Goal: Transaction & Acquisition: Register for event/course

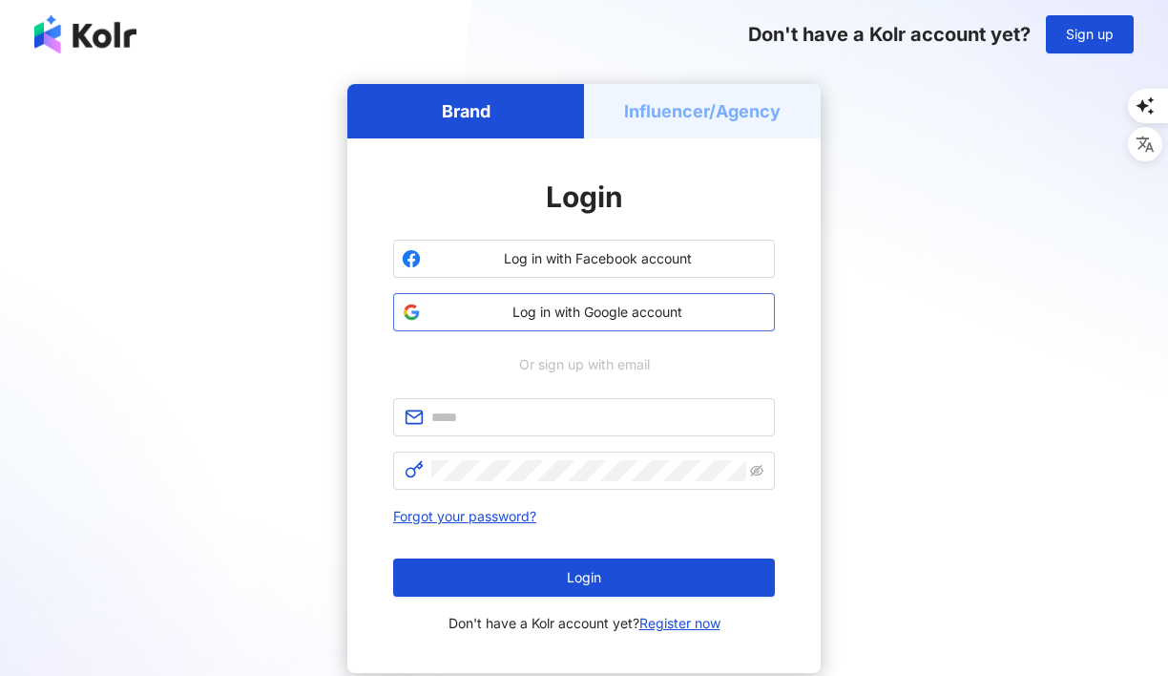
click at [584, 322] on button "Log in with Google account" at bounding box center [584, 312] width 382 height 38
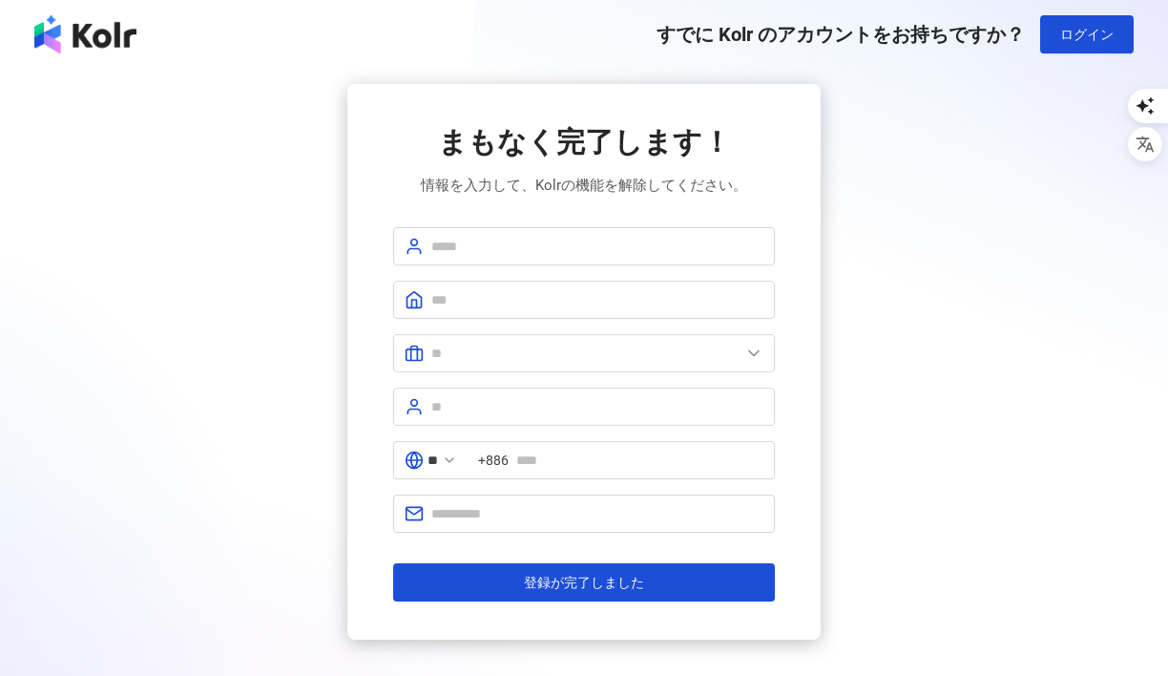
click at [862, 268] on div "まもなく完了します！ 情報を入力して、Kolrの機能を解除してください。 ** +886 登録が完了しました" at bounding box center [584, 362] width 1123 height 556
click at [677, 248] on input "text" at bounding box center [597, 246] width 332 height 21
type input "**********"
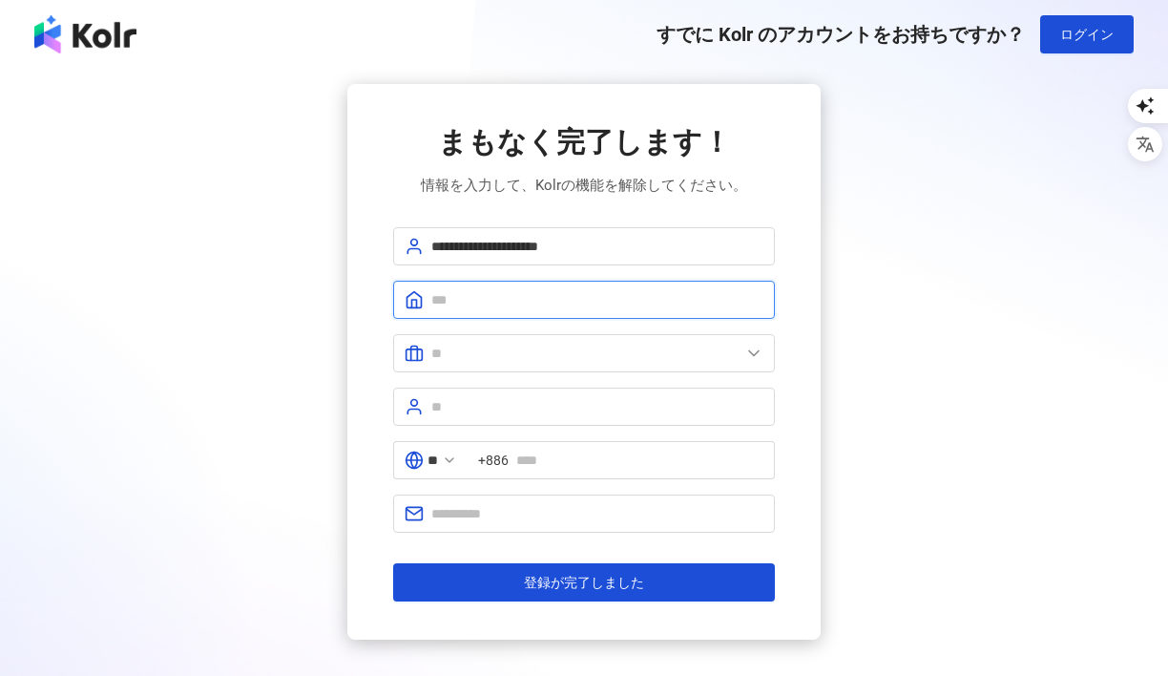
click at [571, 309] on input "text" at bounding box center [597, 299] width 332 height 21
type input "****"
click at [526, 364] on span at bounding box center [584, 353] width 382 height 38
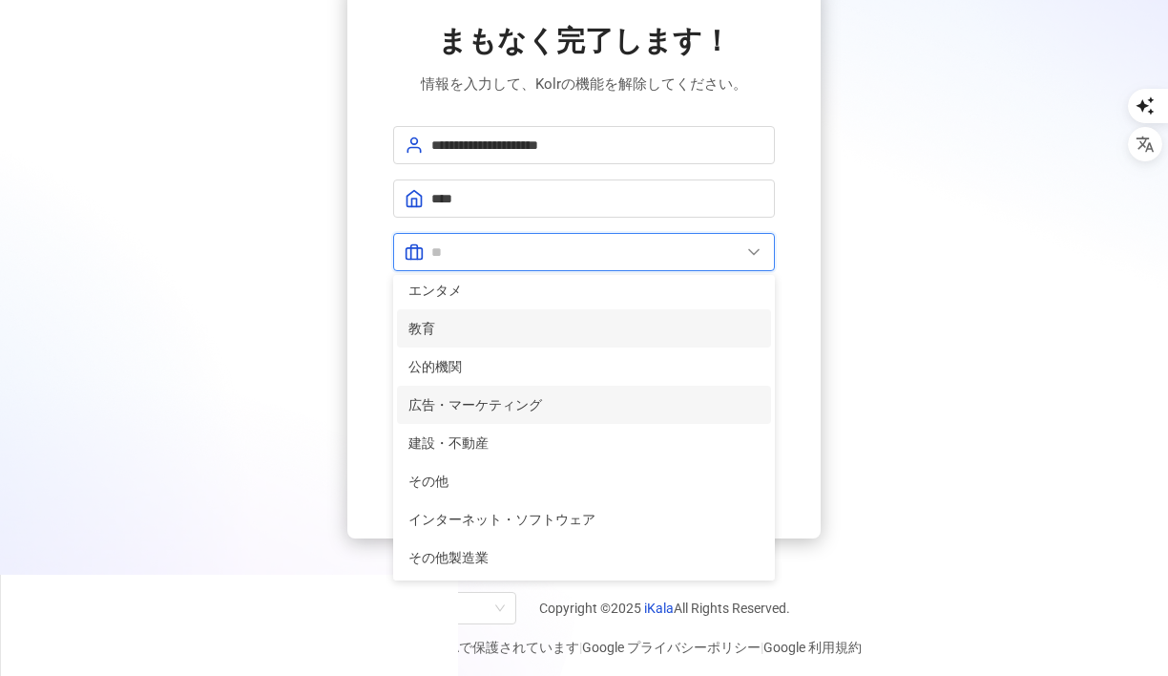
scroll to position [107, 0]
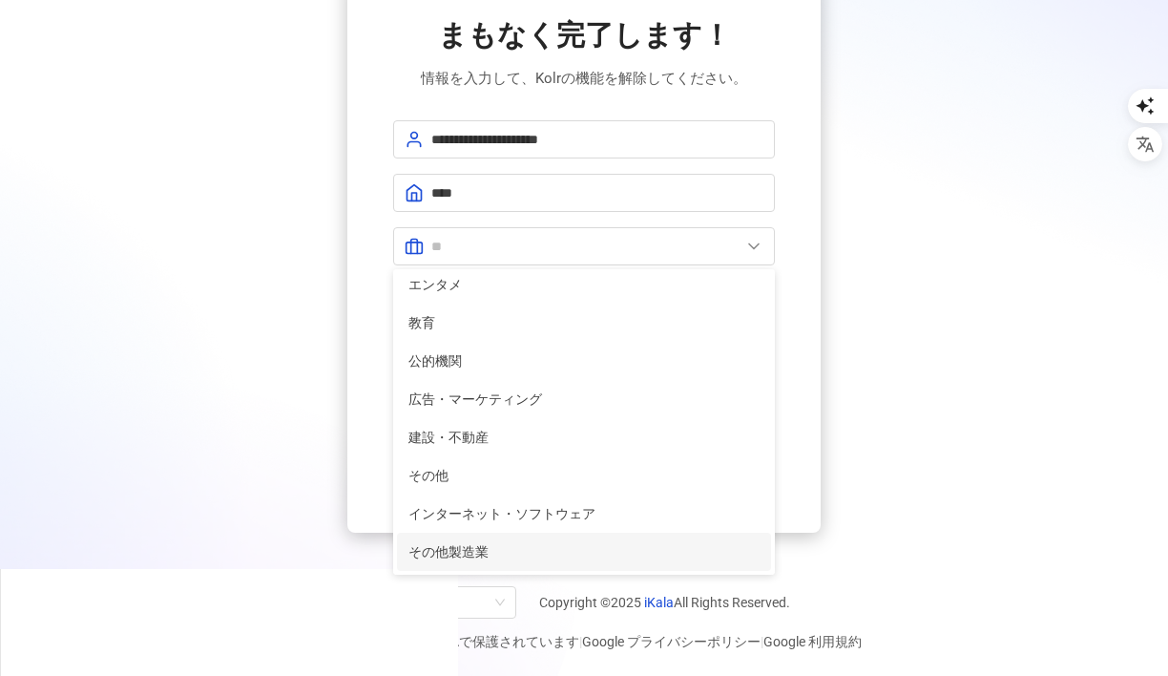
click at [506, 563] on li "その他製造業" at bounding box center [584, 552] width 374 height 38
type input "******"
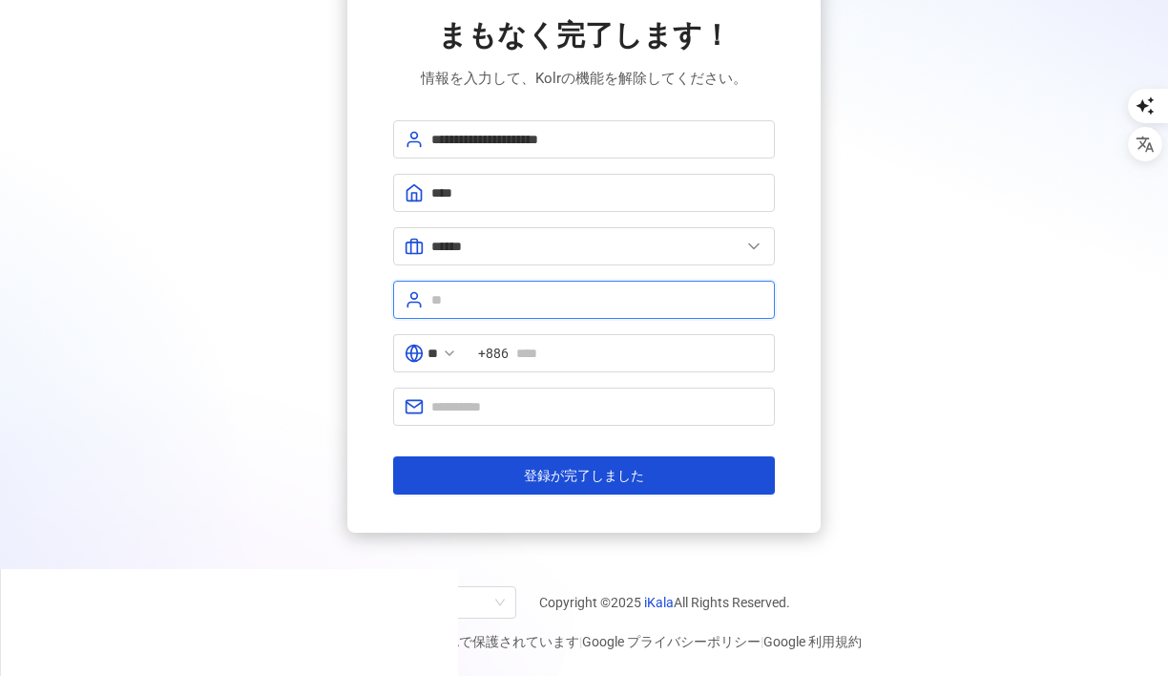
click at [554, 301] on input "text" at bounding box center [597, 299] width 332 height 21
click at [508, 349] on span "+886" at bounding box center [493, 353] width 31 height 21
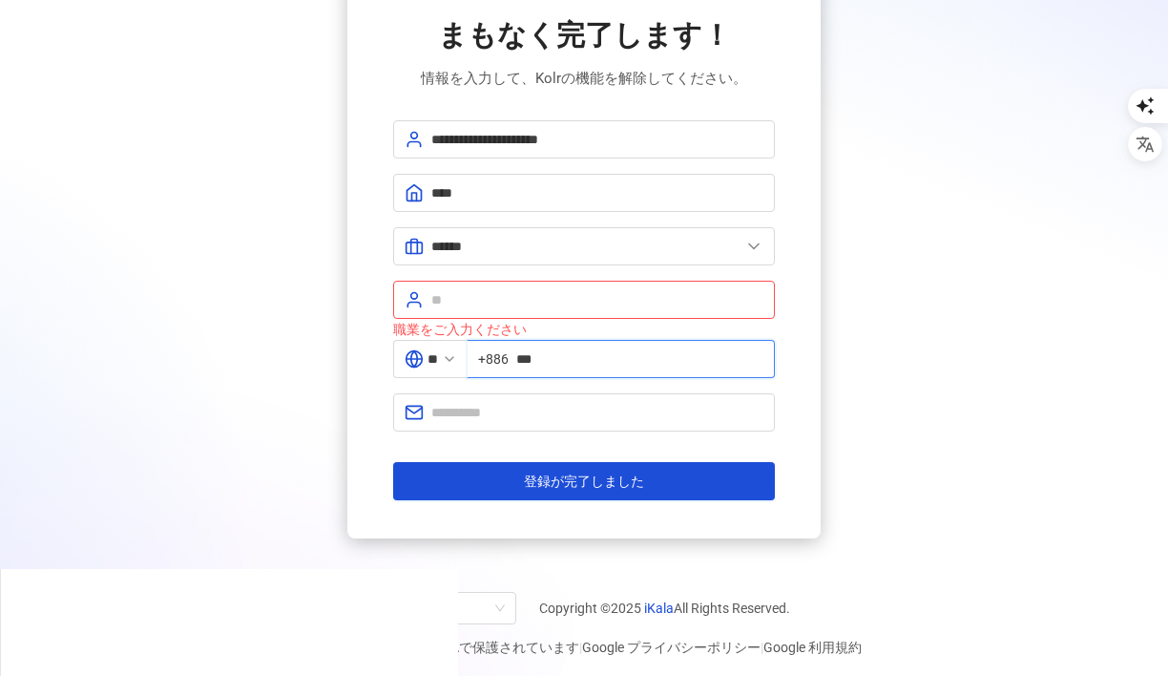
type input "**********"
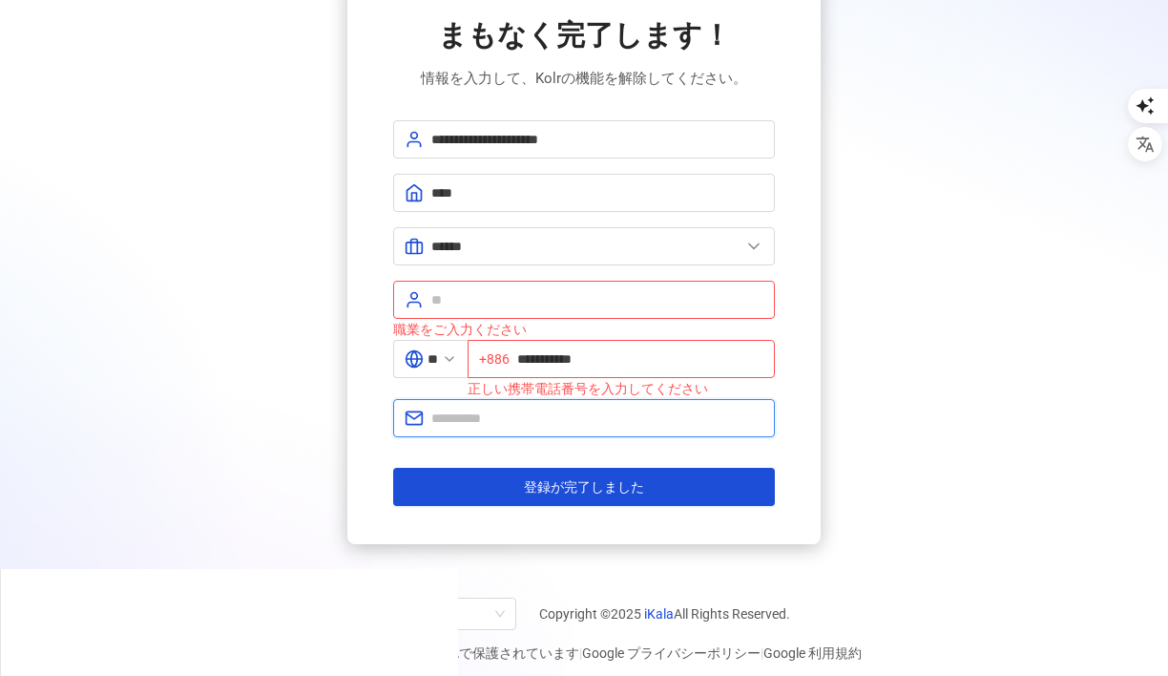
click at [498, 408] on input "text" at bounding box center [597, 418] width 332 height 21
type input "**********"
click at [625, 346] on span "**********" at bounding box center [621, 359] width 307 height 38
click at [501, 363] on span "+886" at bounding box center [494, 358] width 31 height 21
click at [457, 361] on icon at bounding box center [449, 358] width 15 height 15
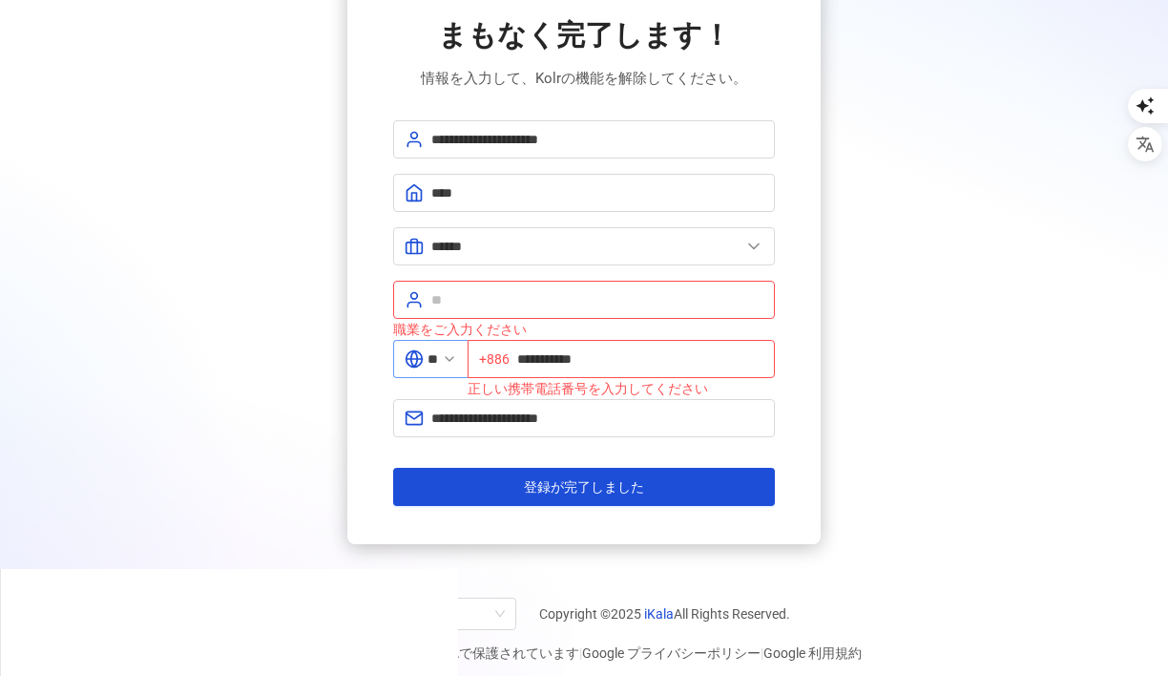
click at [454, 358] on span "**" at bounding box center [430, 359] width 74 height 38
click at [456, 358] on span "**" at bounding box center [430, 359] width 74 height 38
click at [452, 285] on span at bounding box center [584, 300] width 382 height 38
type input "***"
click at [455, 349] on span "**" at bounding box center [430, 359] width 74 height 38
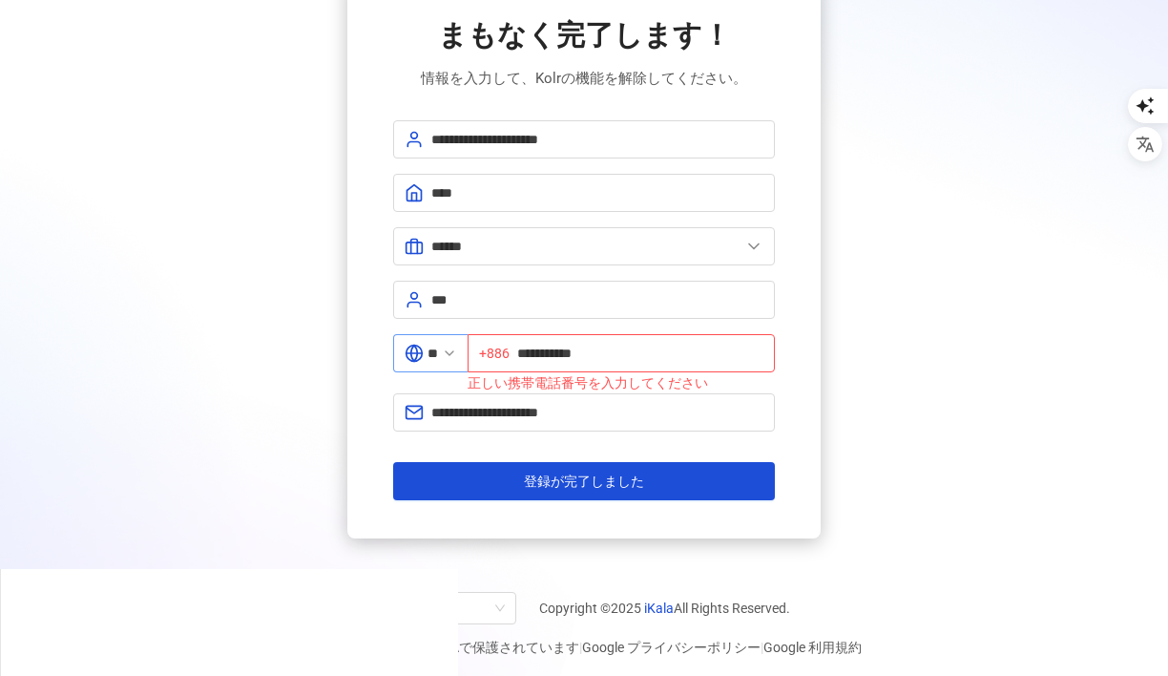
click at [456, 356] on span "**" at bounding box center [430, 353] width 74 height 38
click at [457, 354] on icon at bounding box center [449, 353] width 15 height 15
click at [496, 352] on span "+886" at bounding box center [494, 353] width 31 height 21
click at [508, 351] on span "+886" at bounding box center [494, 353] width 31 height 21
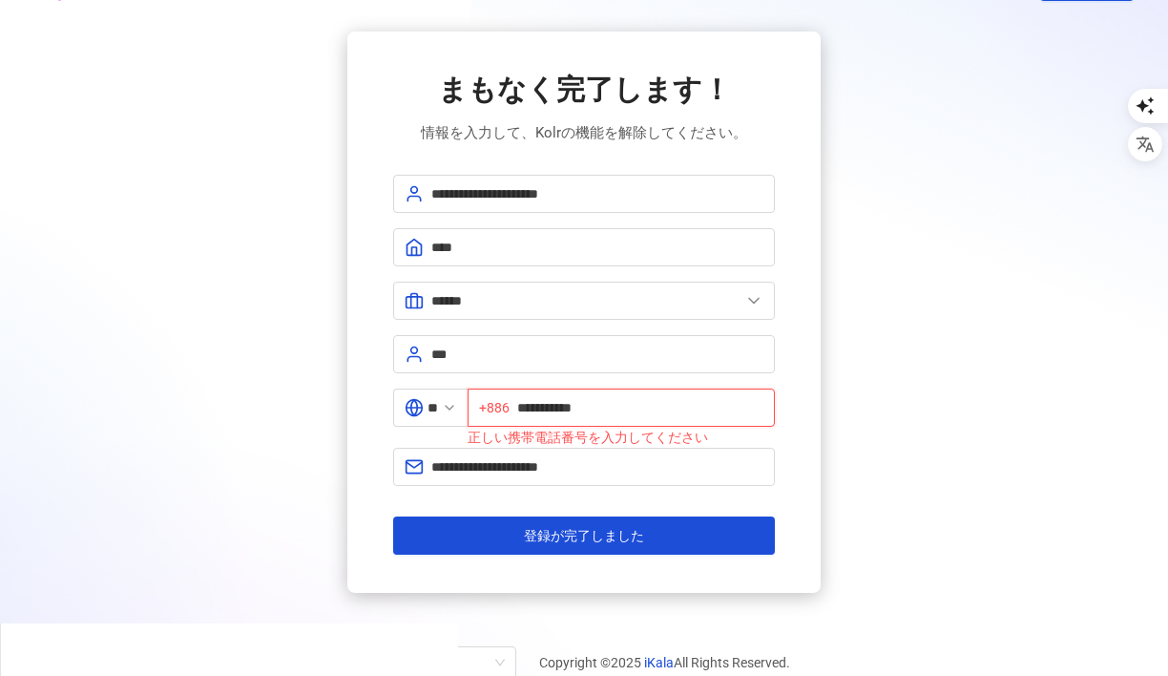
scroll to position [0, 0]
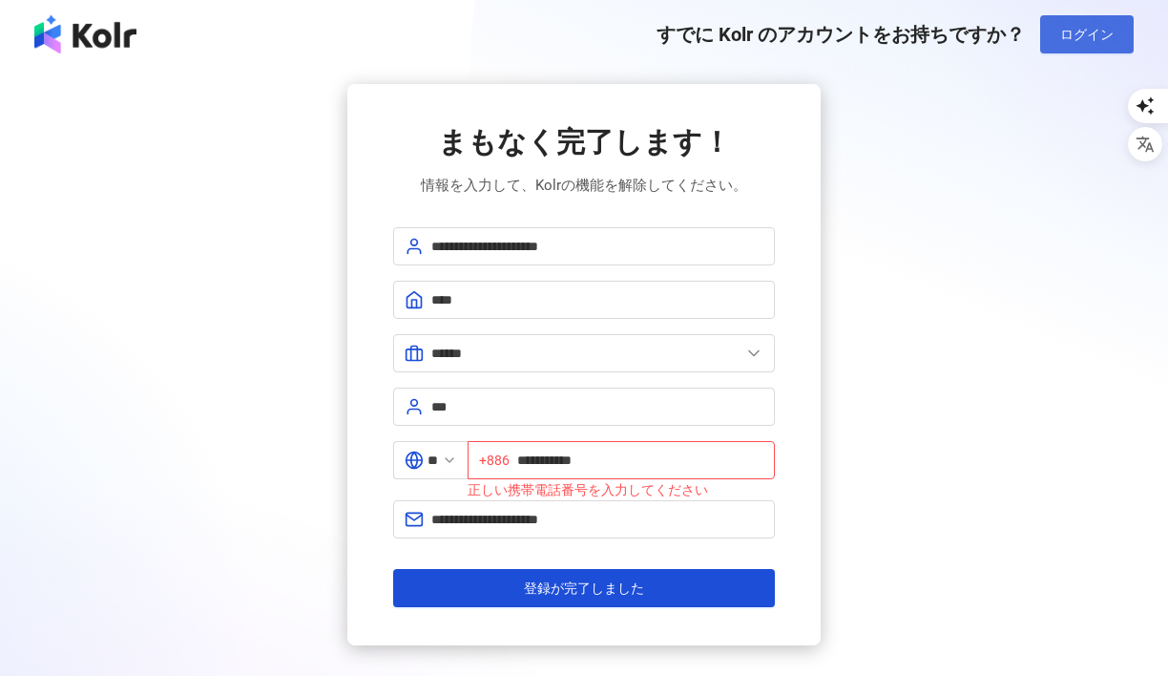
click at [1091, 36] on span "ログイン" at bounding box center [1087, 34] width 53 height 15
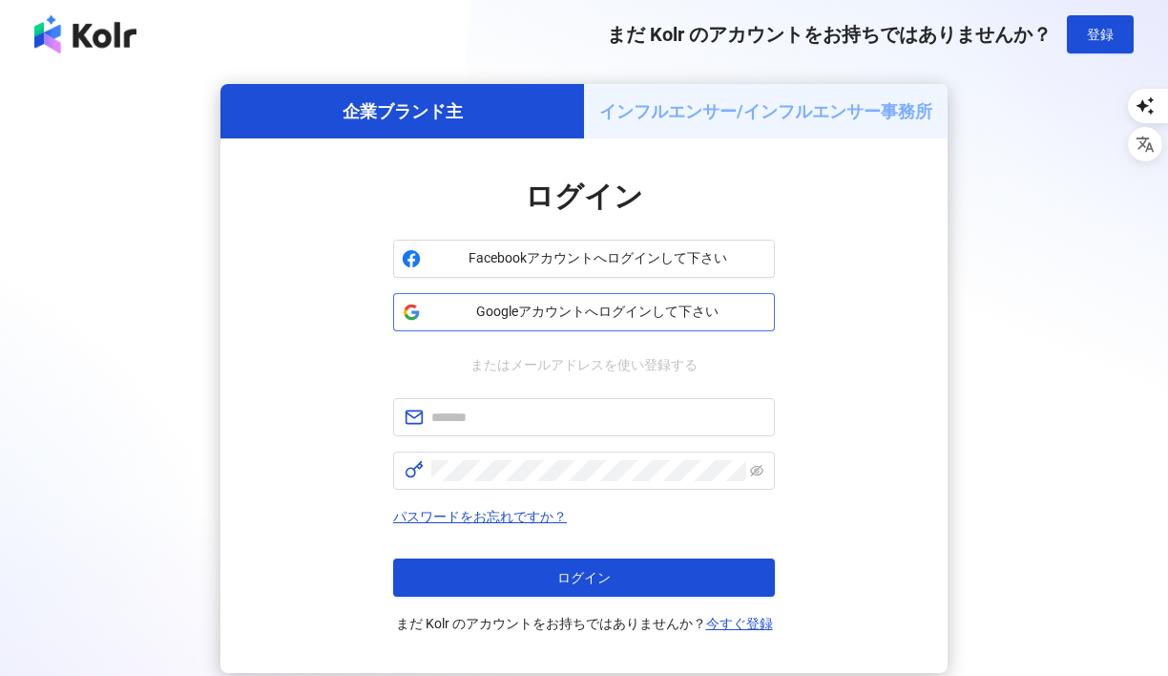
click at [626, 306] on span "Googleアカウントへログインして下さい" at bounding box center [598, 312] width 338 height 19
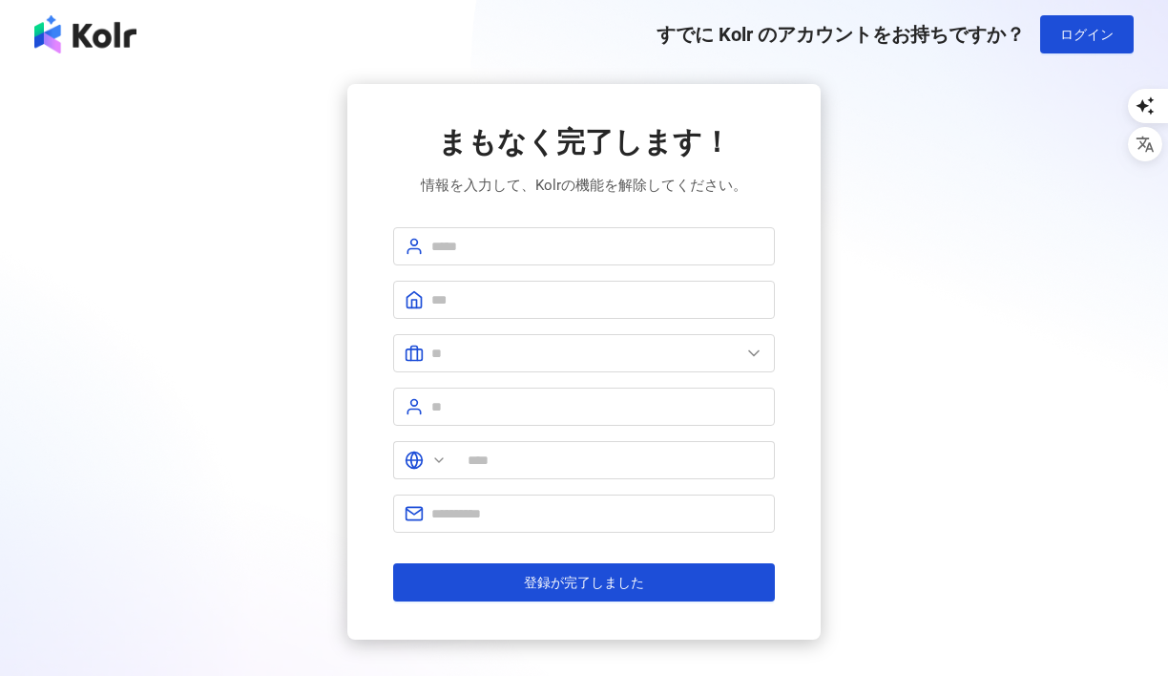
type input "**"
click at [631, 255] on input "text" at bounding box center [597, 246] width 332 height 21
type input "**********"
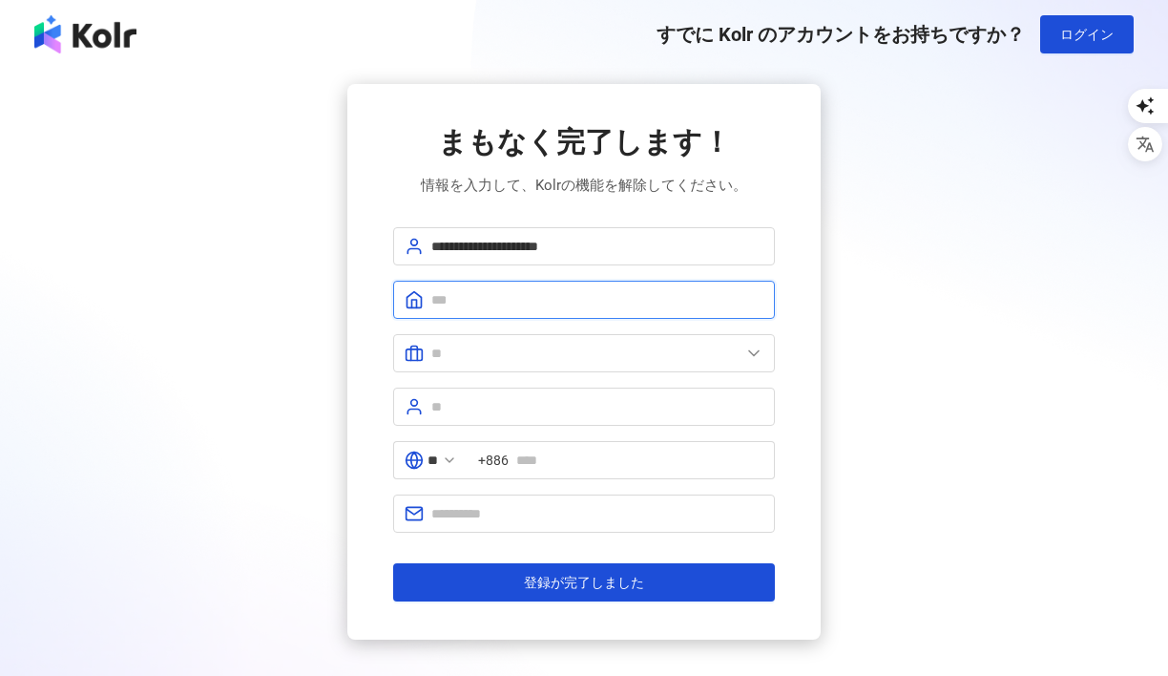
click at [581, 302] on input "text" at bounding box center [597, 299] width 332 height 21
type input "****"
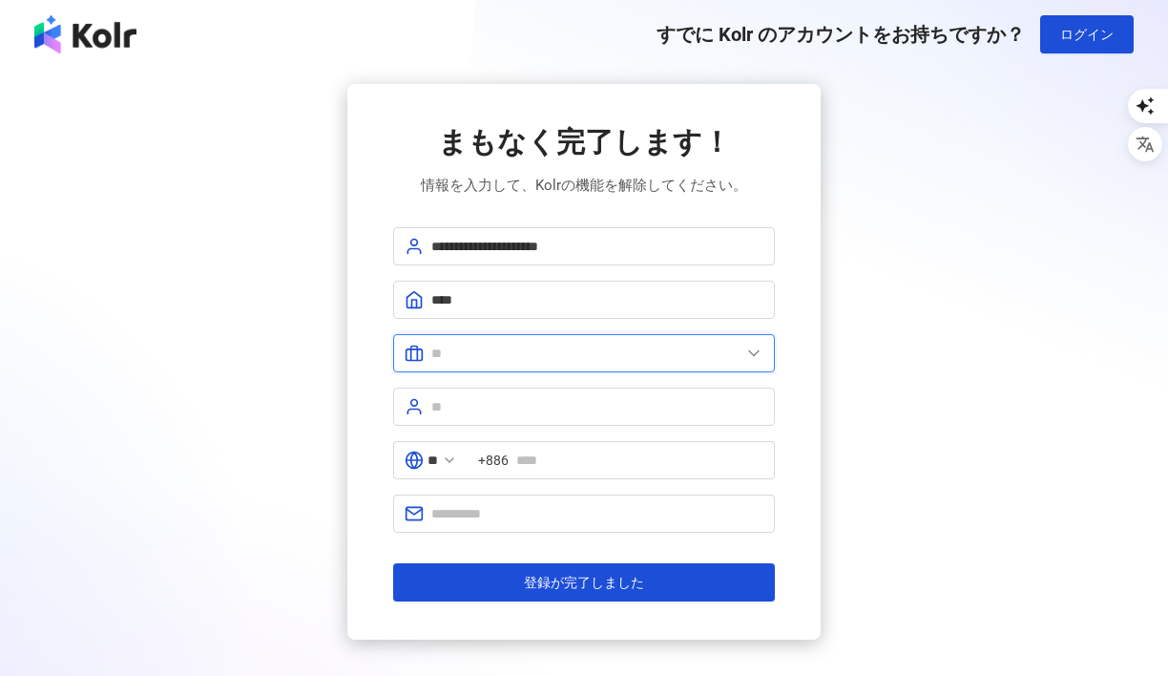
click at [533, 357] on input "text" at bounding box center [585, 353] width 309 height 21
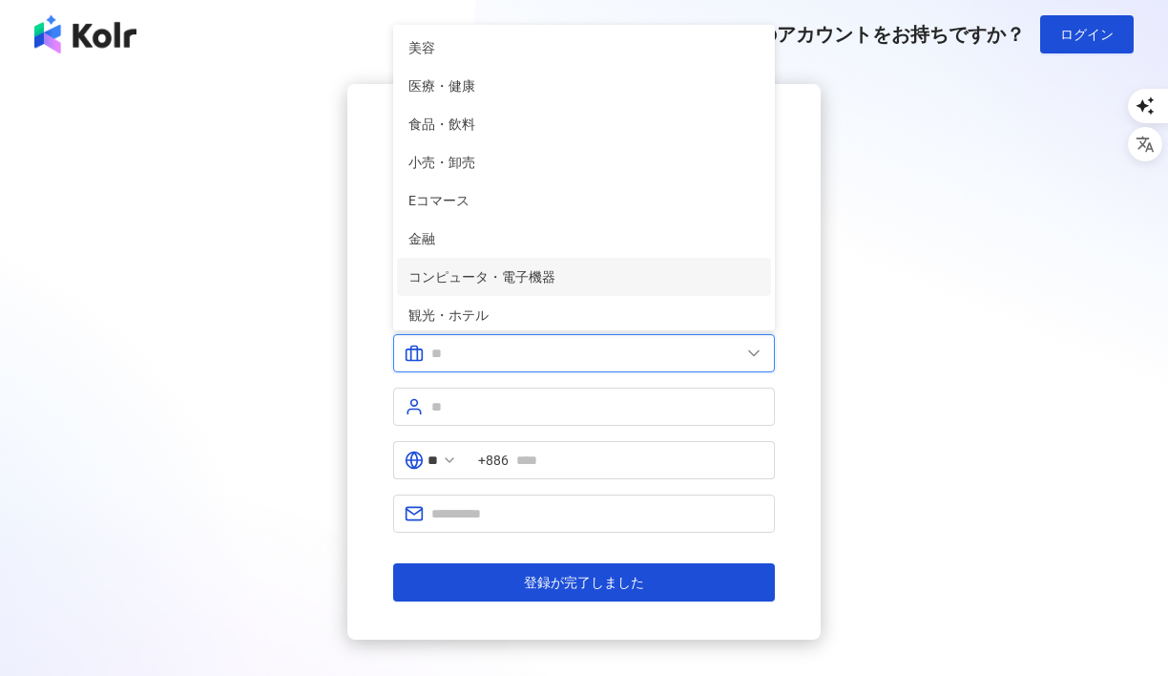
scroll to position [389, 0]
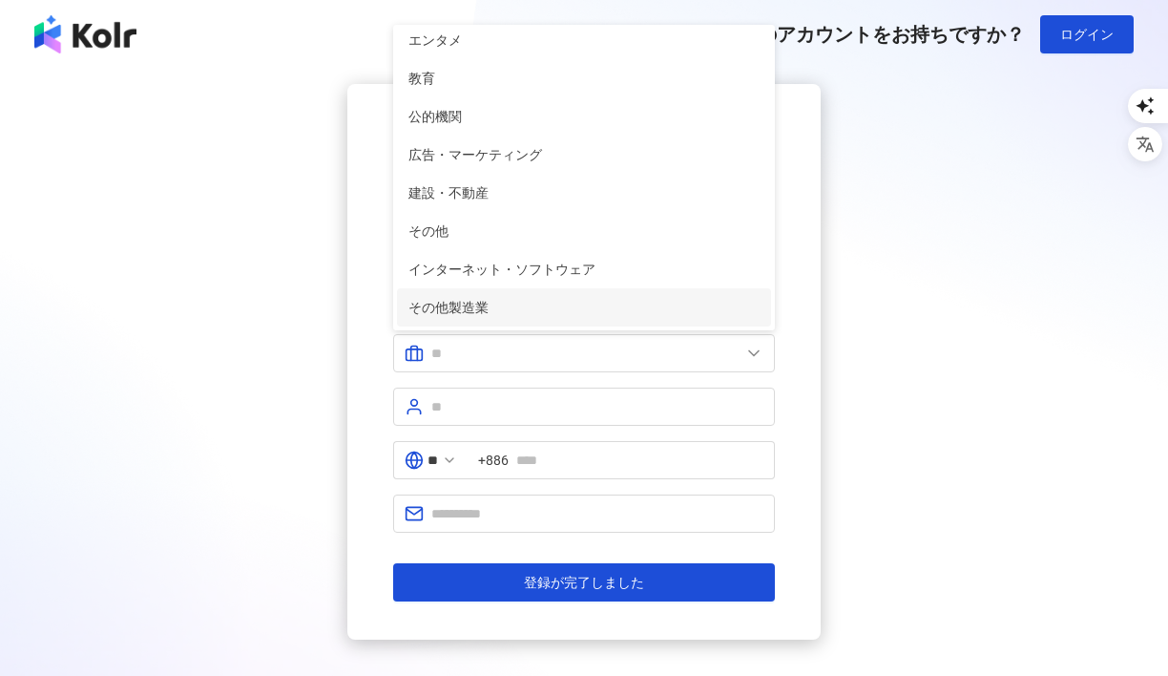
click at [505, 308] on span "その他製造業" at bounding box center [584, 307] width 351 height 21
type input "******"
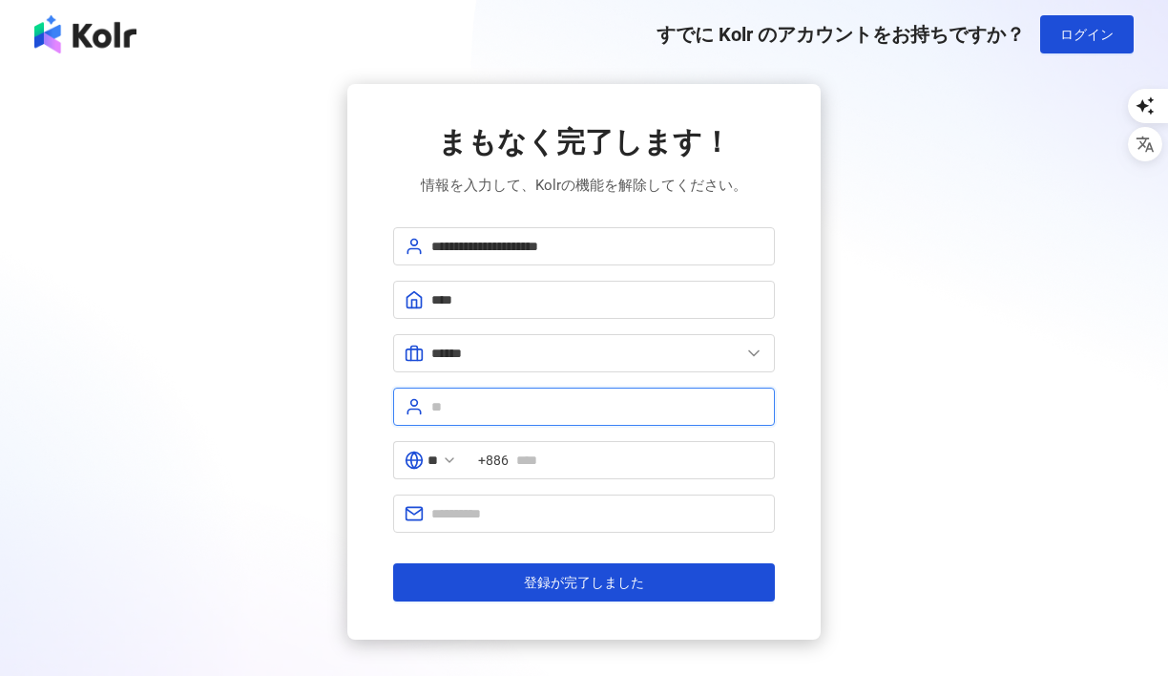
click at [483, 411] on input "text" at bounding box center [597, 406] width 332 height 21
type input "***"
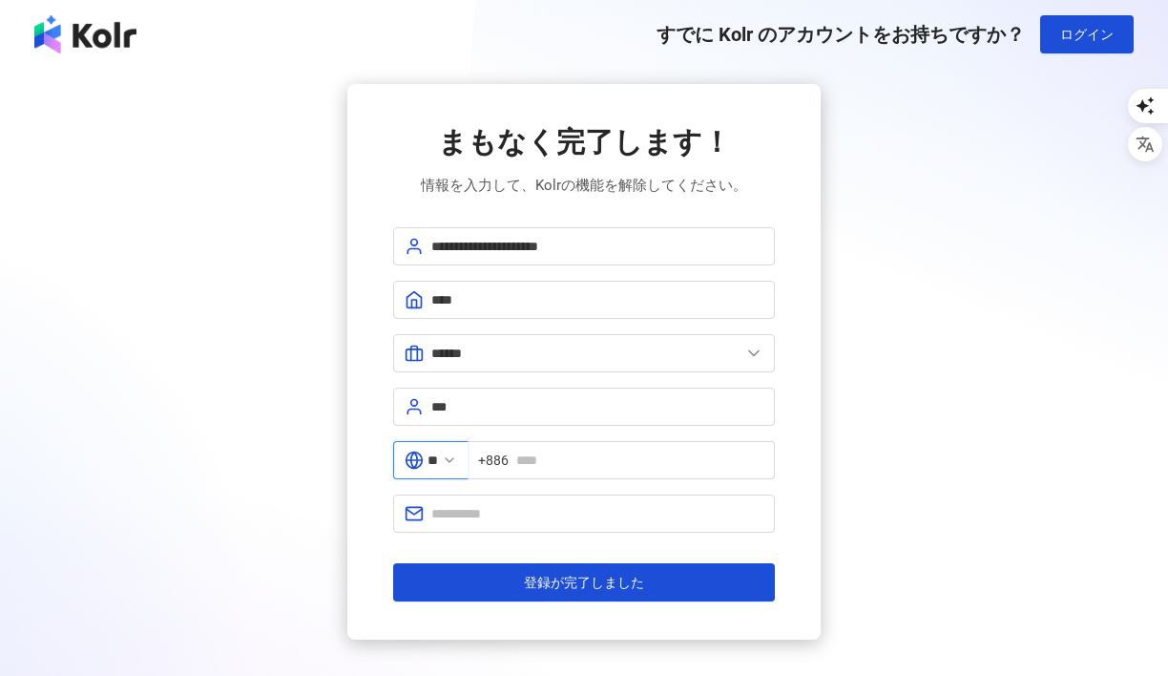
click at [438, 460] on input "**" at bounding box center [433, 460] width 11 height 21
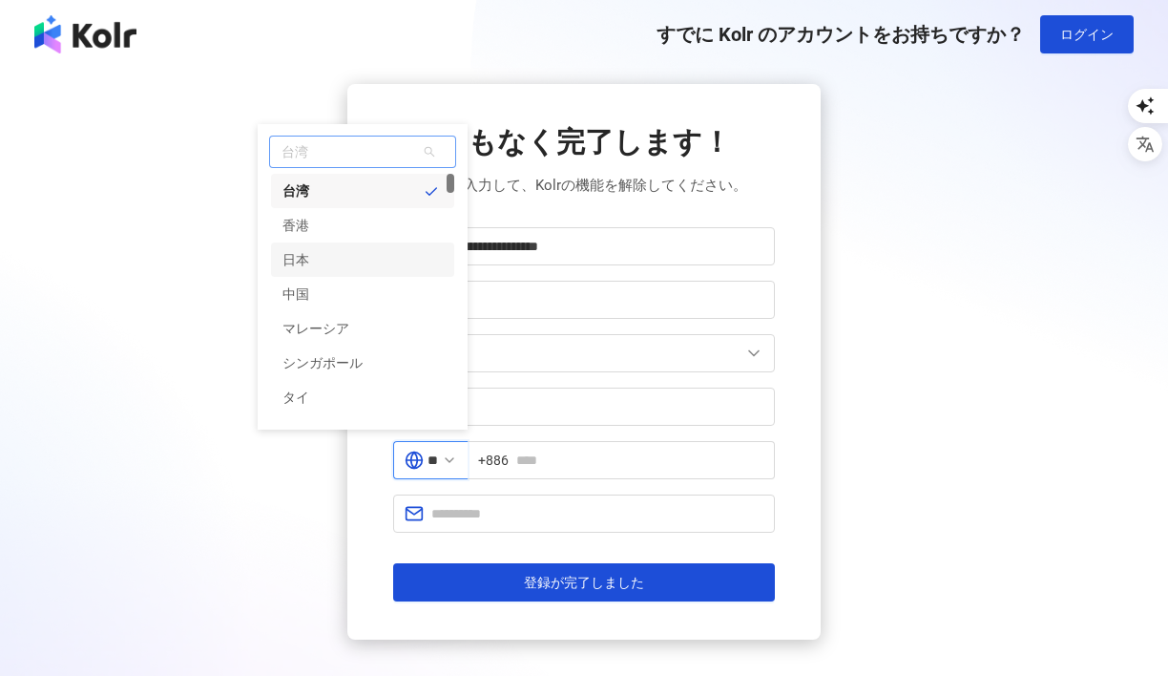
click at [386, 263] on div "日本" at bounding box center [362, 259] width 183 height 34
type input "**"
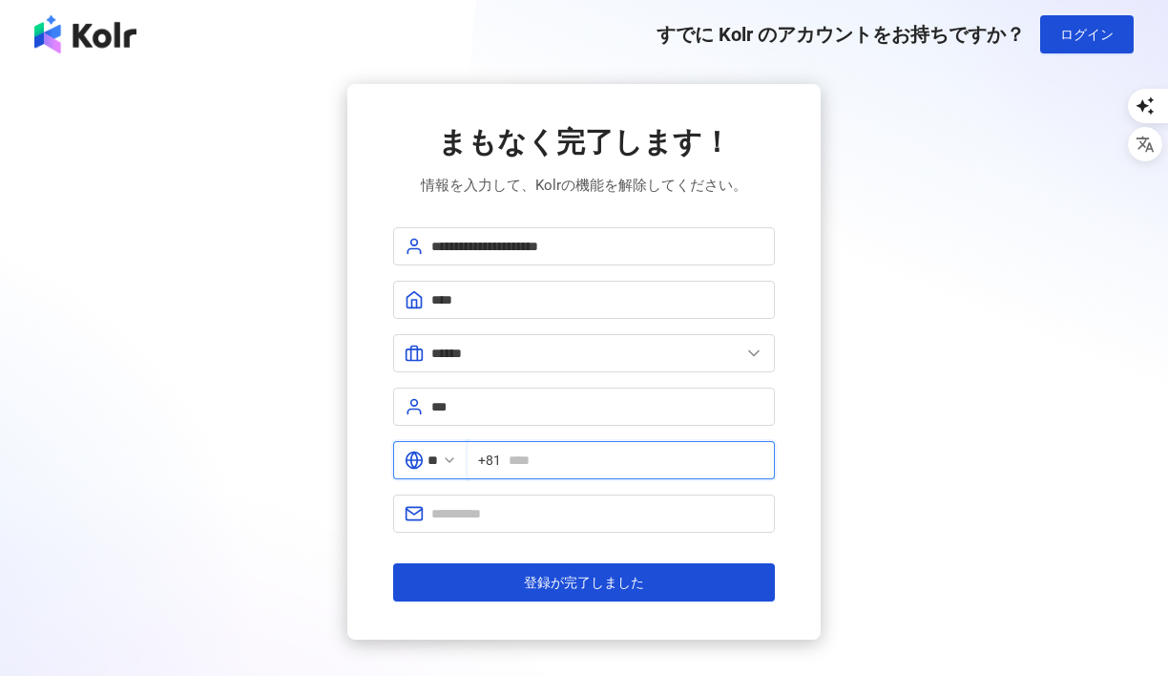
click at [553, 463] on input "text" at bounding box center [636, 460] width 255 height 21
type input "**********"
click at [599, 525] on span at bounding box center [584, 513] width 382 height 38
click at [592, 520] on input "text" at bounding box center [597, 513] width 332 height 21
type input "**********"
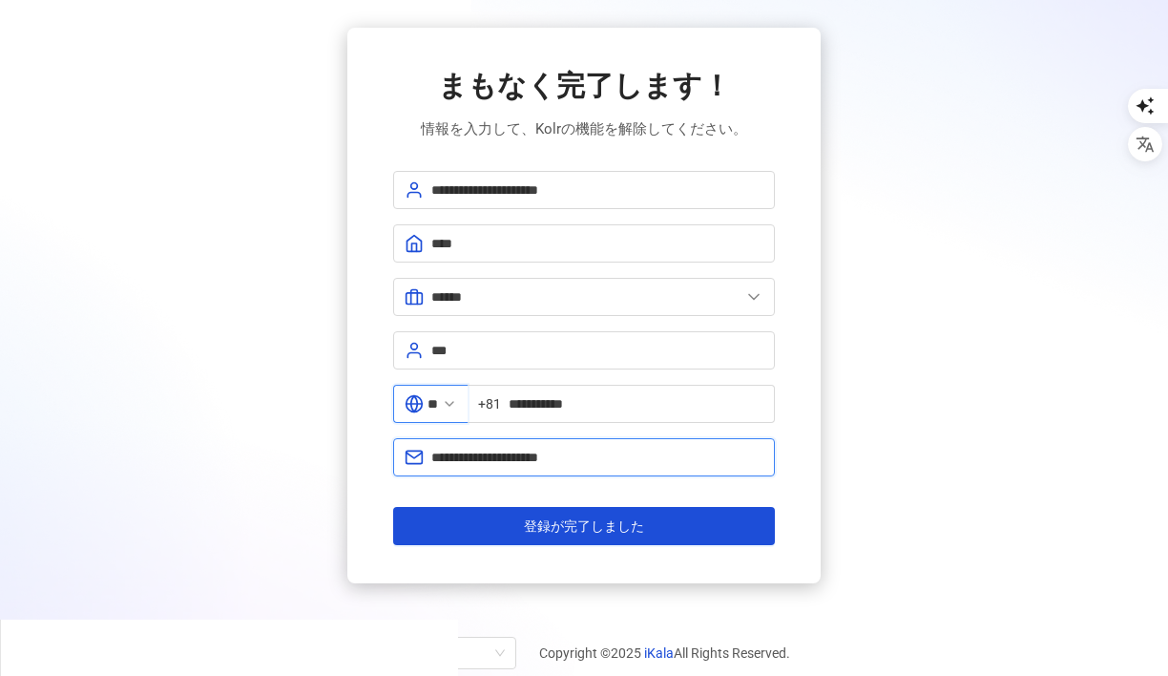
scroll to position [107, 0]
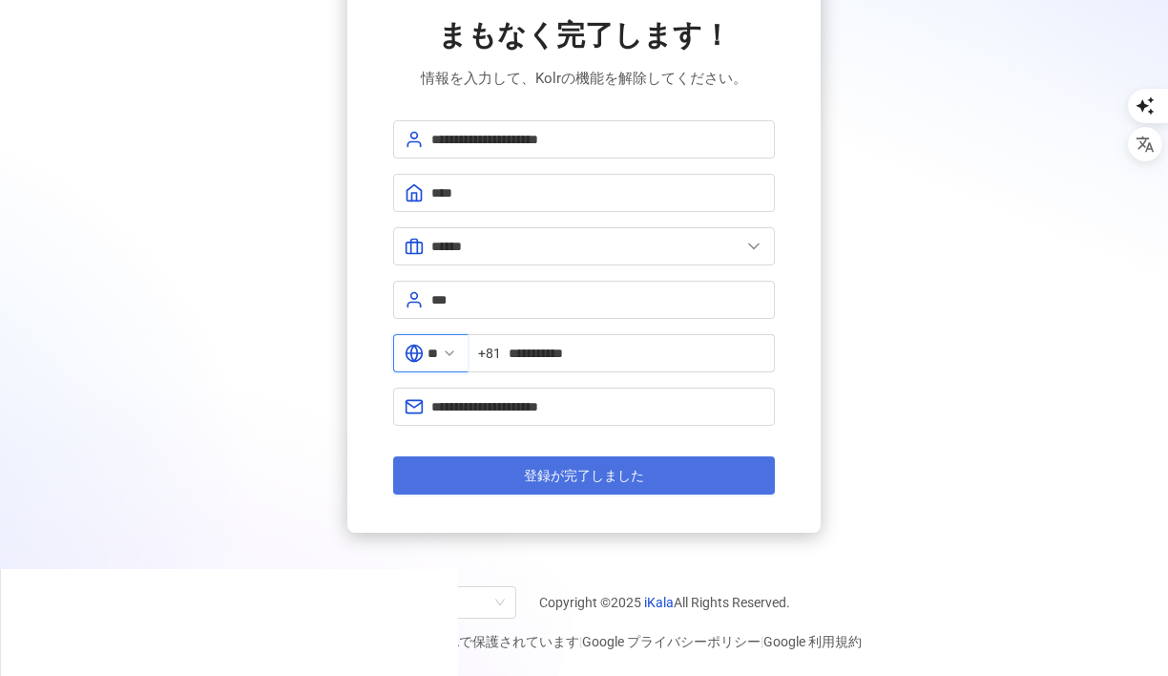
click at [662, 473] on button "登録が完了しました" at bounding box center [584, 475] width 382 height 38
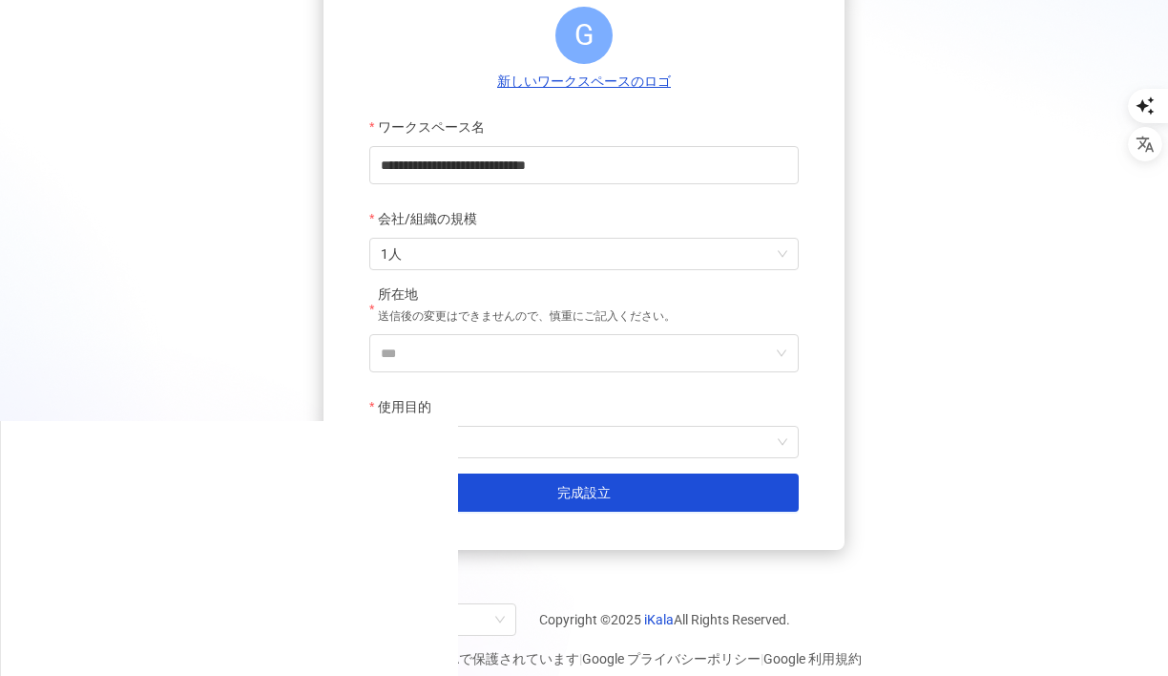
scroll to position [273, 0]
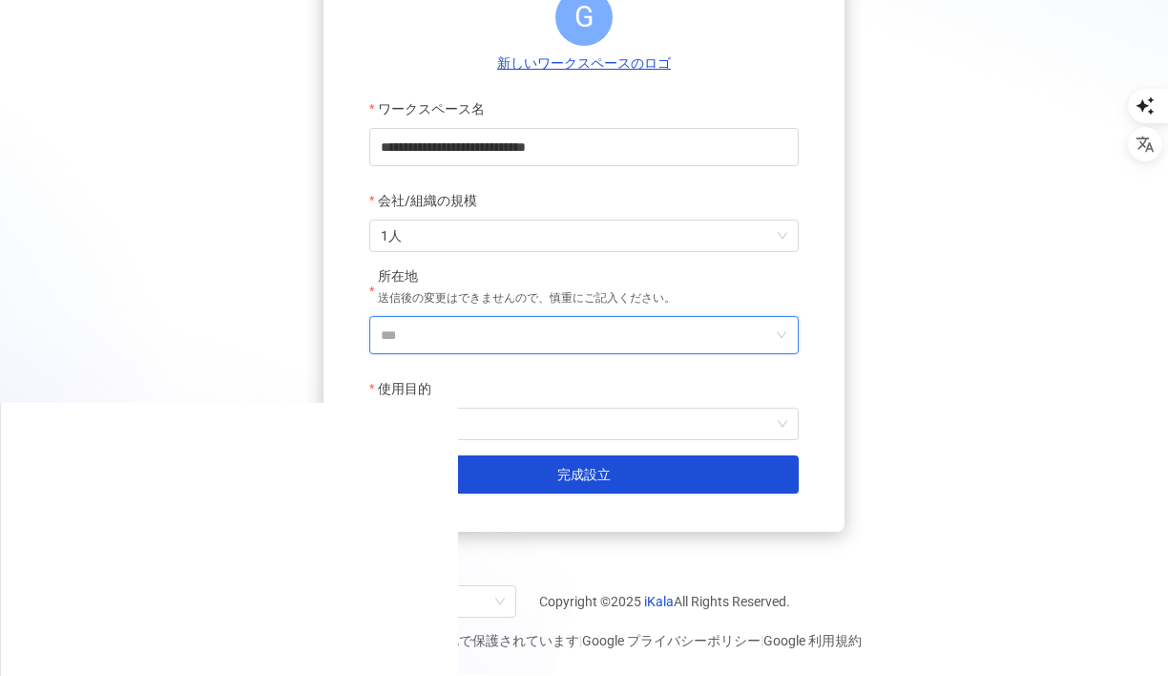
click at [708, 324] on input "***" at bounding box center [576, 335] width 391 height 36
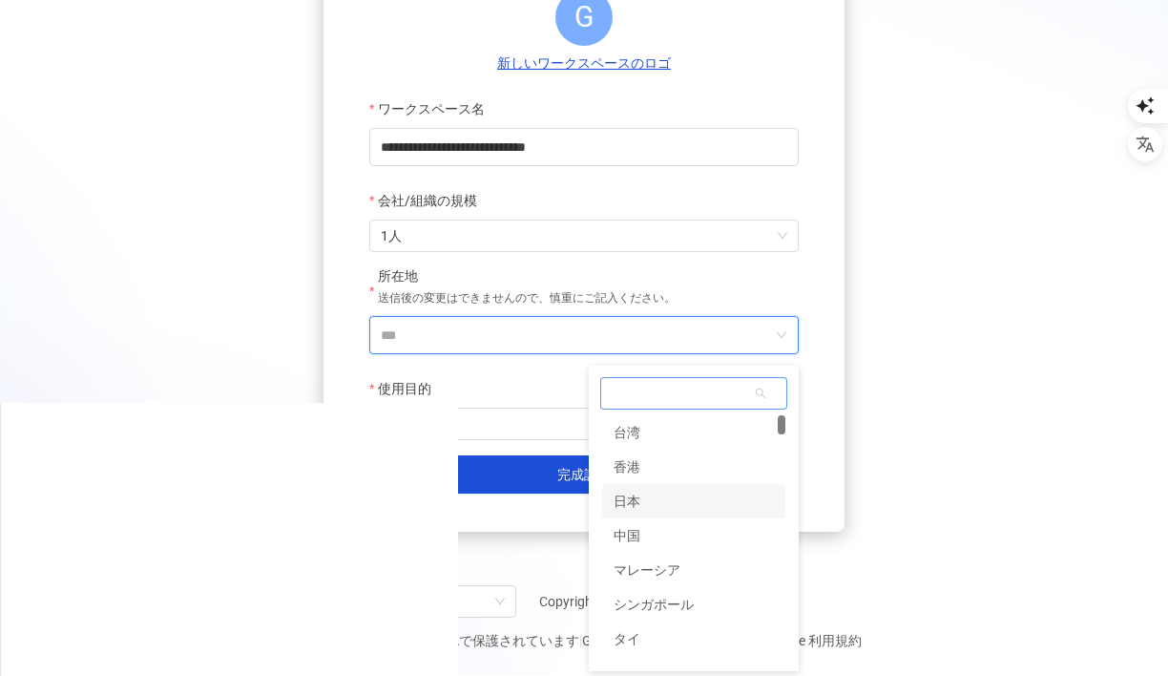
click at [664, 505] on div "日本" at bounding box center [693, 501] width 183 height 34
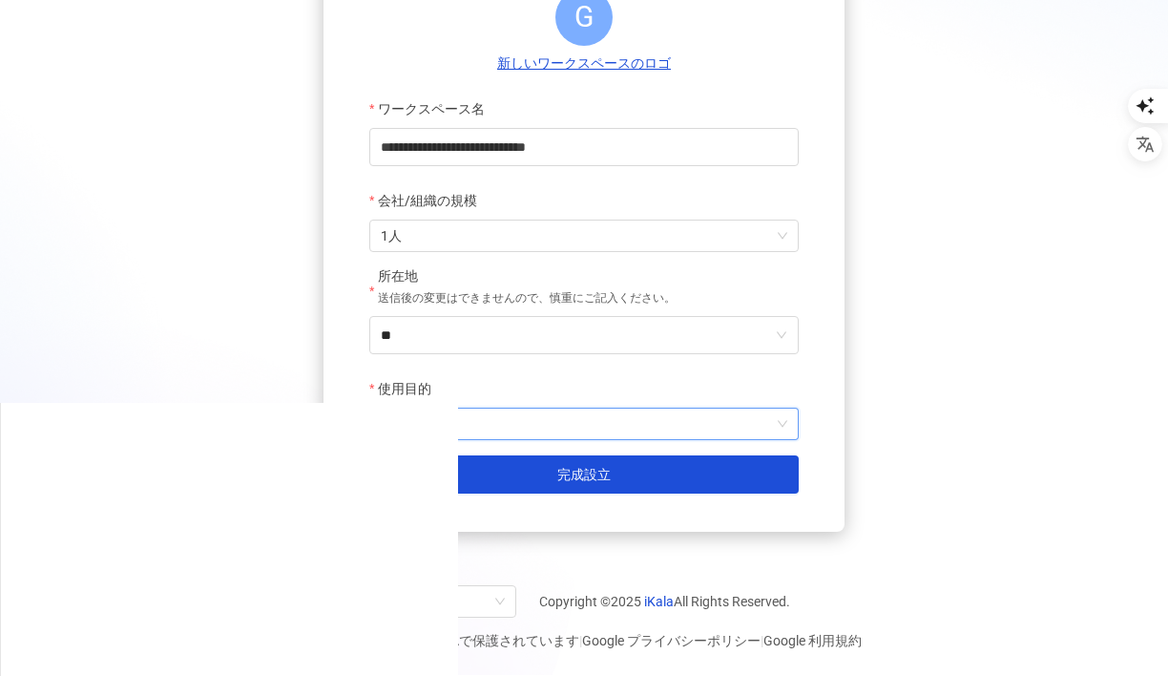
click at [511, 423] on input "使用目的" at bounding box center [584, 424] width 407 height 31
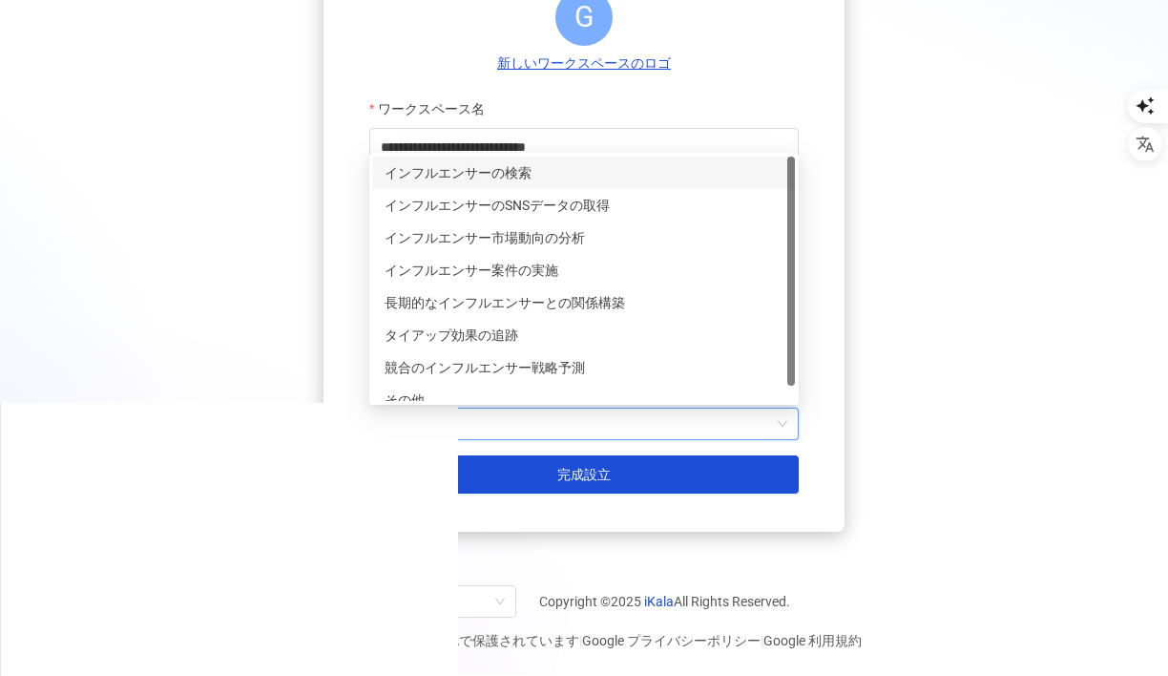
click at [562, 169] on div "インフルエンサーの検索" at bounding box center [584, 172] width 399 height 21
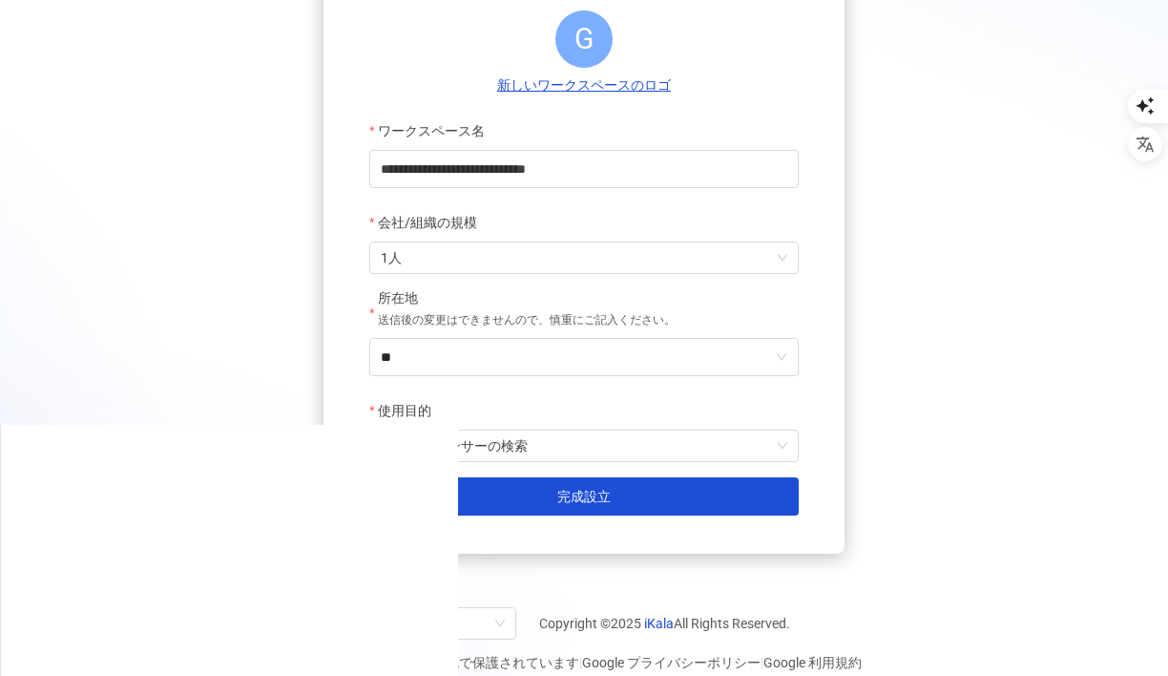
scroll to position [240, 0]
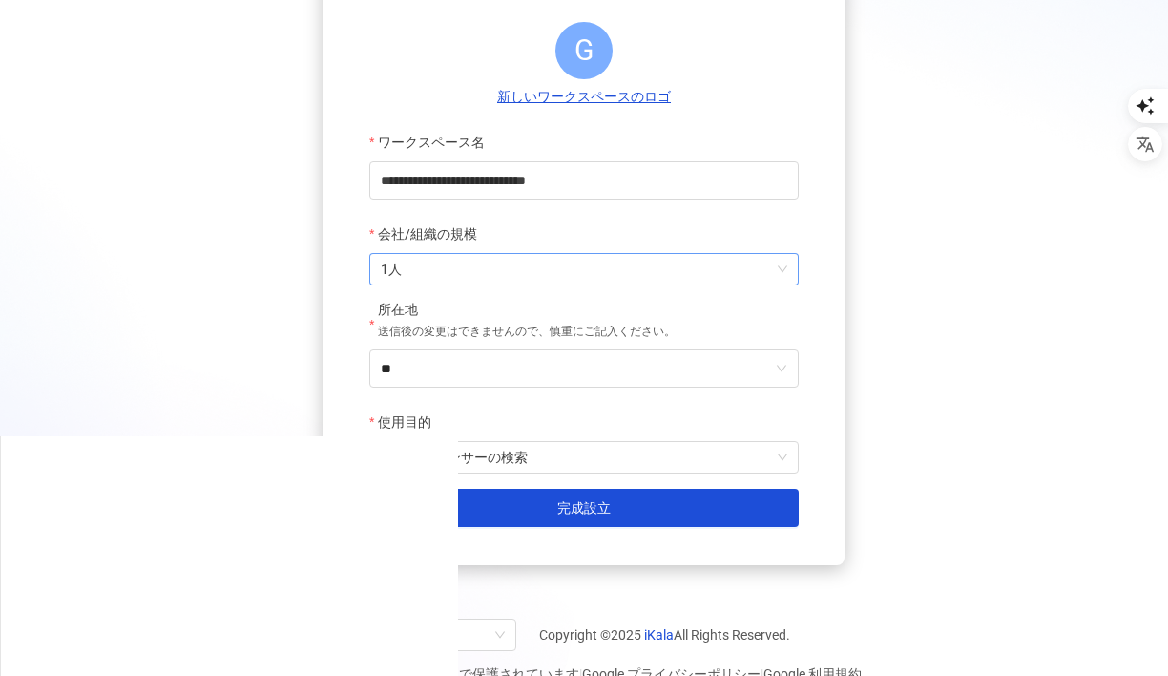
click at [730, 276] on span "1人" at bounding box center [584, 269] width 407 height 31
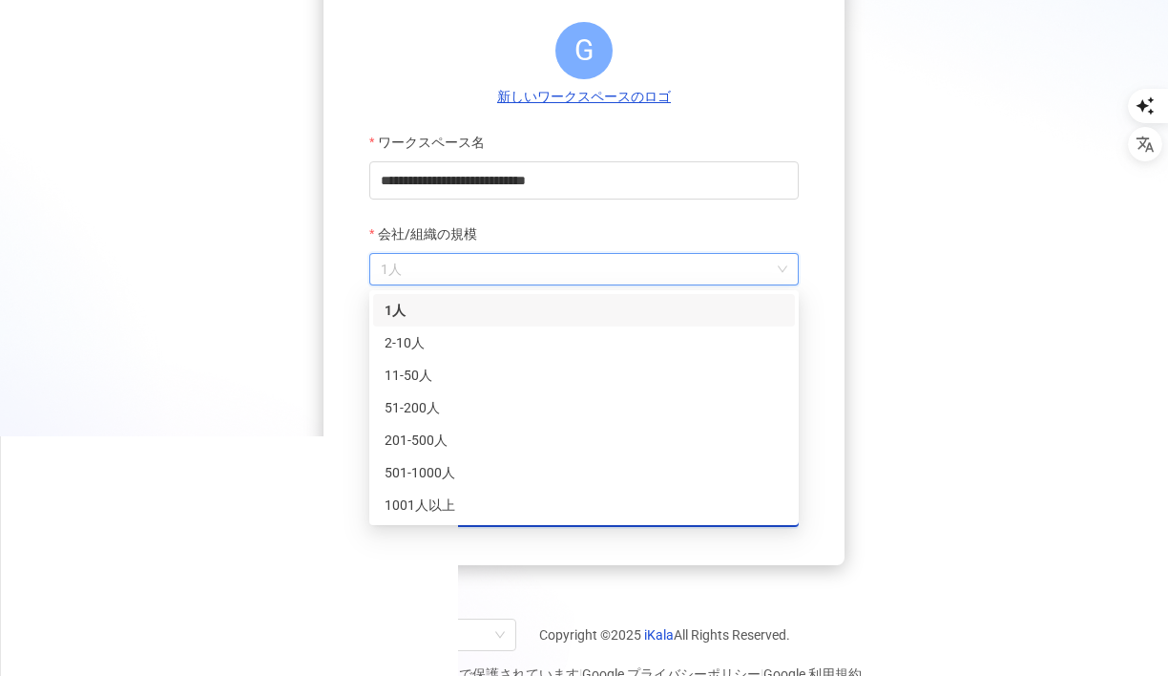
click at [647, 318] on div "1人" at bounding box center [584, 310] width 399 height 21
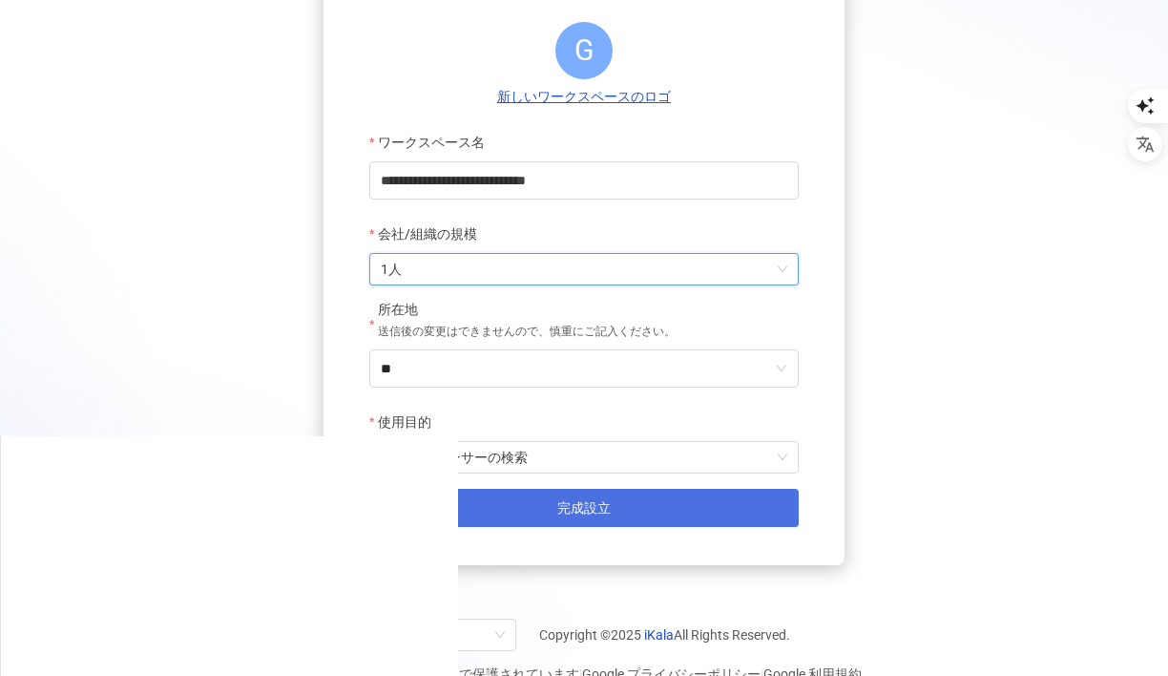
click at [621, 513] on button "完成設立" at bounding box center [584, 508] width 430 height 38
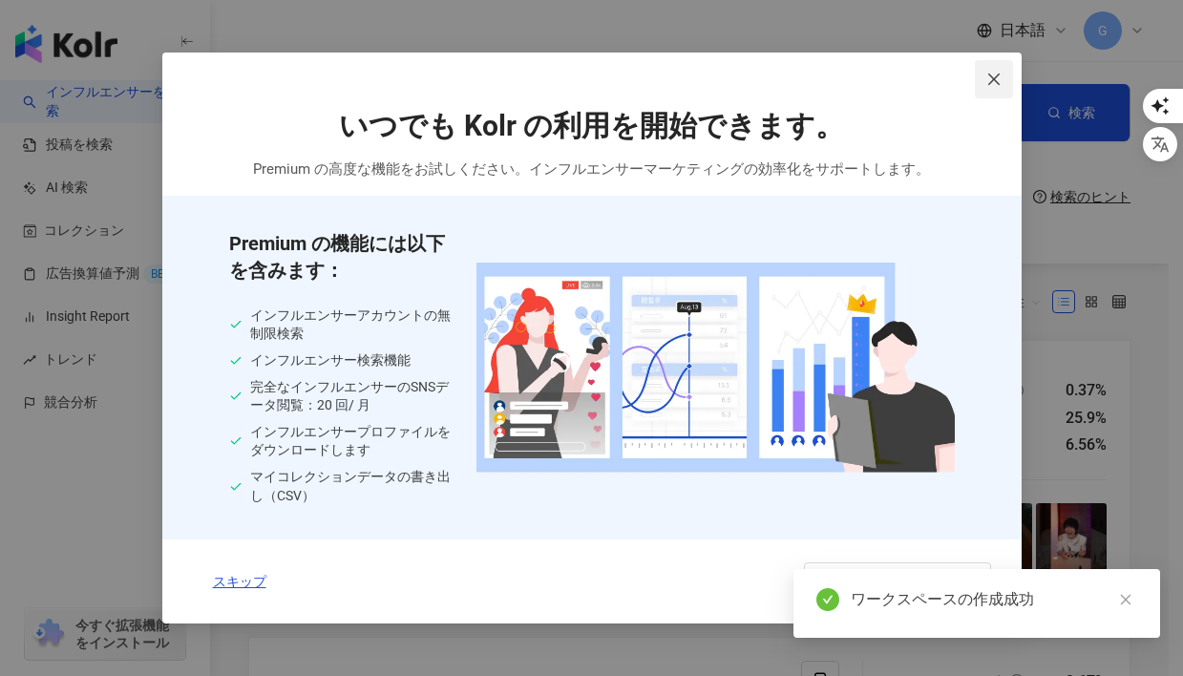
click at [995, 79] on icon "close" at bounding box center [993, 79] width 11 height 11
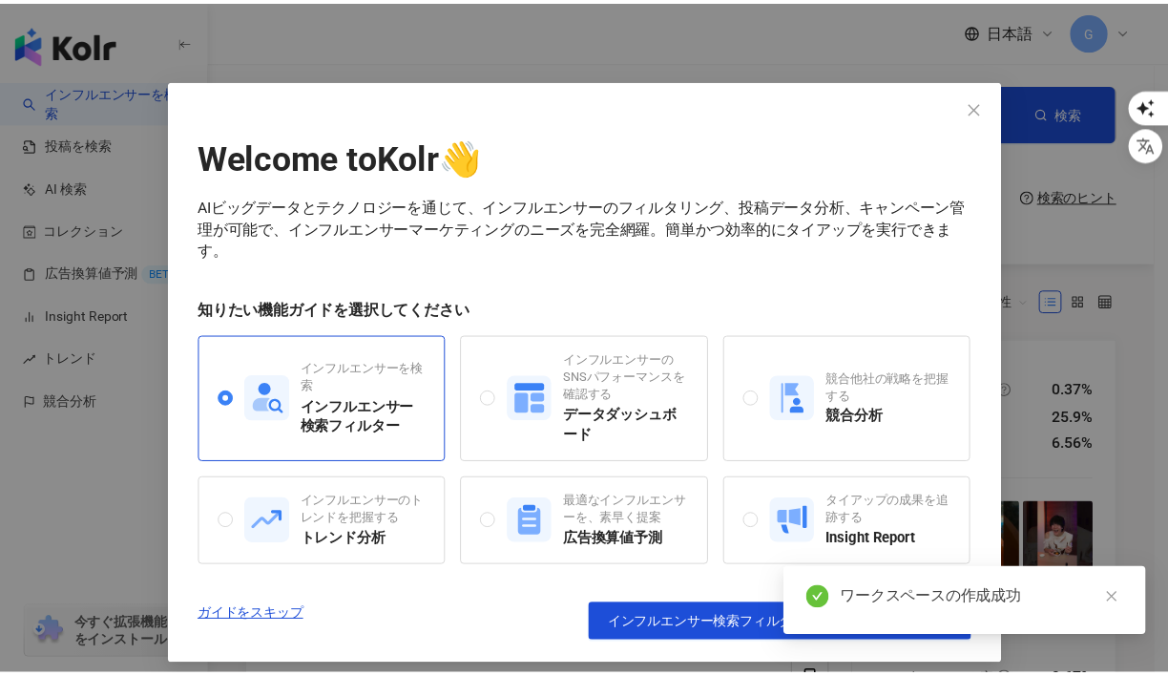
scroll to position [29, 0]
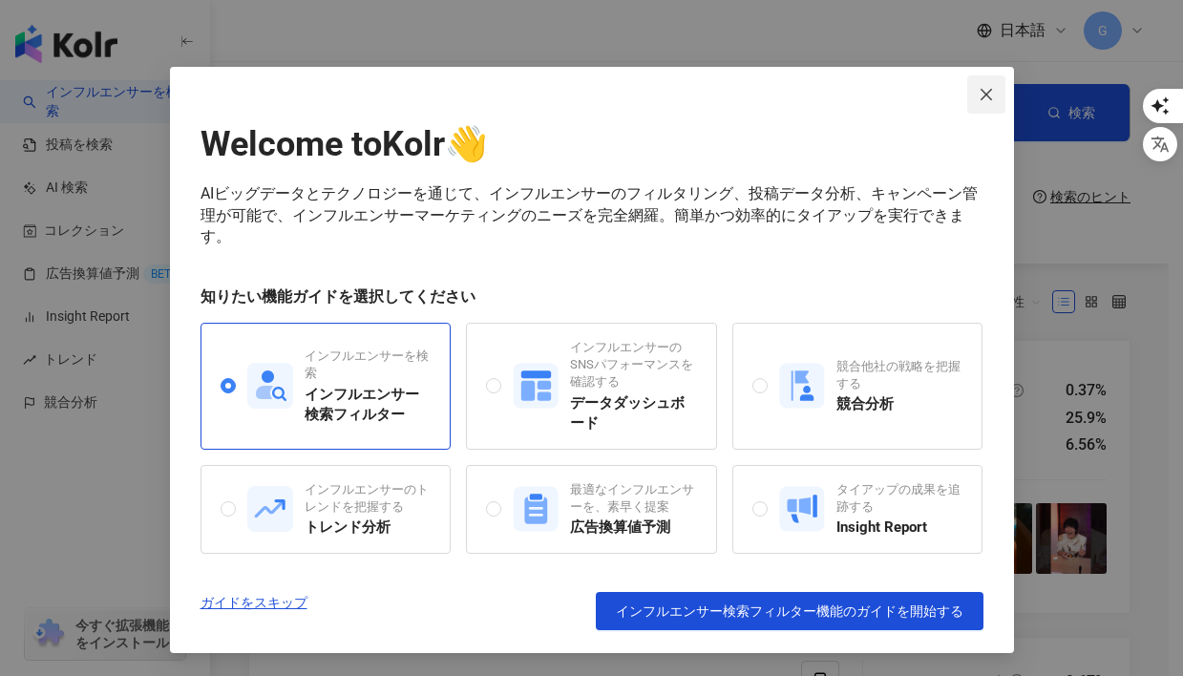
click at [990, 97] on span "Close" at bounding box center [986, 94] width 38 height 15
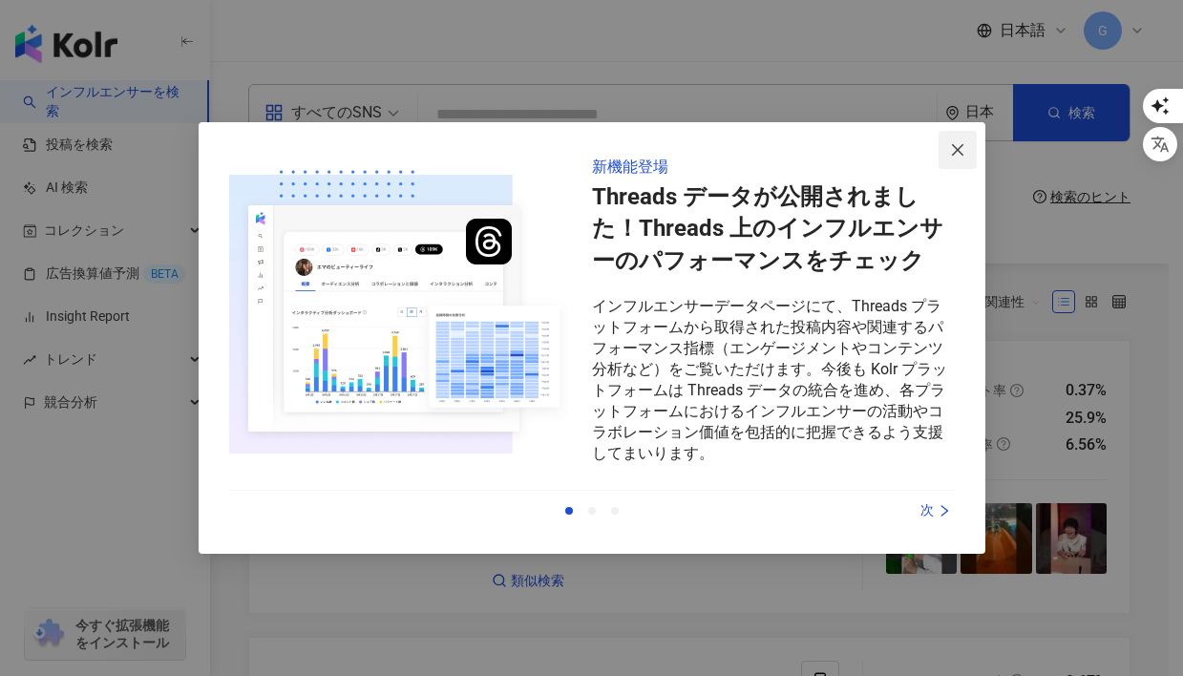
click at [956, 140] on button "Close" at bounding box center [957, 150] width 38 height 38
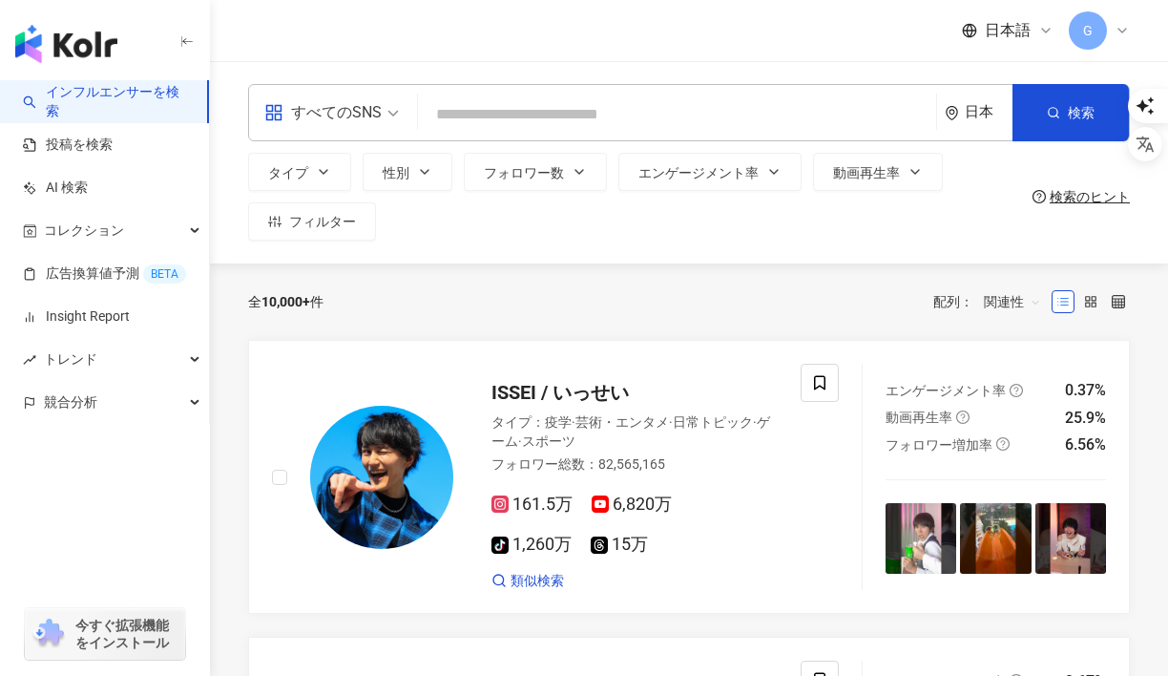
click at [1011, 26] on span "日本語" at bounding box center [1008, 30] width 46 height 21
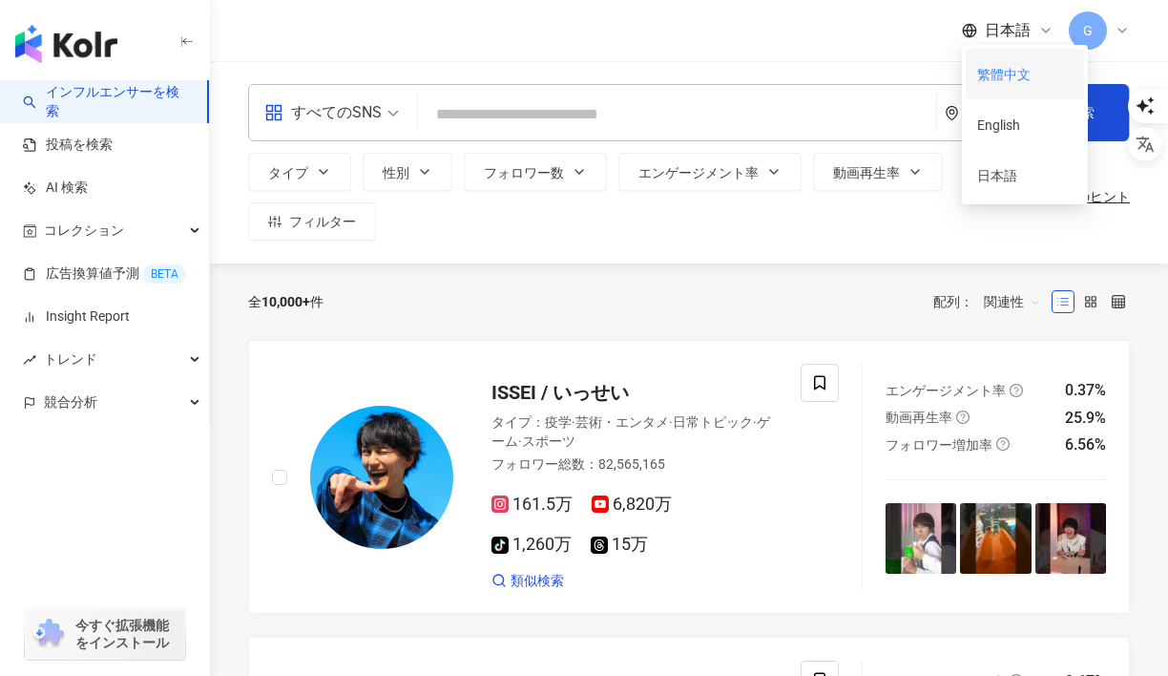
click at [998, 73] on div "繁體中文" at bounding box center [1024, 73] width 95 height 33
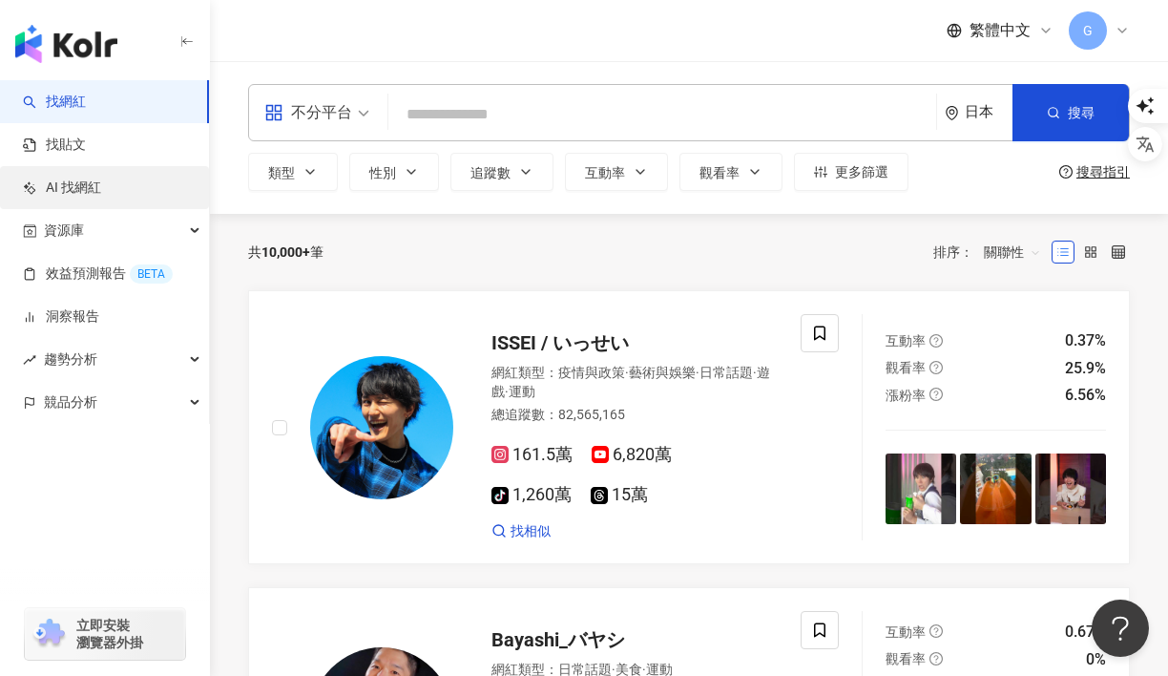
click at [101, 197] on link "AI 找網紅" at bounding box center [62, 188] width 78 height 19
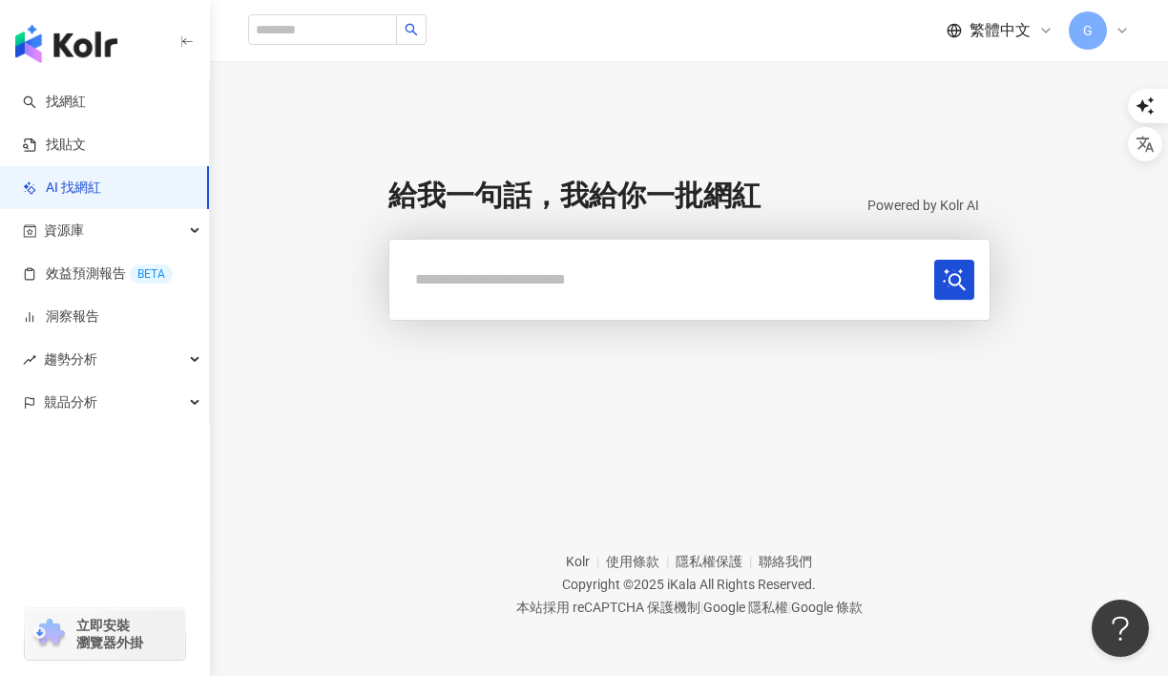
click at [670, 293] on input "text" at bounding box center [666, 279] width 522 height 39
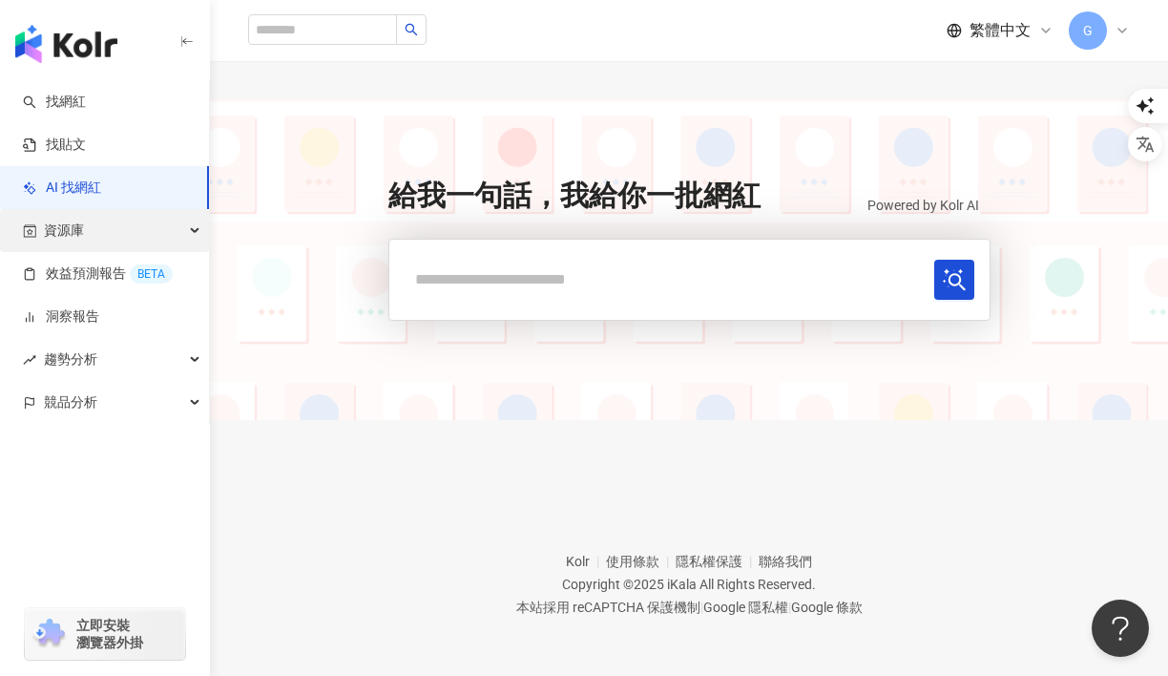
click at [82, 226] on span "資源庫" at bounding box center [64, 230] width 40 height 43
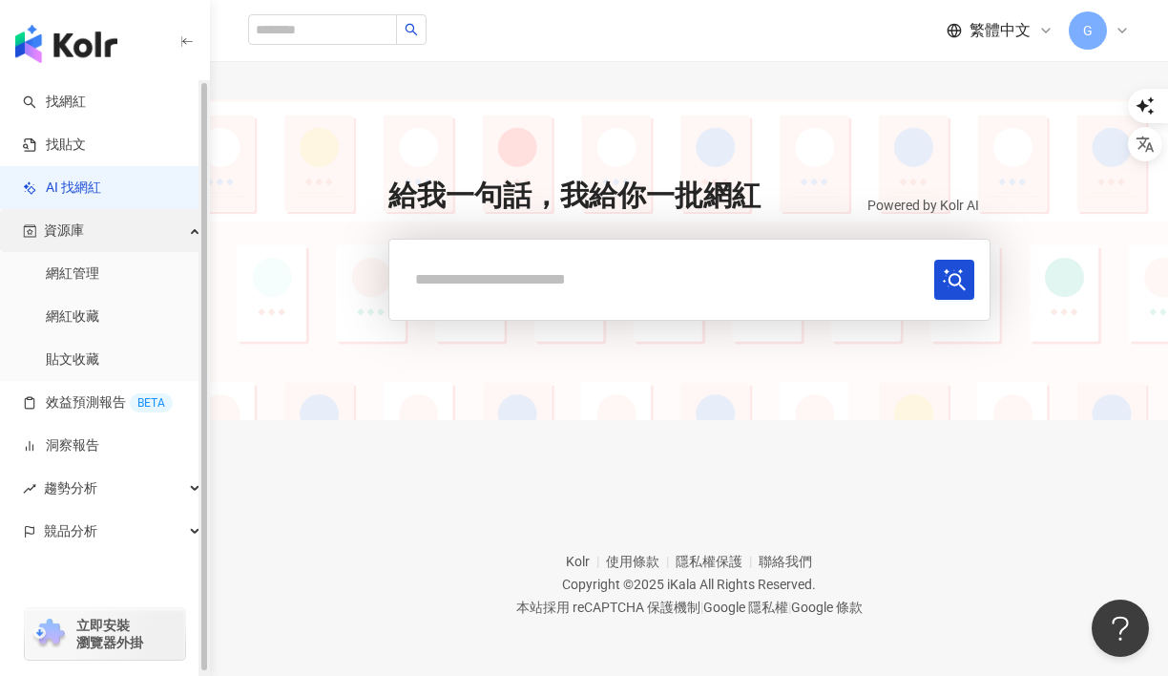
click at [85, 226] on div "資源庫" at bounding box center [104, 230] width 209 height 43
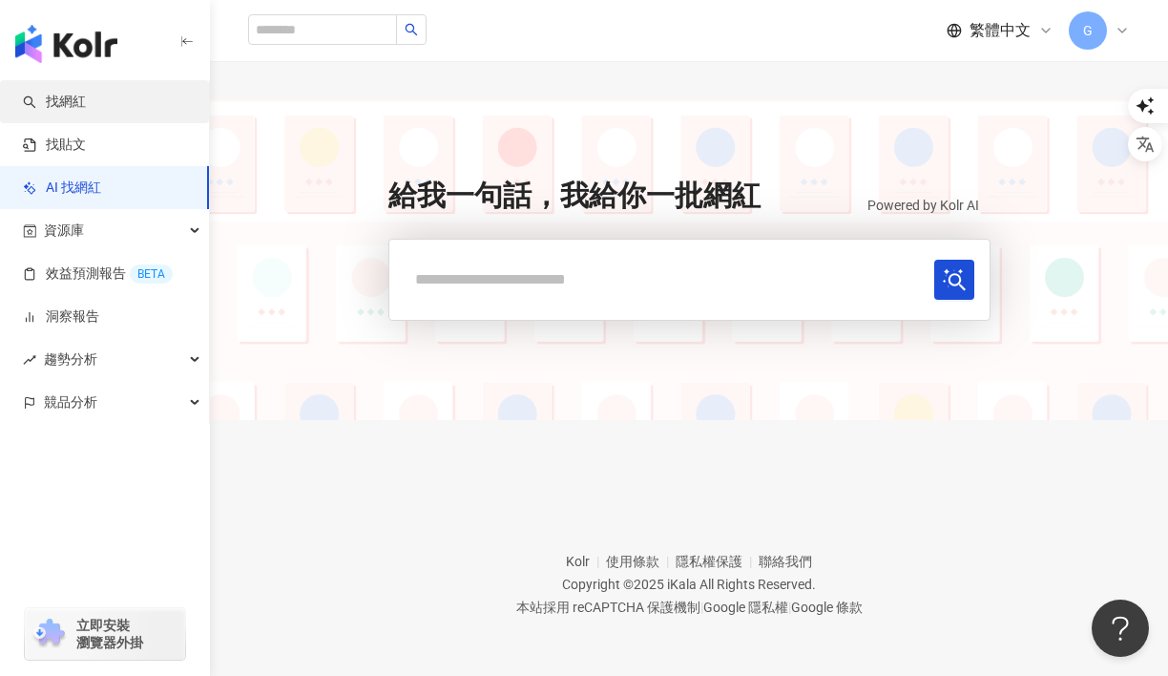
click at [86, 111] on link "找網紅" at bounding box center [54, 102] width 63 height 19
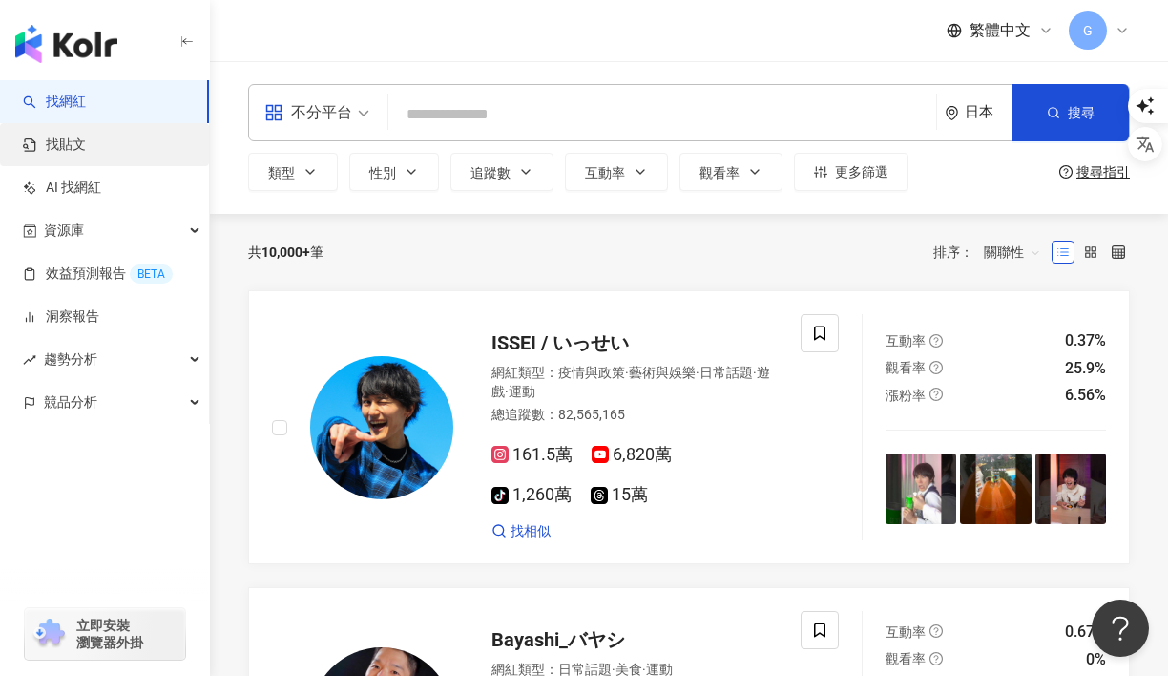
click at [66, 155] on link "找貼文" at bounding box center [54, 145] width 63 height 19
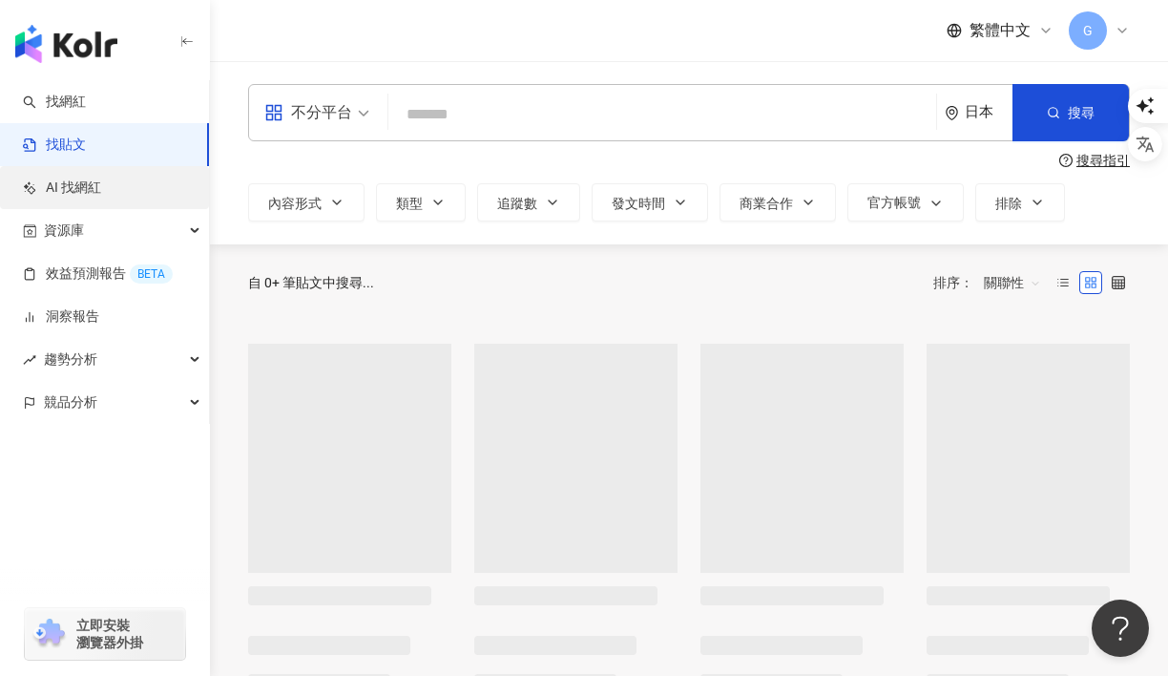
click at [86, 198] on link "AI 找網紅" at bounding box center [62, 188] width 78 height 19
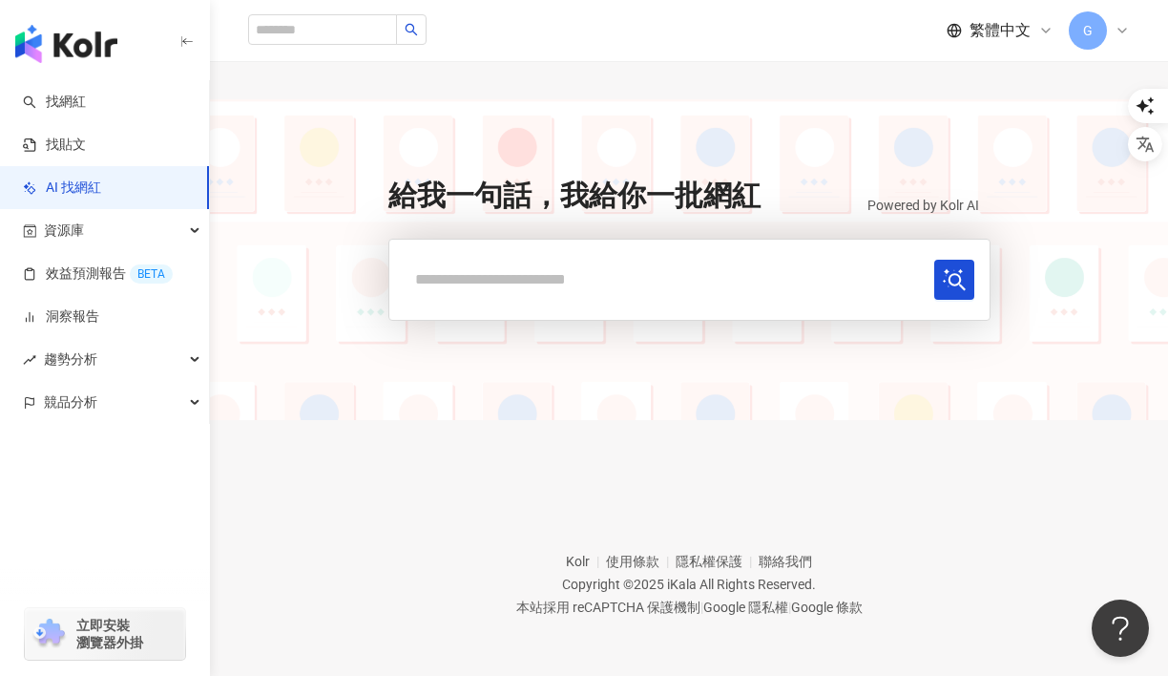
click at [509, 274] on input "text" at bounding box center [666, 279] width 522 height 39
click at [536, 284] on input "text" at bounding box center [666, 279] width 522 height 39
paste input "*********"
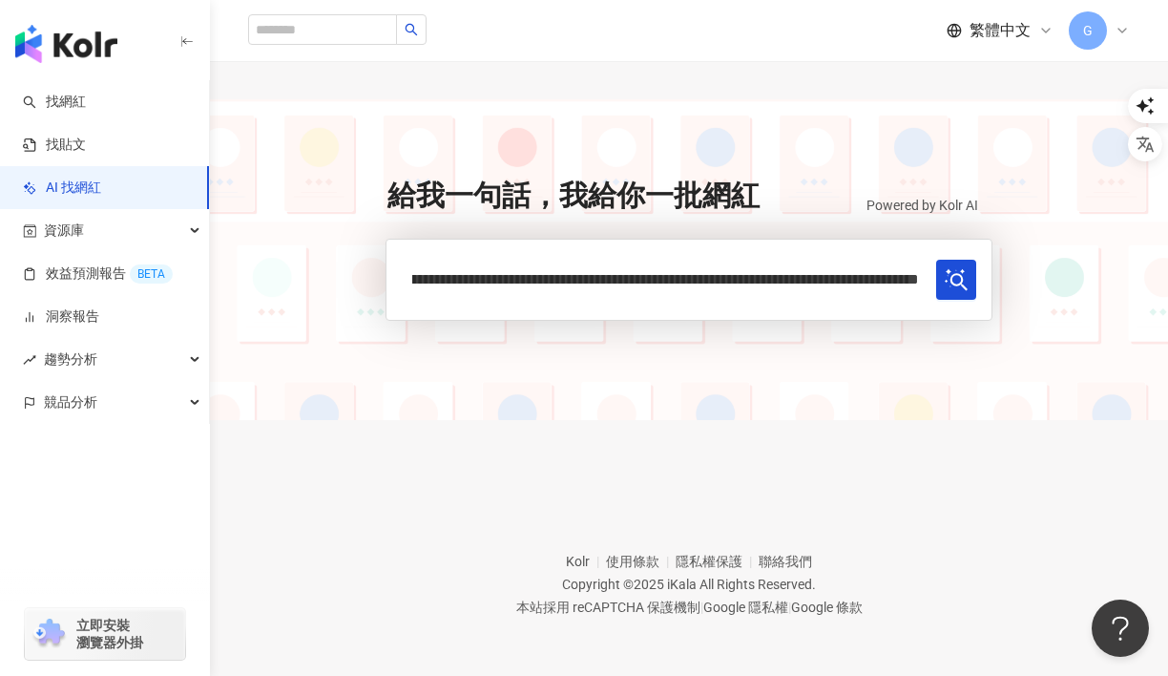
scroll to position [0, 878]
type input "**********"
click at [963, 270] on icon "submit" at bounding box center [956, 280] width 23 height 22
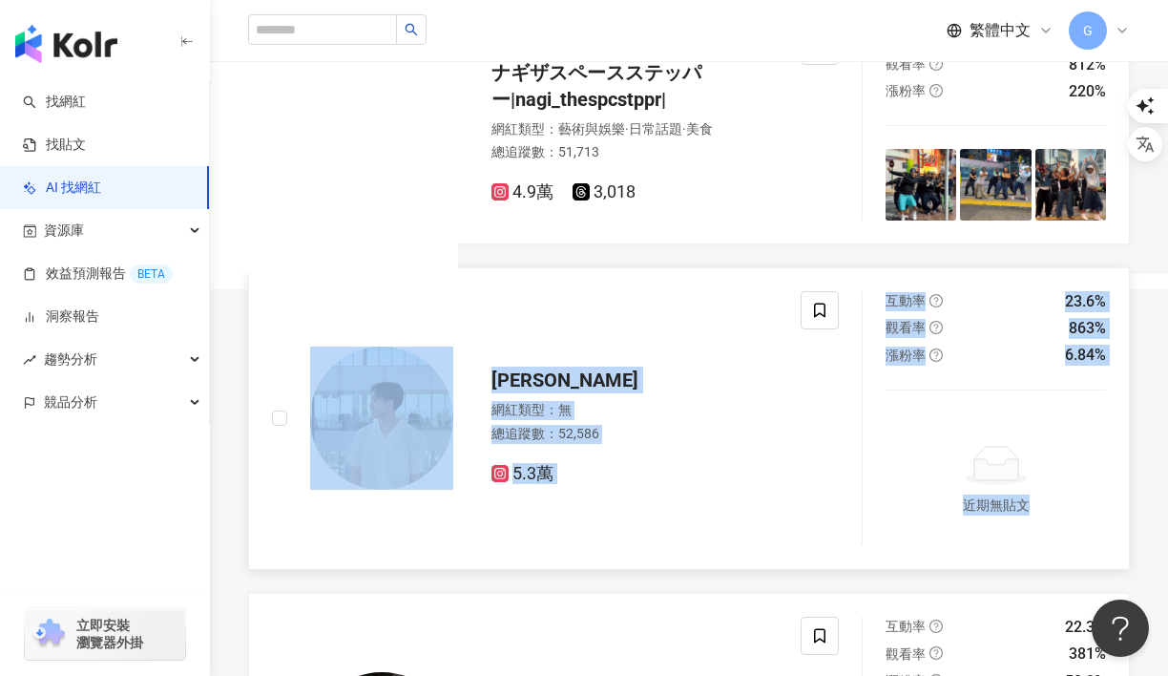
scroll to position [1456, 0]
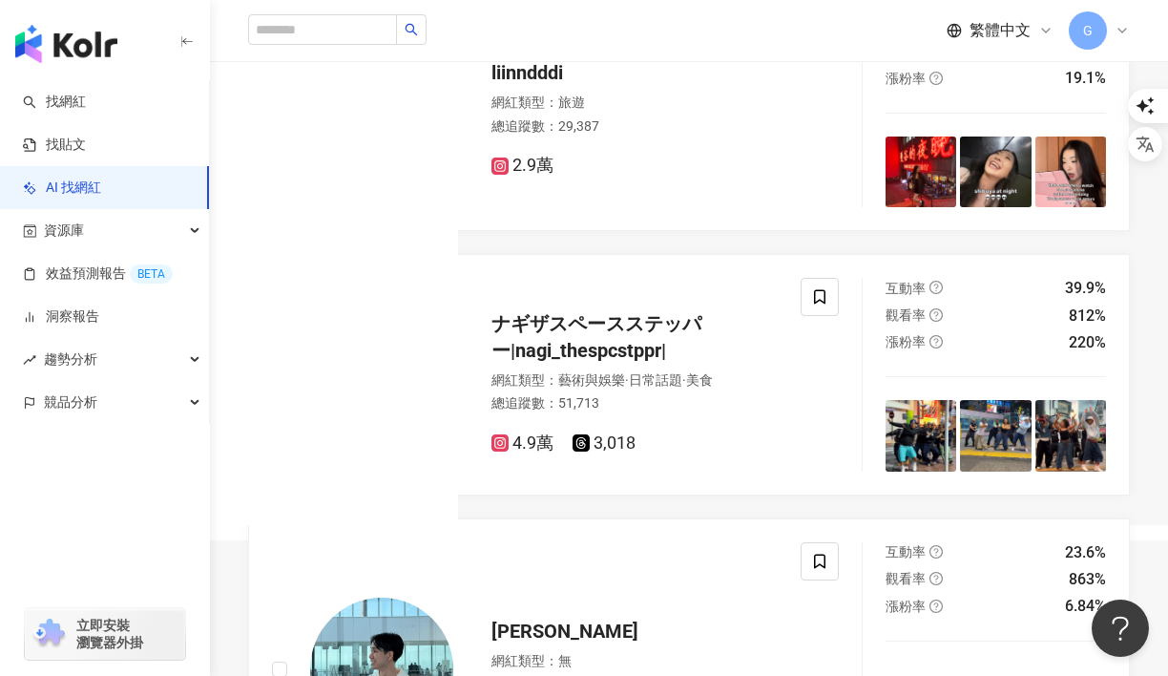
scroll to position [158, 0]
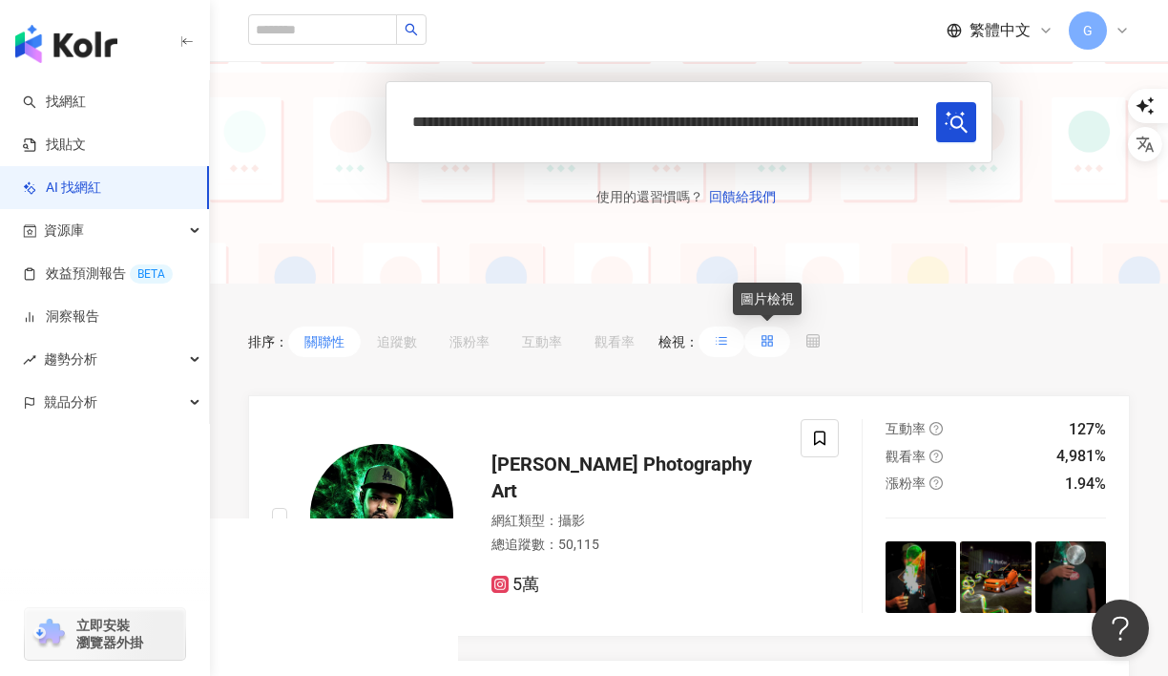
click at [766, 345] on rect at bounding box center [765, 344] width 4 height 4
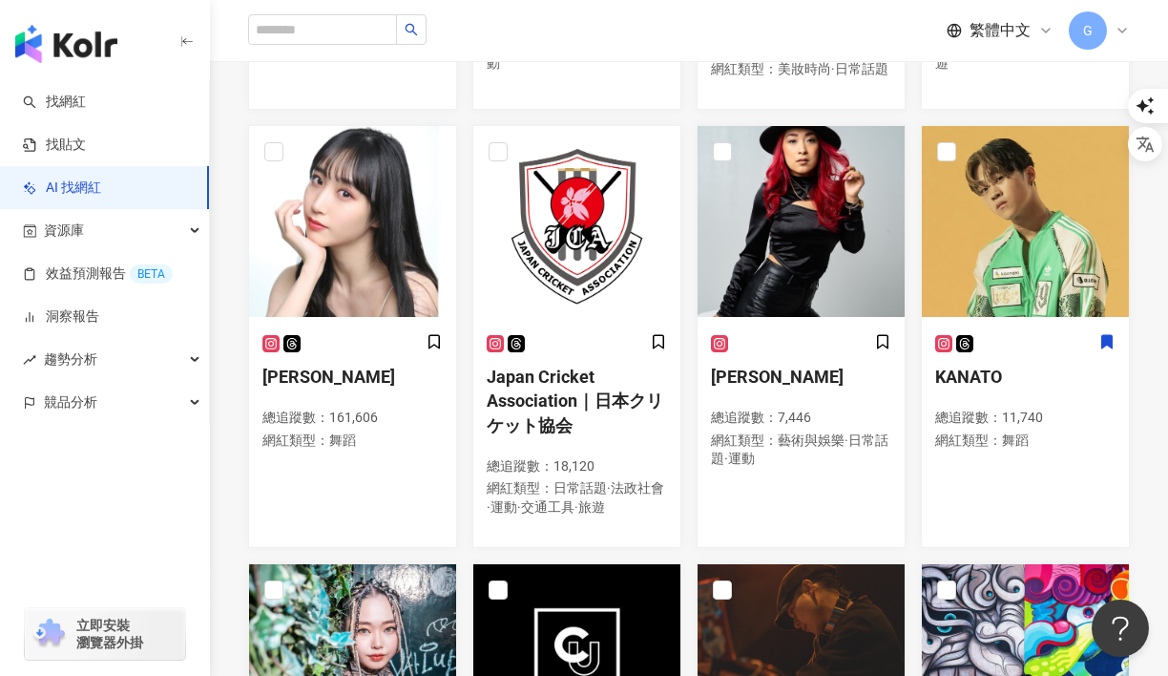
scroll to position [1640, 0]
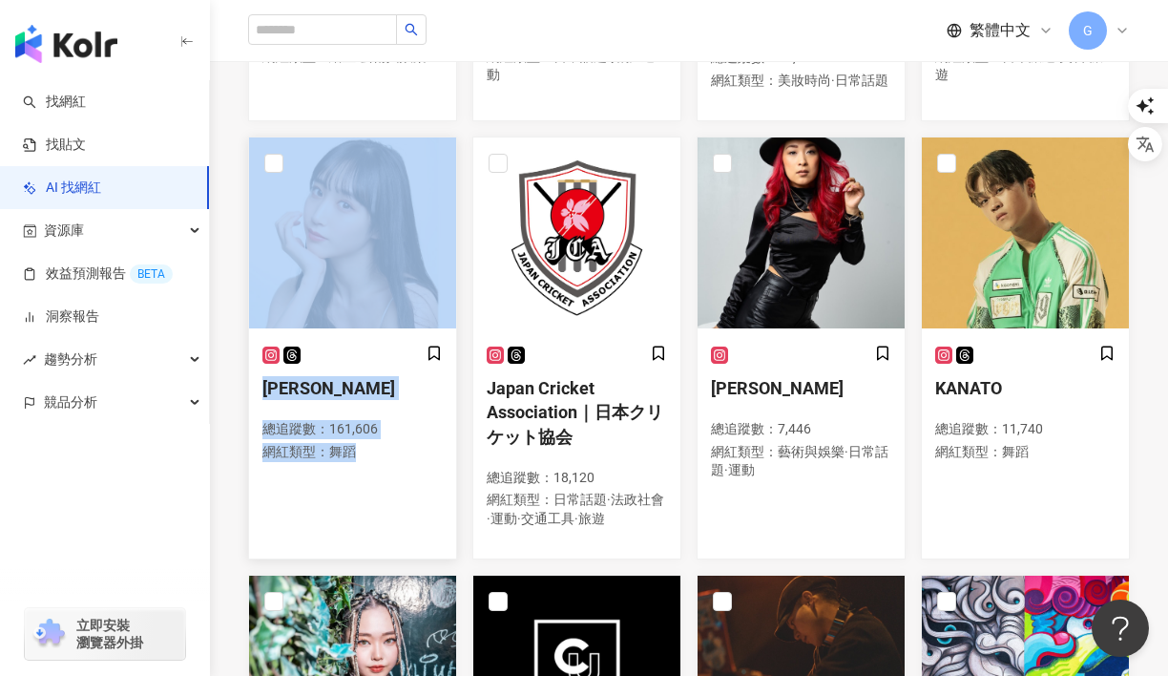
click at [268, 350] on icon at bounding box center [271, 355] width 10 height 10
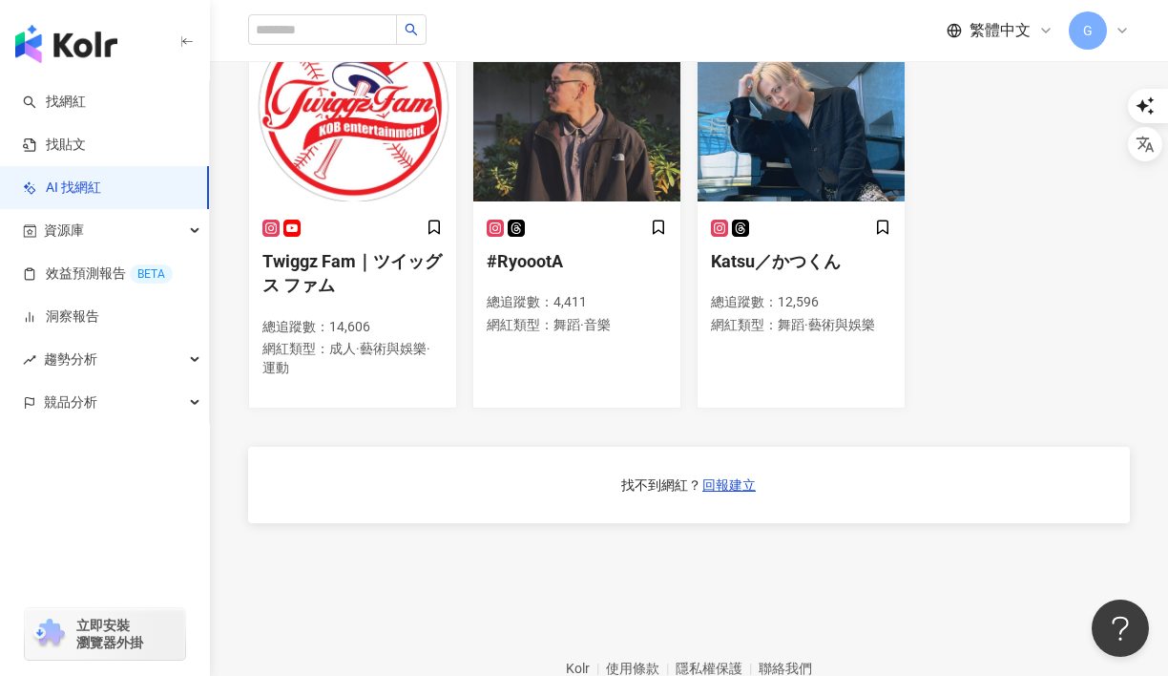
scroll to position [2523, 0]
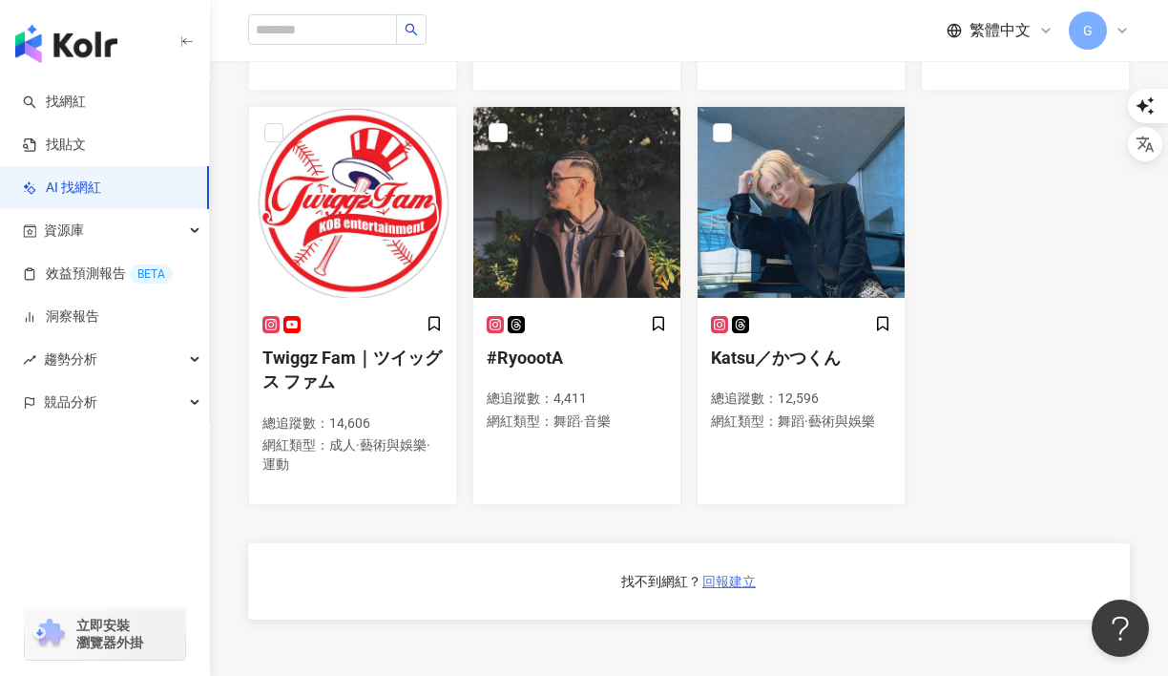
click at [730, 574] on span "回報建立" at bounding box center [729, 581] width 53 height 15
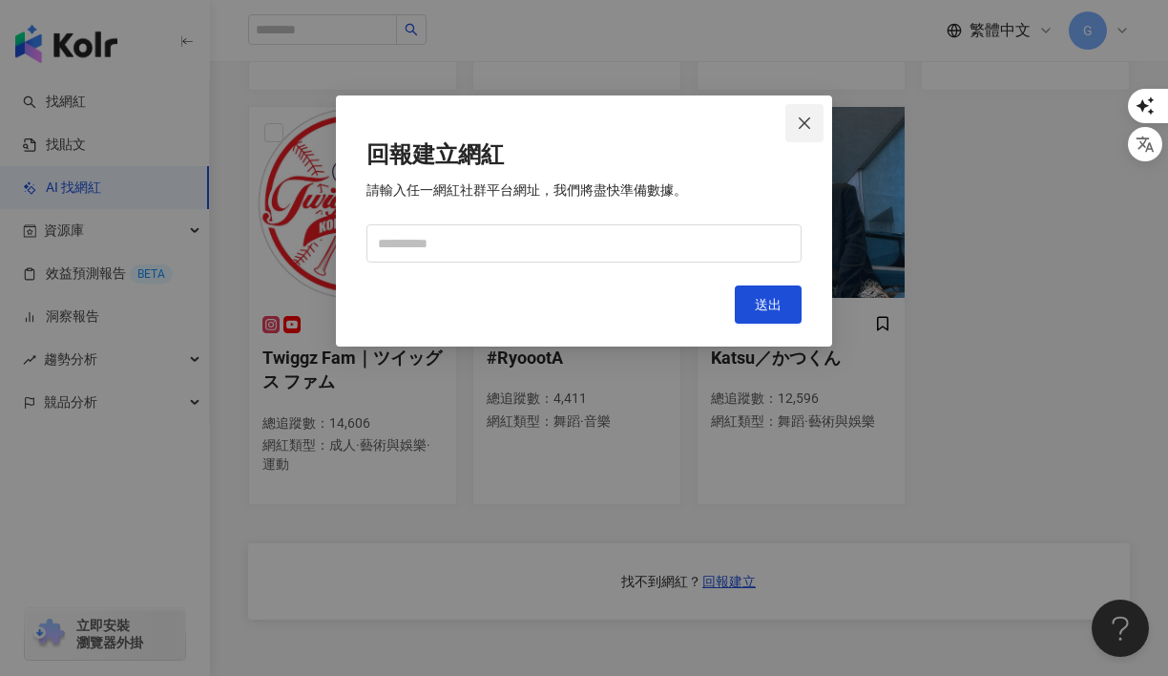
click at [811, 129] on icon "close" at bounding box center [804, 123] width 15 height 15
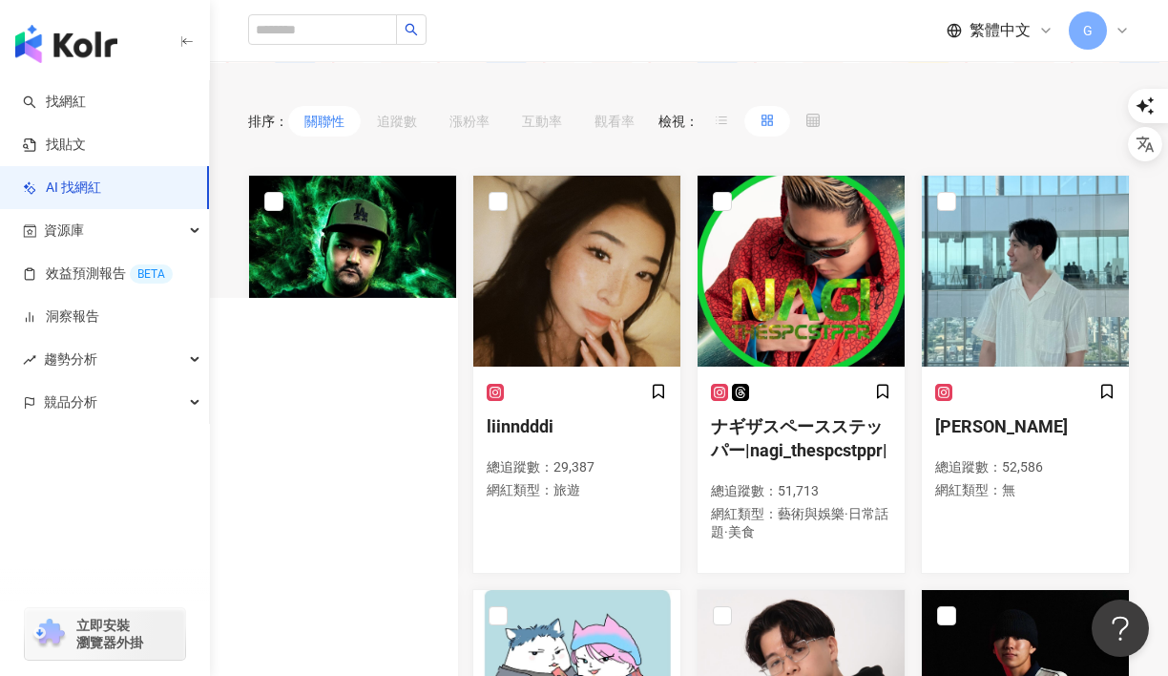
scroll to position [0, 0]
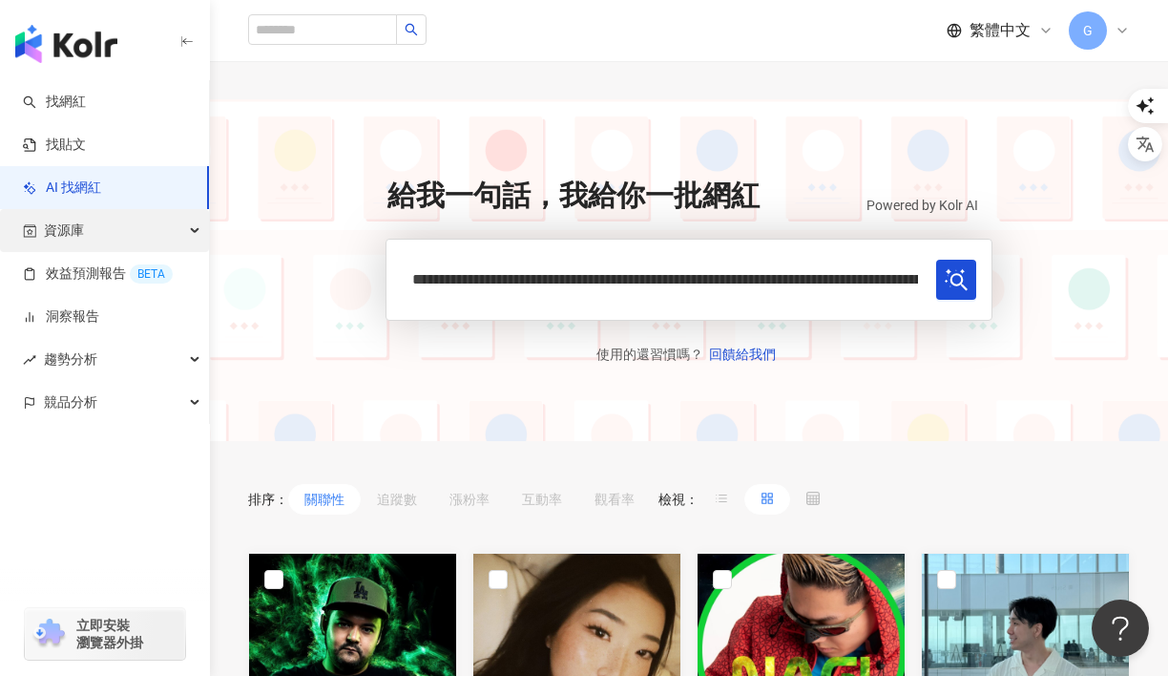
click at [86, 236] on div "資源庫" at bounding box center [104, 230] width 209 height 43
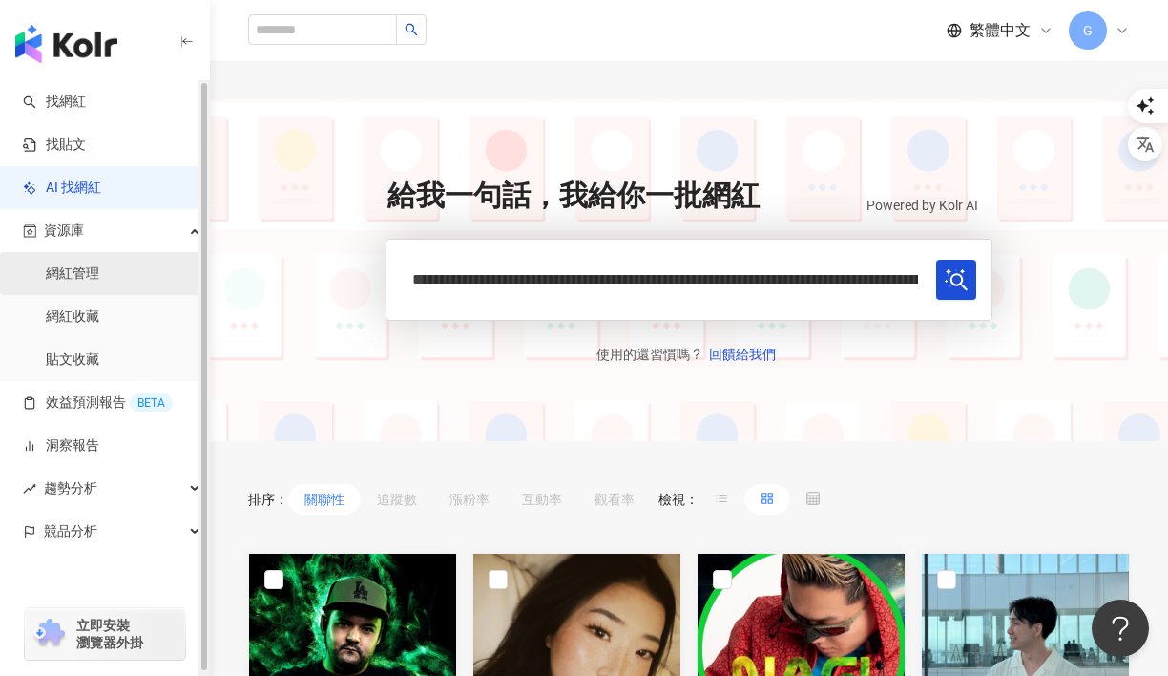
click at [99, 276] on link "網紅管理" at bounding box center [72, 273] width 53 height 19
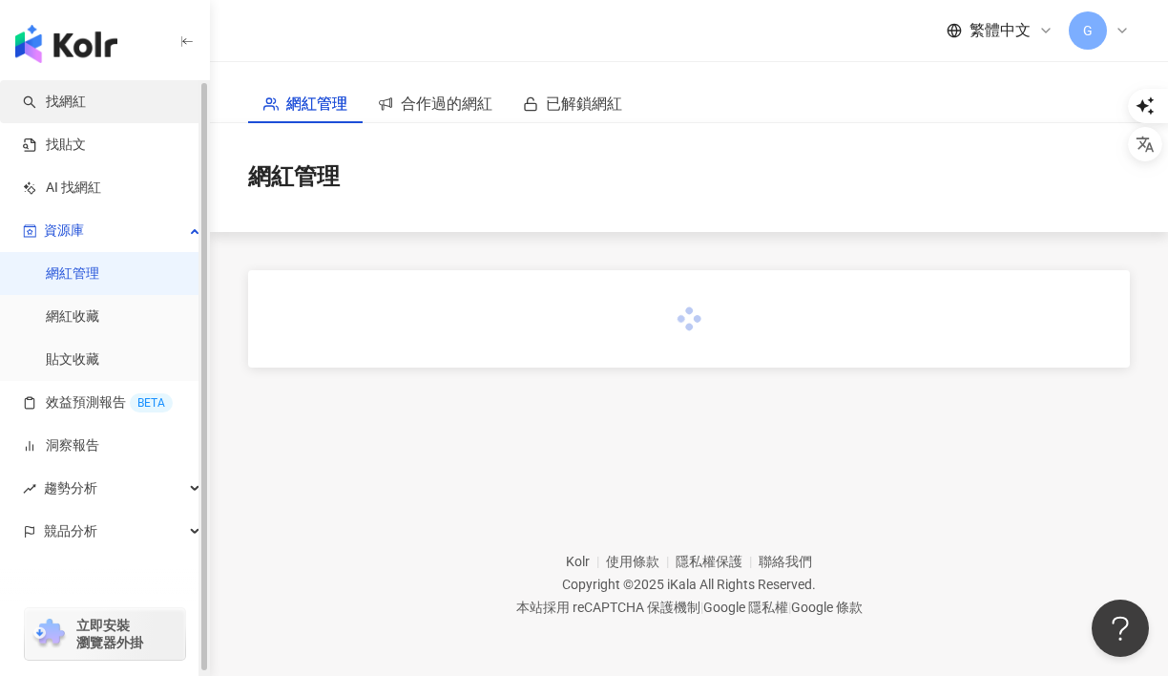
click at [86, 112] on link "找網紅" at bounding box center [54, 102] width 63 height 19
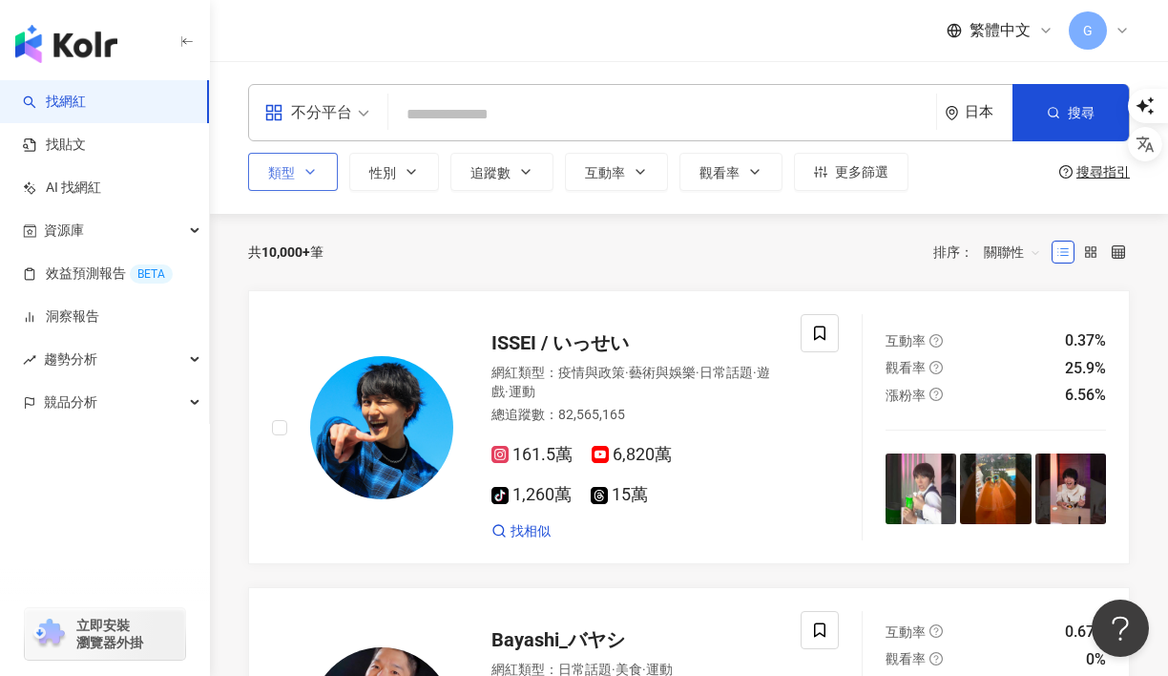
click at [310, 180] on button "類型" at bounding box center [293, 172] width 90 height 38
click at [333, 109] on div "不分平台" at bounding box center [308, 112] width 88 height 31
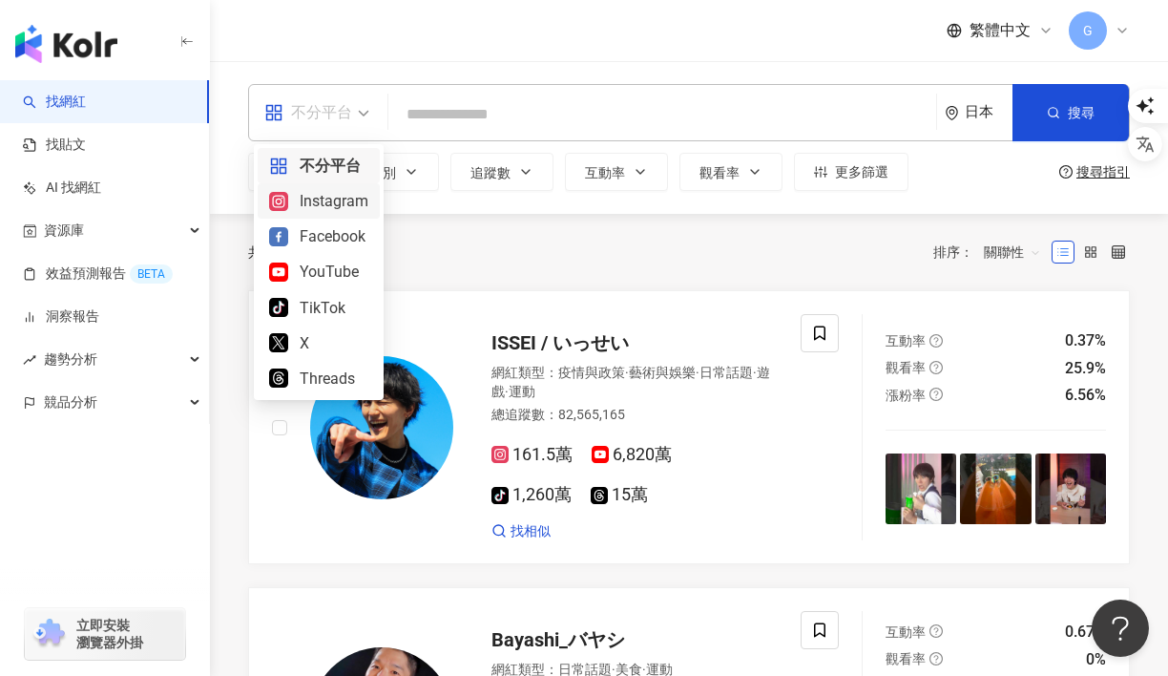
click at [322, 212] on div "Instagram" at bounding box center [318, 201] width 99 height 24
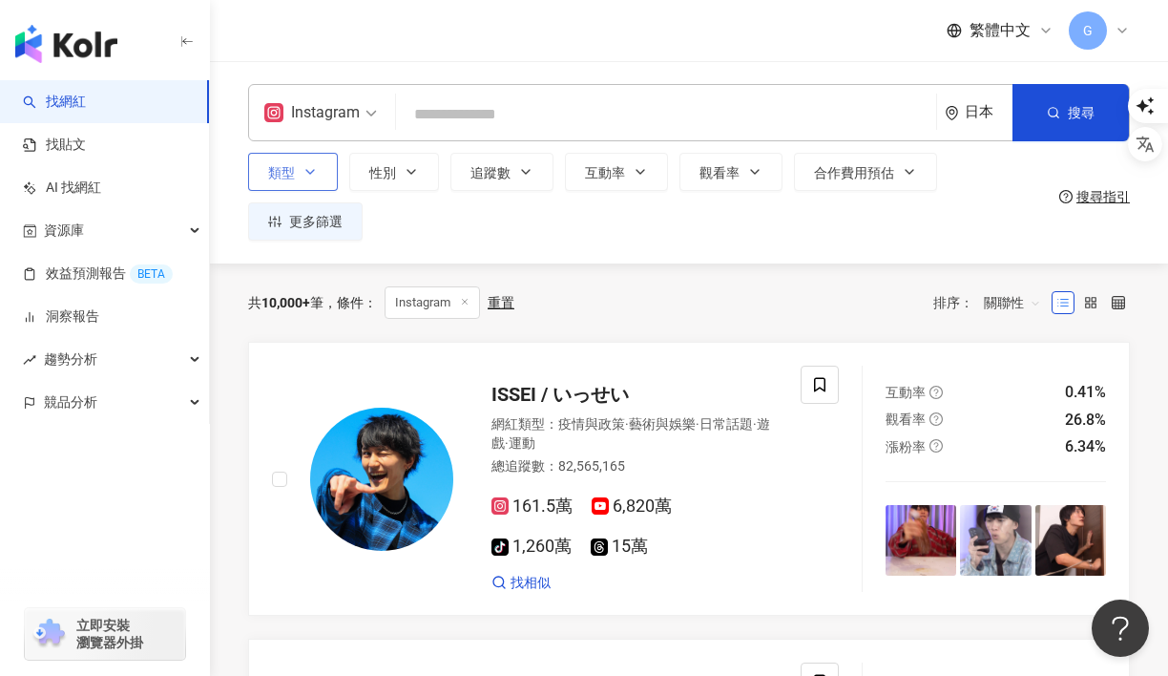
click at [316, 173] on icon "button" at bounding box center [310, 171] width 15 height 15
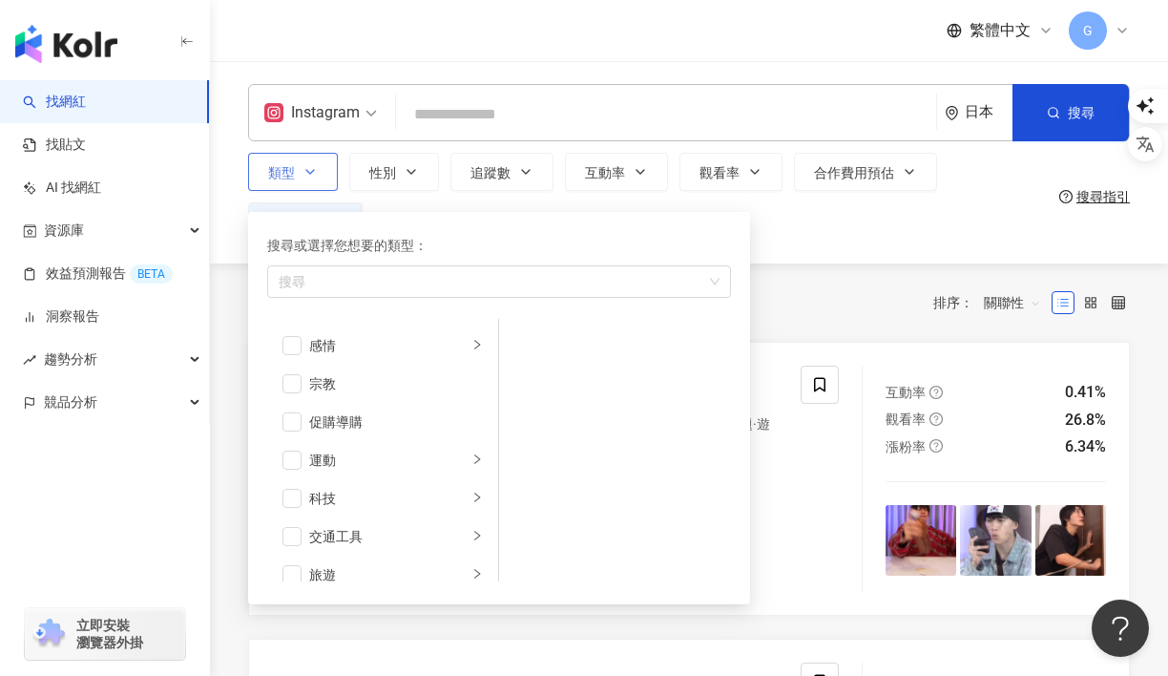
scroll to position [458, 0]
click at [347, 496] on div "感情" at bounding box center [388, 494] width 158 height 21
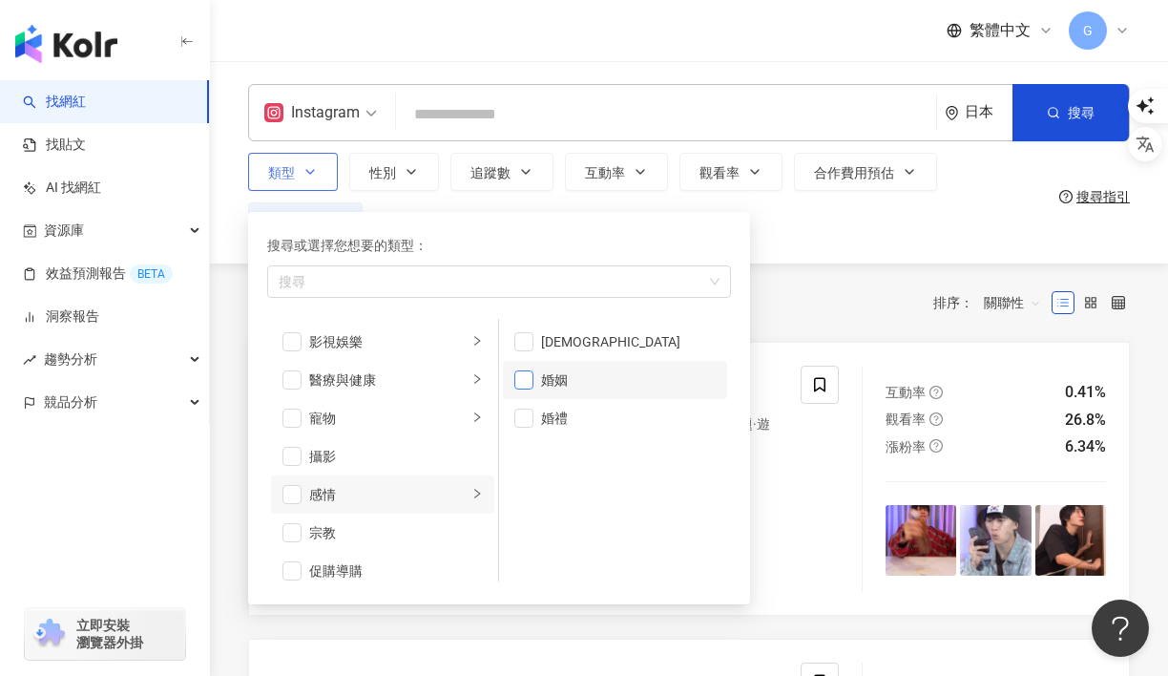
click at [526, 382] on span "button" at bounding box center [524, 379] width 19 height 19
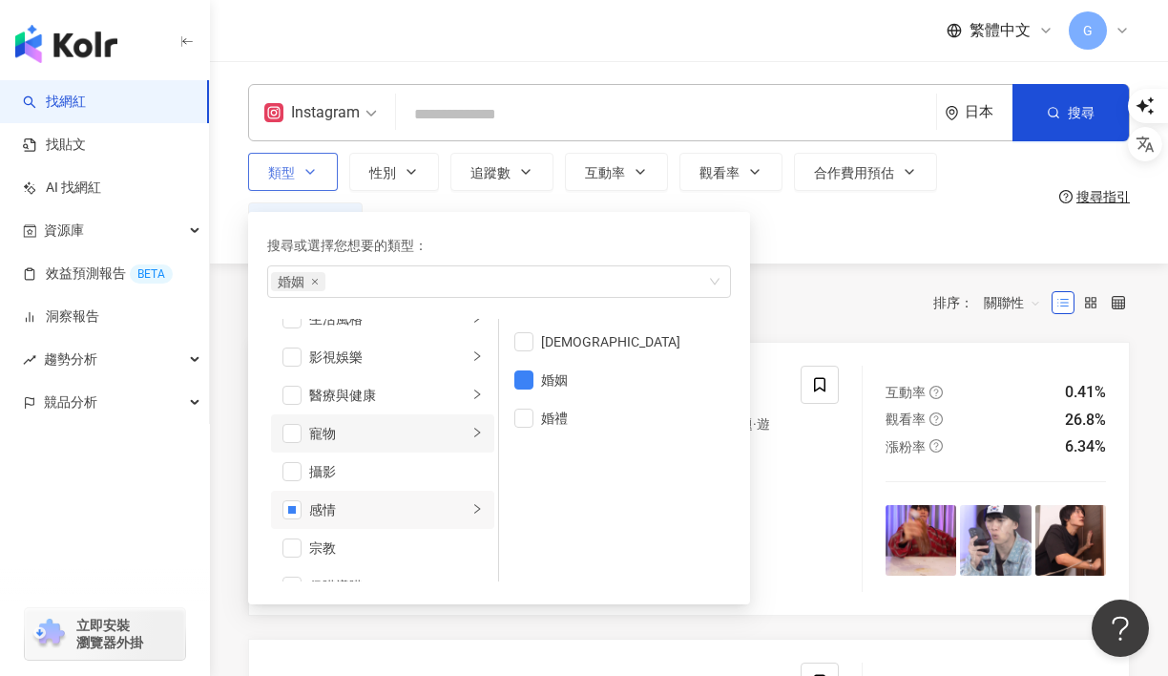
scroll to position [310, 0]
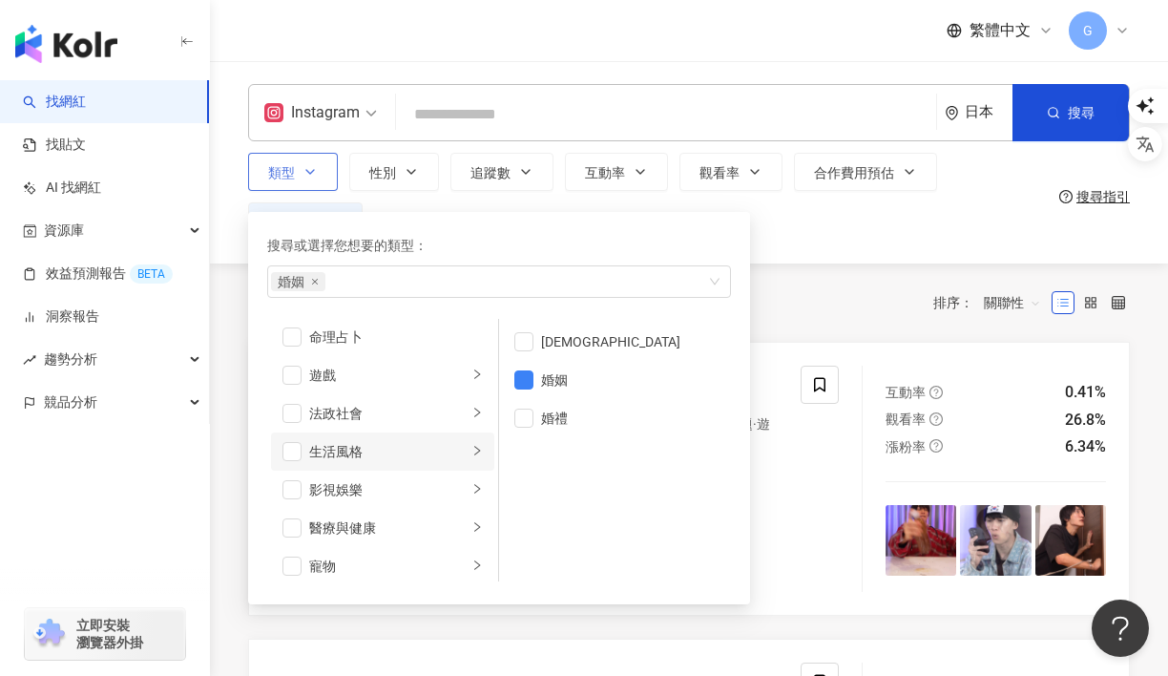
click at [347, 447] on div "生活風格" at bounding box center [388, 451] width 158 height 21
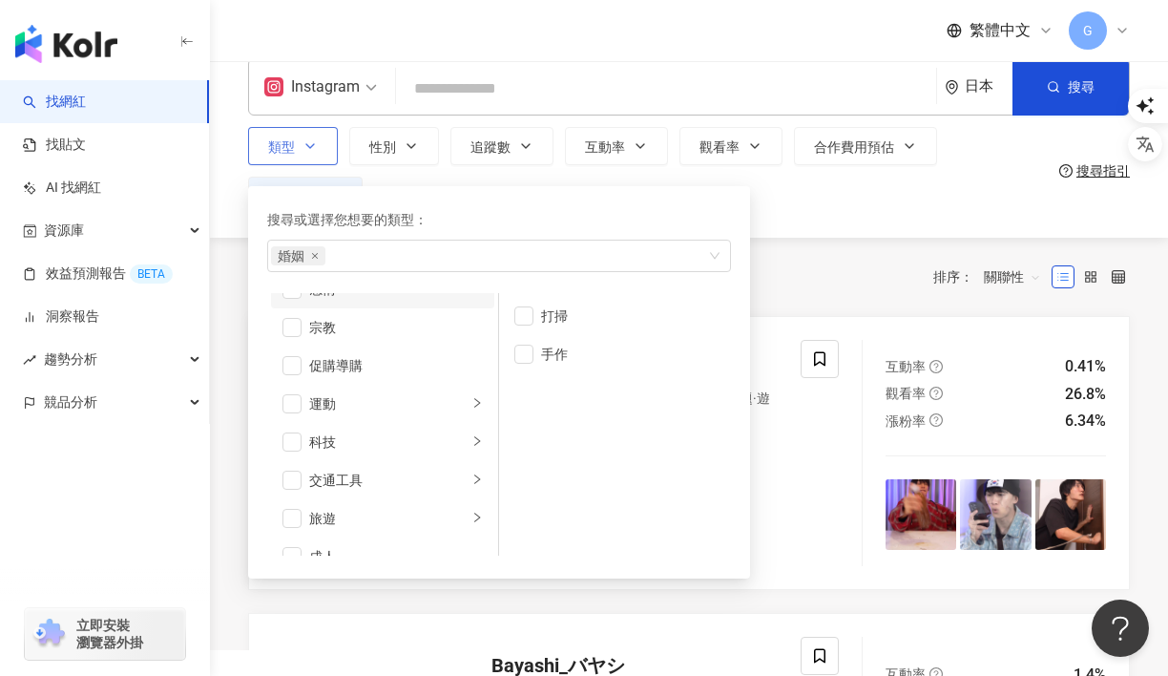
scroll to position [662, 0]
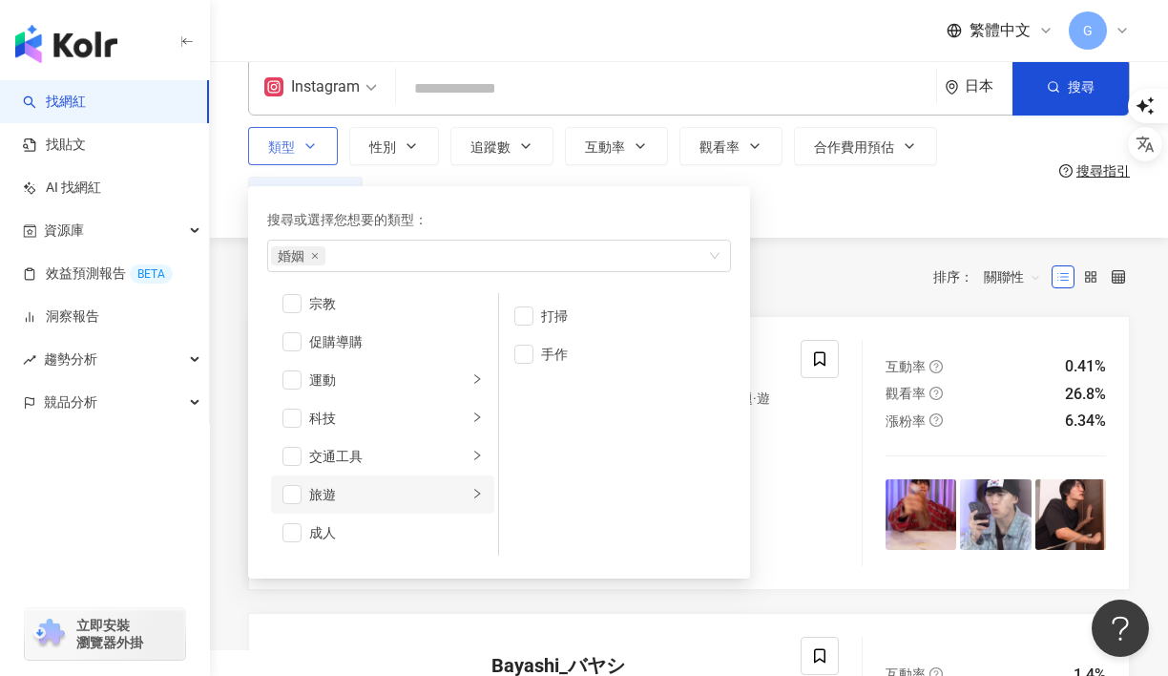
click at [352, 495] on div "旅遊" at bounding box center [388, 494] width 158 height 21
click at [520, 361] on span "button" at bounding box center [524, 354] width 19 height 19
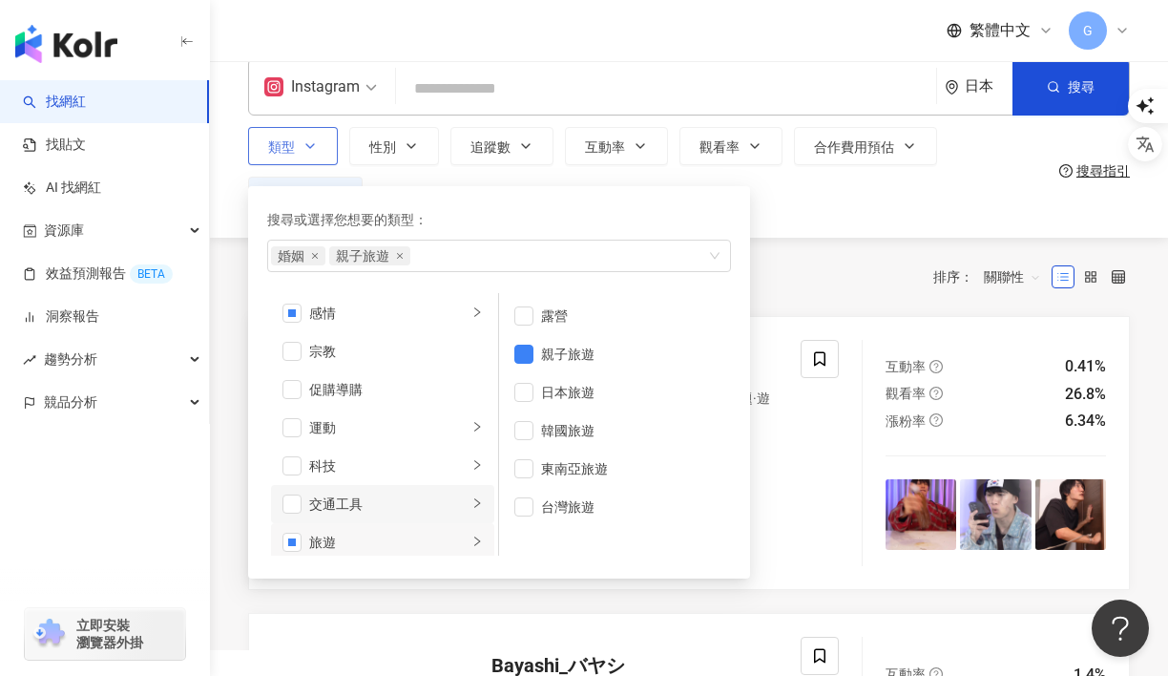
scroll to position [595, 0]
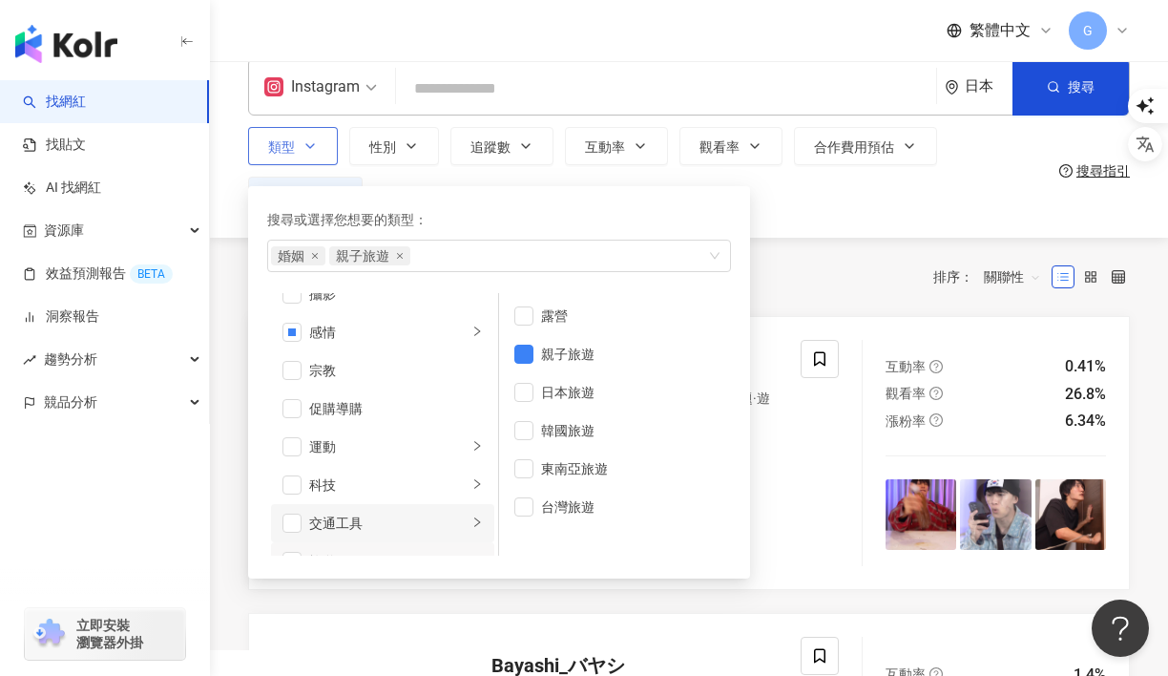
click at [379, 452] on div "運動" at bounding box center [388, 446] width 158 height 21
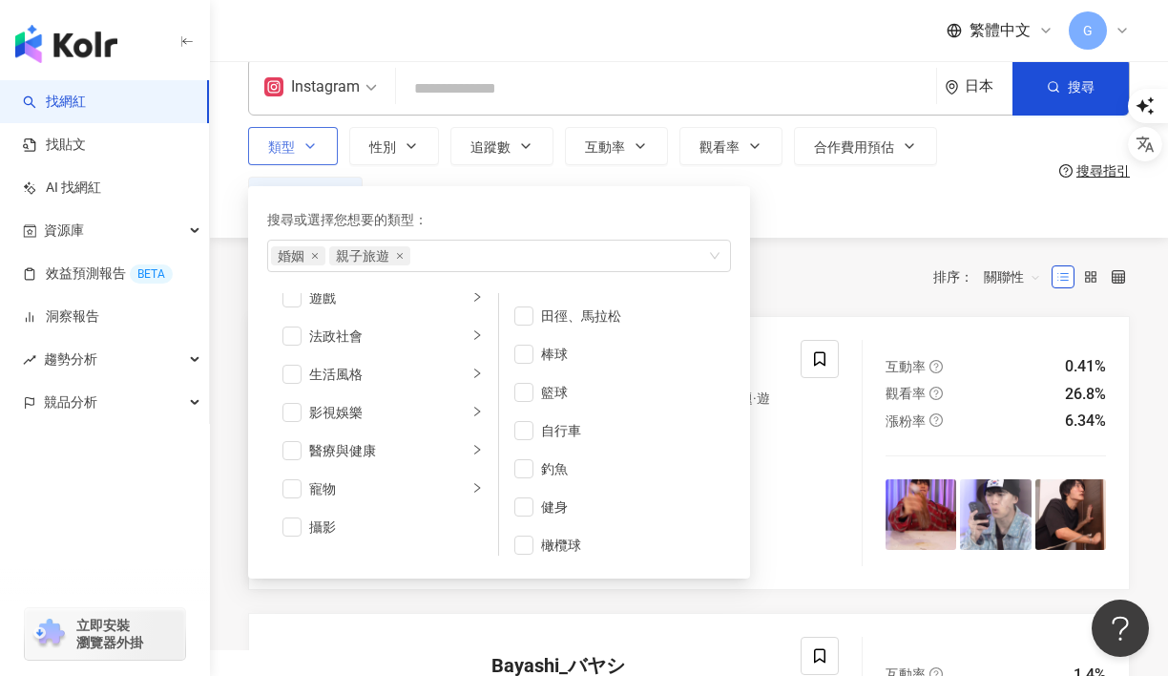
scroll to position [334, 0]
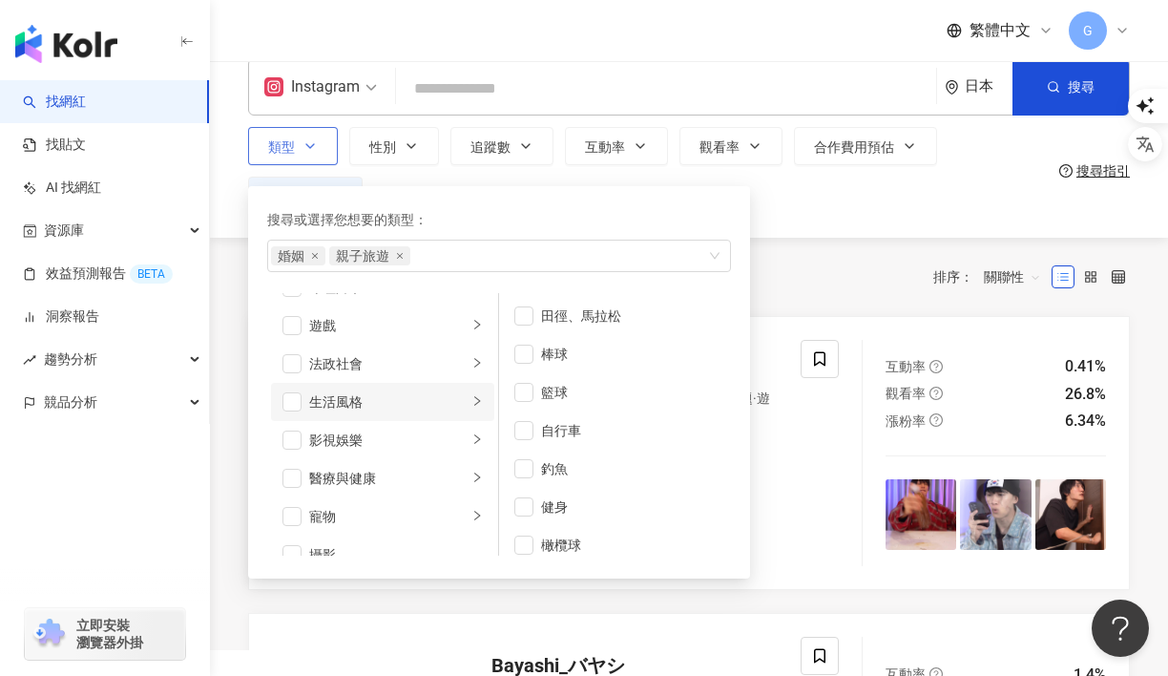
click at [399, 400] on div "生活風格" at bounding box center [388, 401] width 158 height 21
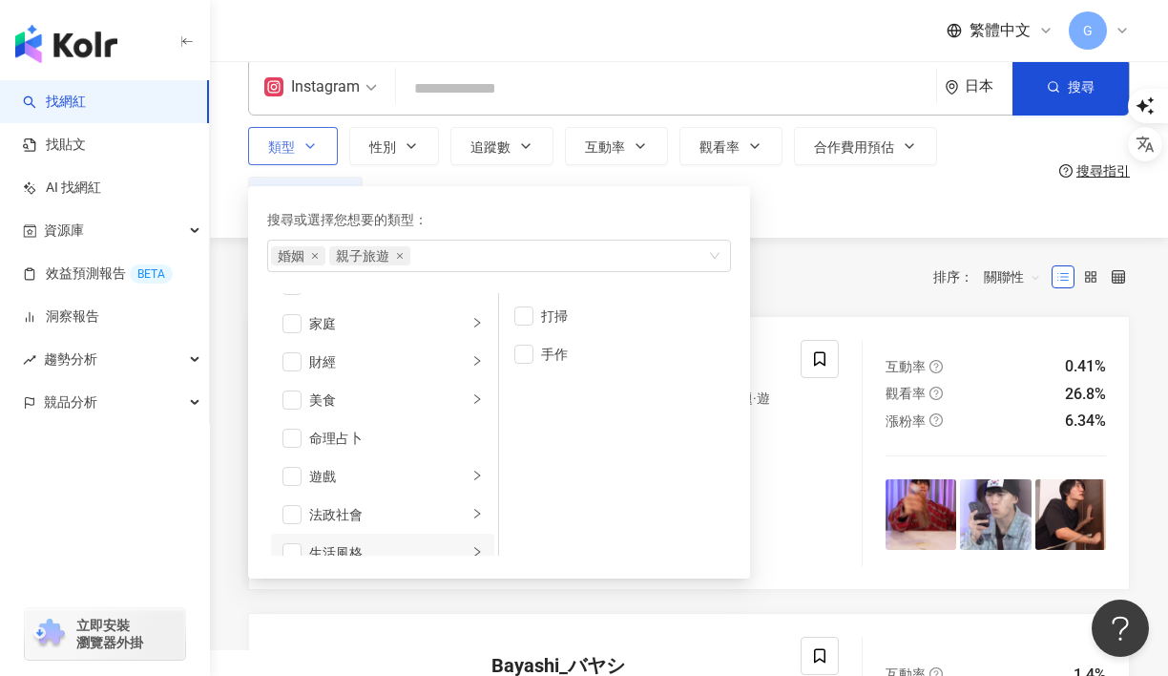
scroll to position [183, 0]
click at [399, 412] on li "美食" at bounding box center [382, 400] width 223 height 38
click at [391, 314] on div "家庭" at bounding box center [388, 323] width 158 height 21
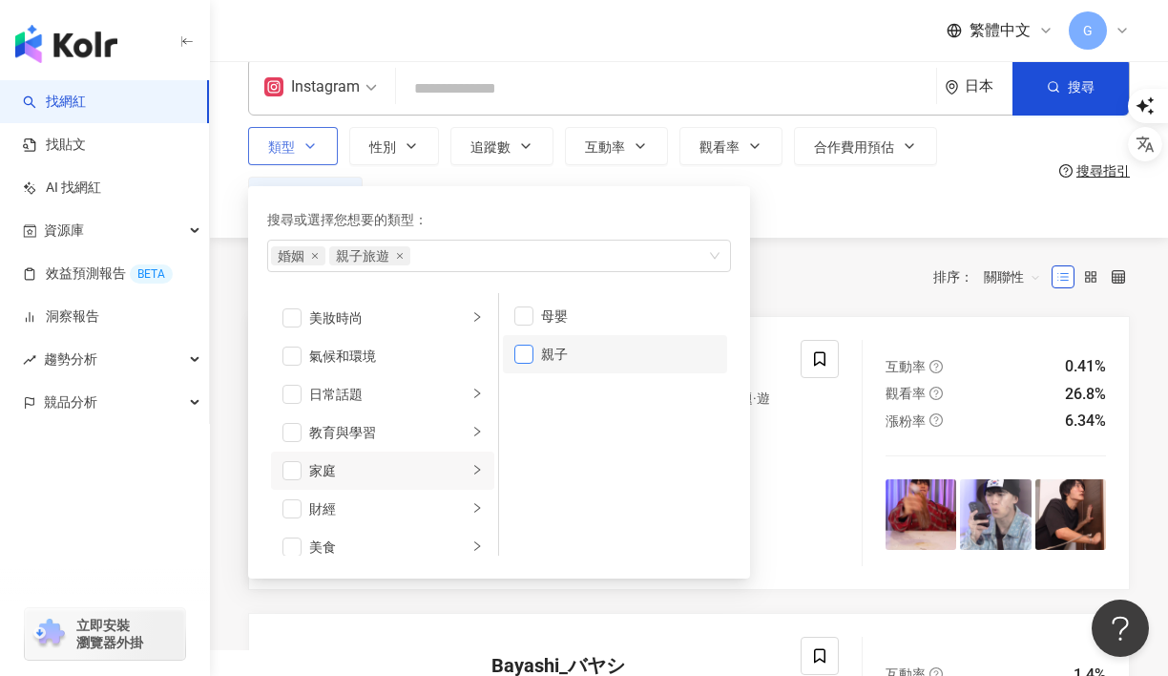
click at [527, 355] on span "button" at bounding box center [524, 354] width 19 height 19
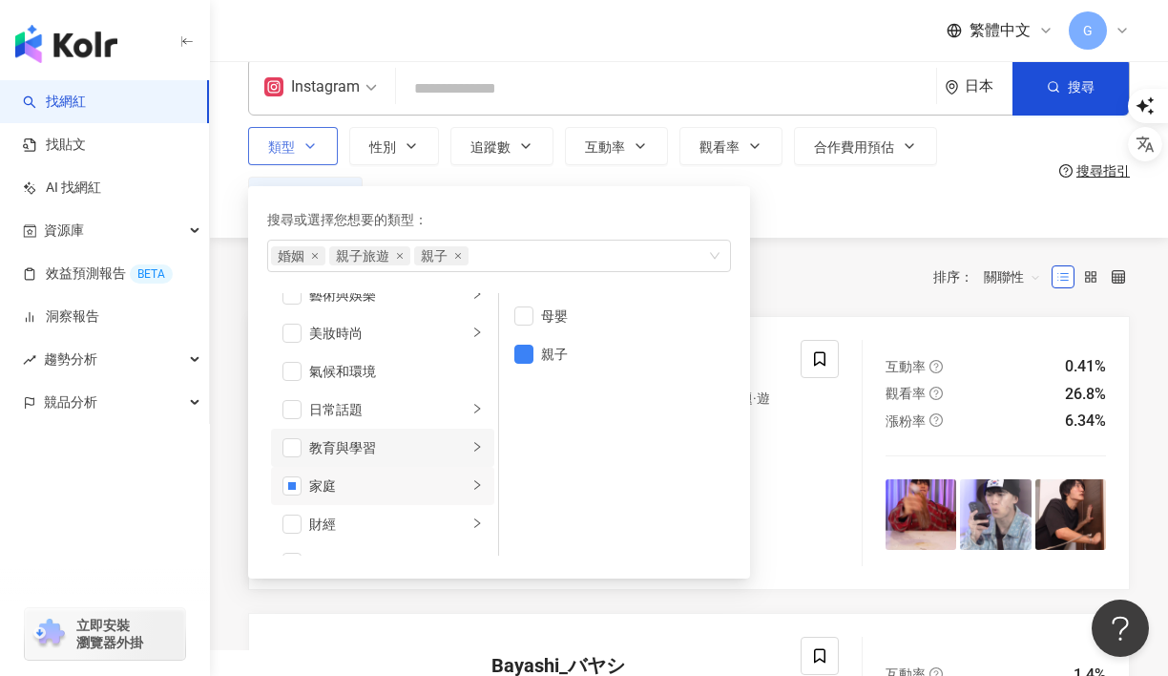
scroll to position [3, 0]
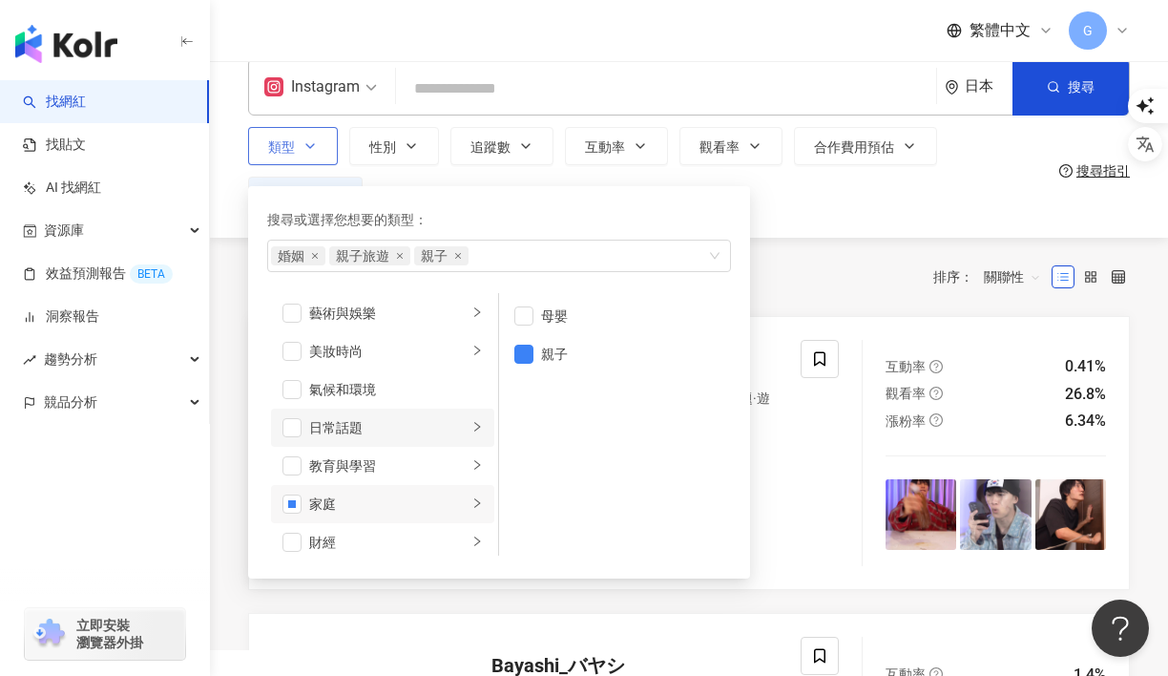
click at [389, 437] on div "日常話題" at bounding box center [388, 427] width 158 height 21
click at [399, 462] on div "教育與學習" at bounding box center [388, 465] width 158 height 21
click at [396, 313] on div "藝術與娛樂" at bounding box center [388, 315] width 158 height 21
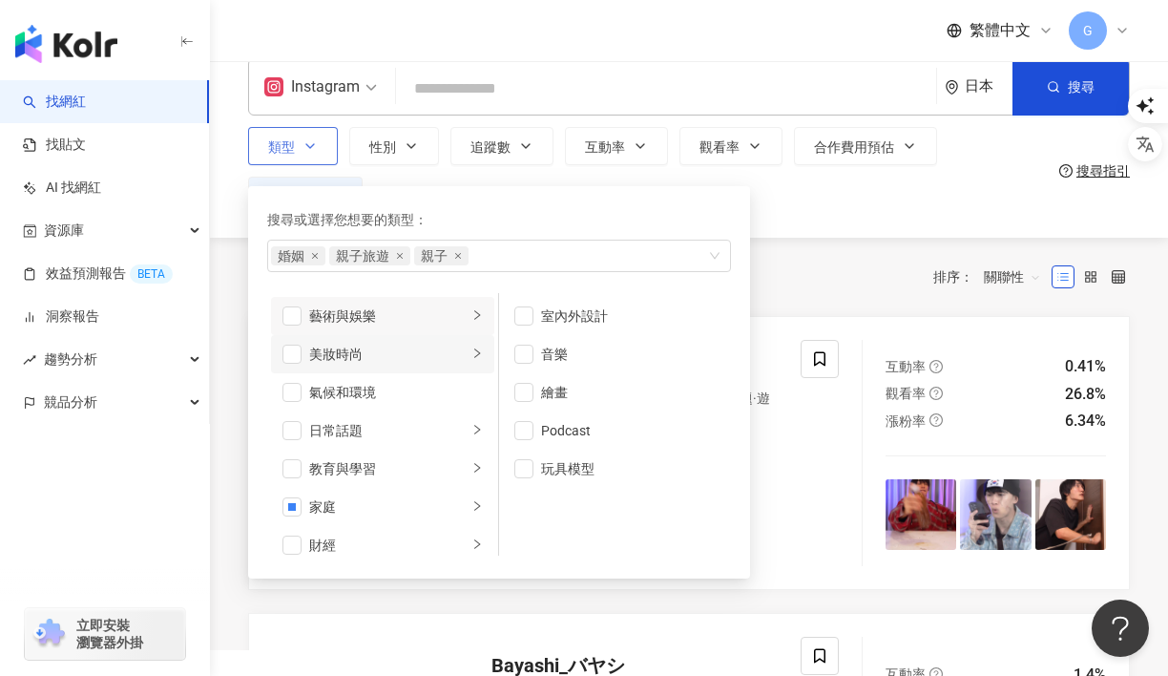
click at [384, 350] on div "美妝時尚" at bounding box center [388, 354] width 158 height 21
click at [377, 402] on div "氣候和環境" at bounding box center [396, 392] width 174 height 21
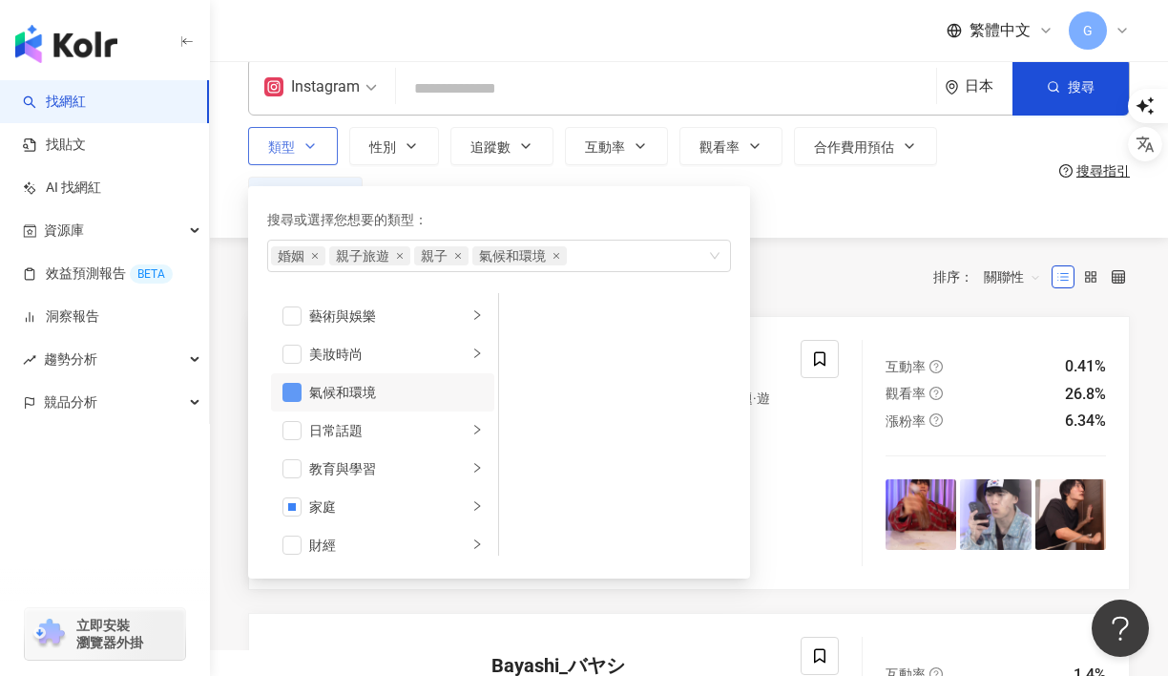
click at [300, 394] on span "button" at bounding box center [292, 392] width 19 height 19
click at [387, 444] on li "日常話題" at bounding box center [382, 430] width 223 height 38
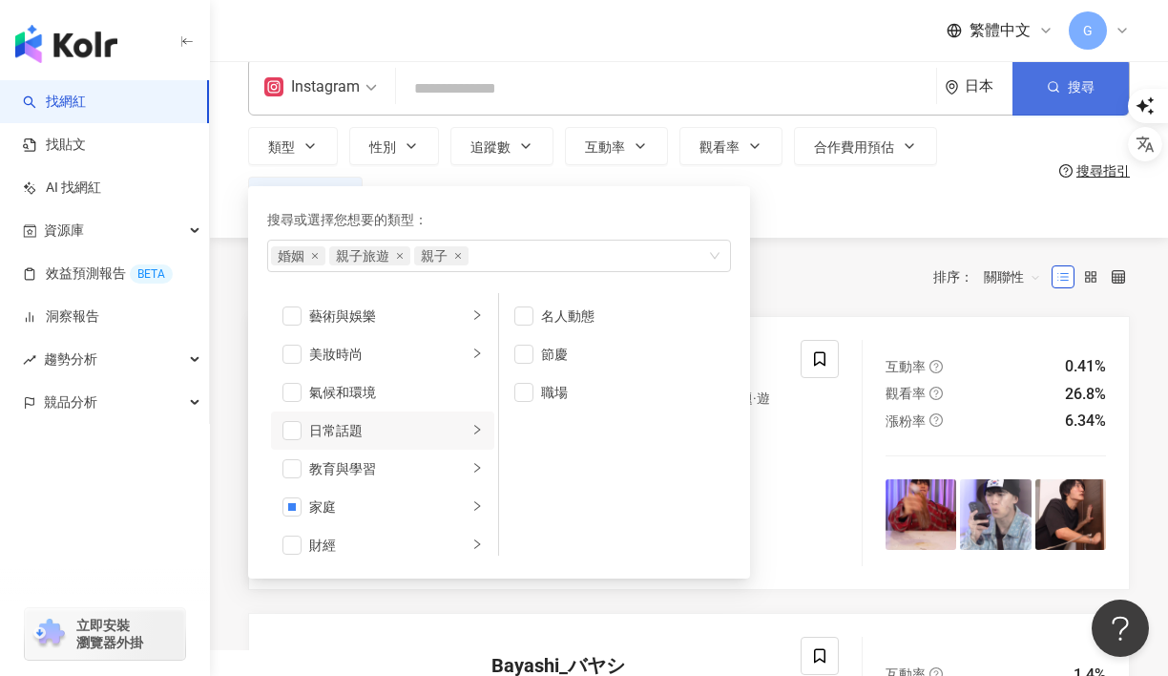
click at [1048, 87] on icon "button" at bounding box center [1053, 86] width 13 height 13
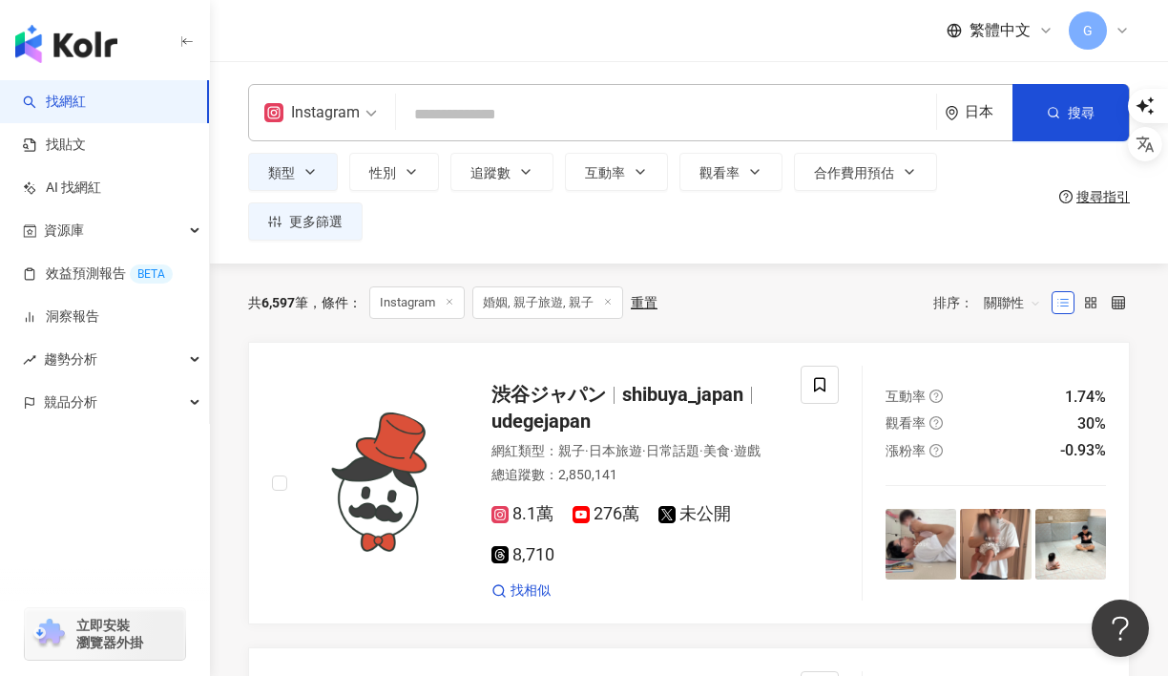
click at [610, 106] on input "search" at bounding box center [666, 114] width 525 height 36
paste input "*********"
type input "*********"
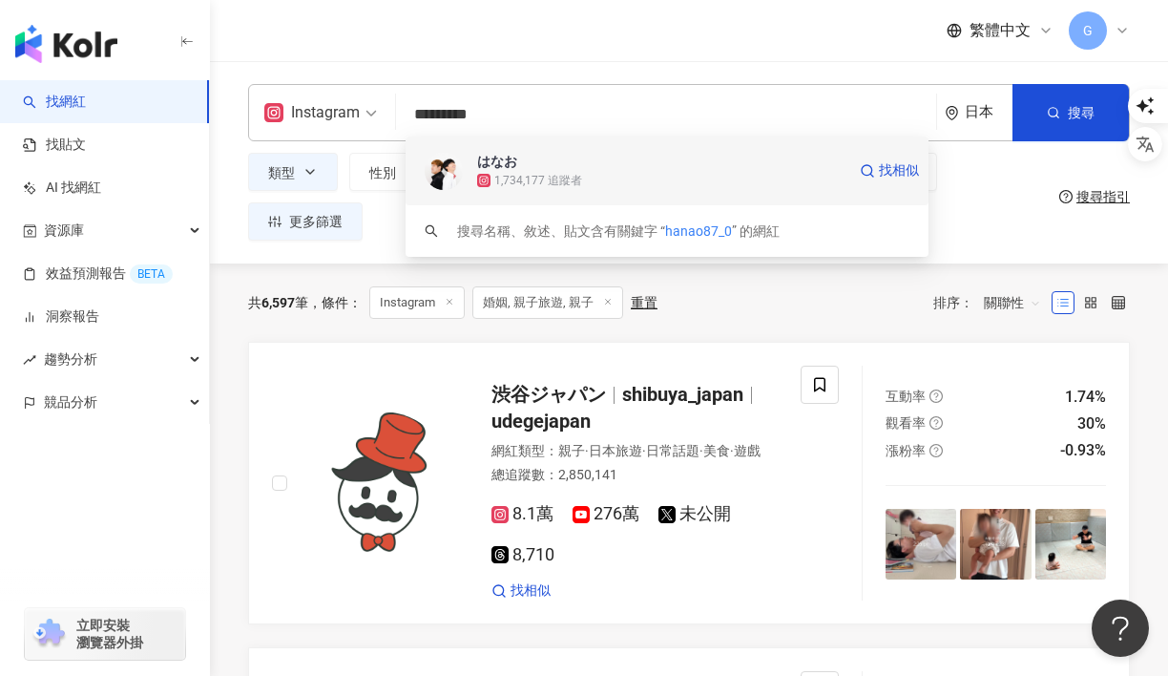
click at [524, 174] on div "1,734,177 追蹤者" at bounding box center [538, 181] width 88 height 16
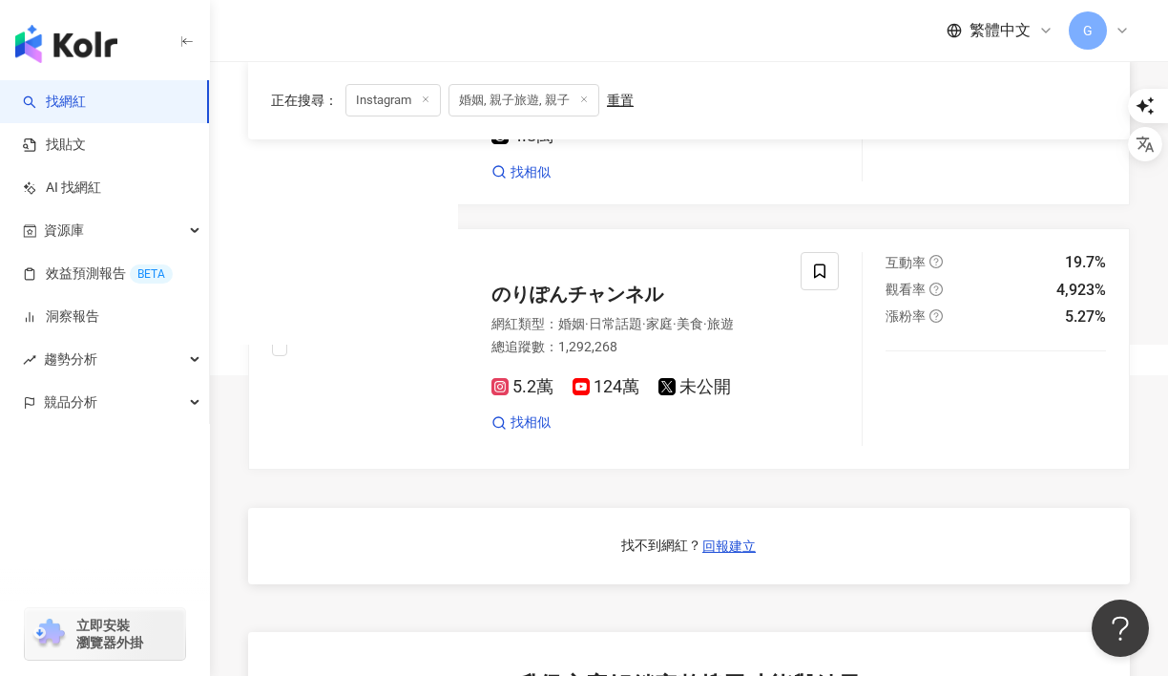
scroll to position [95, 0]
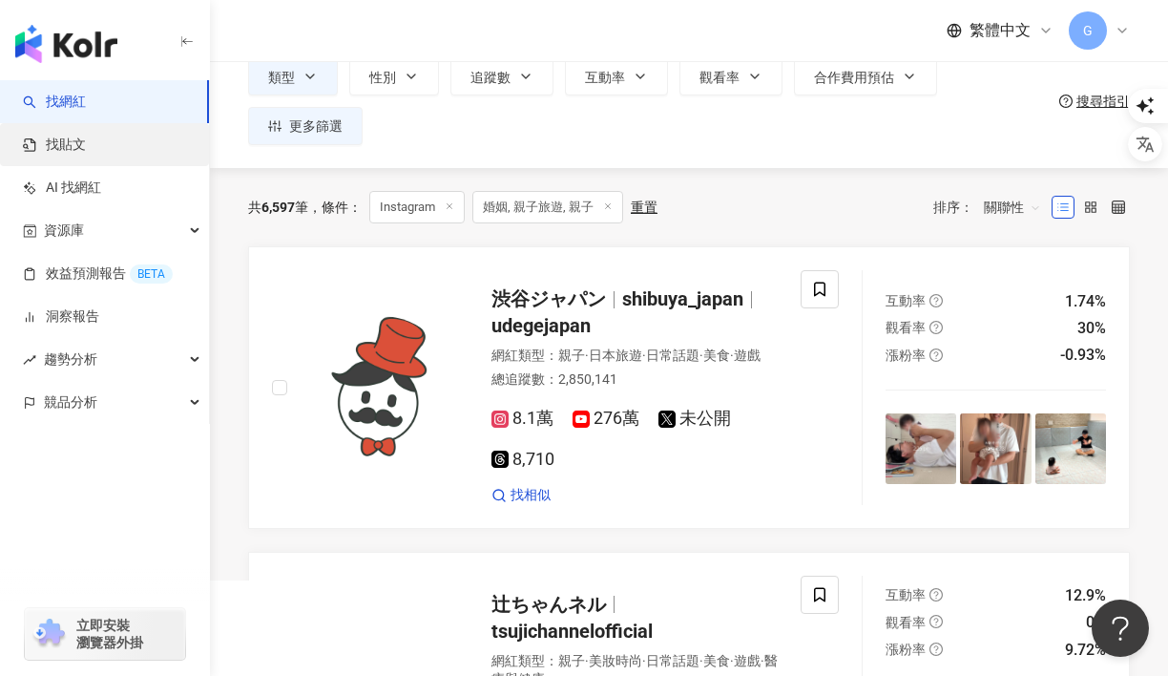
click at [86, 150] on link "找貼文" at bounding box center [54, 145] width 63 height 19
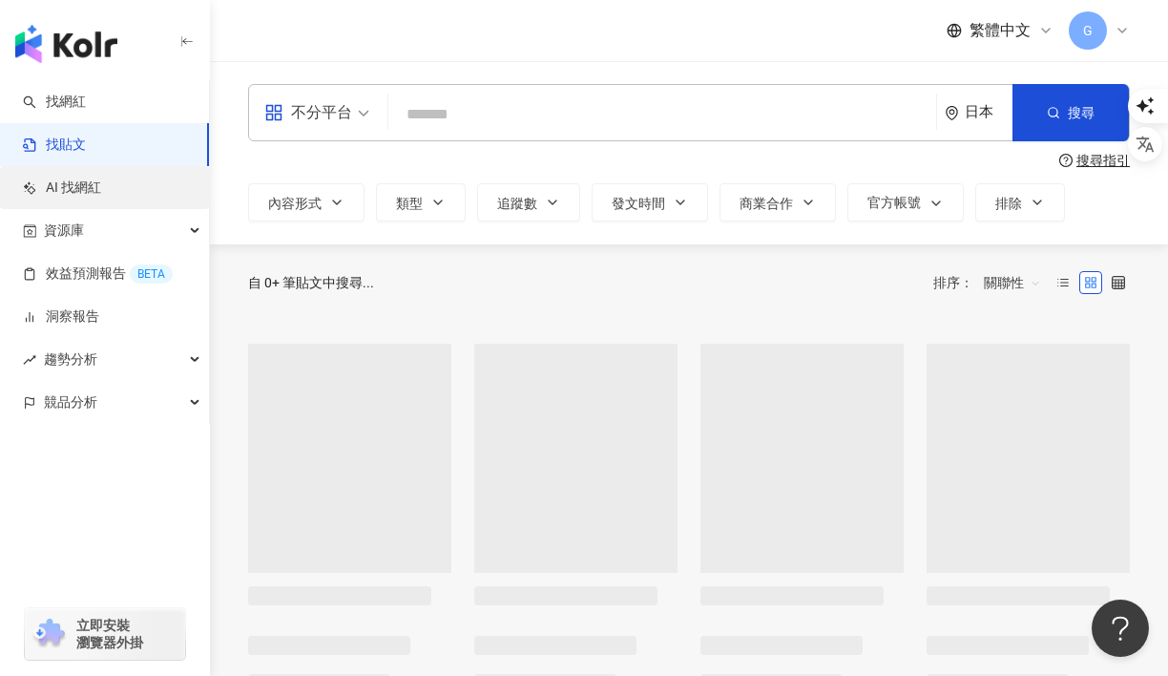
click at [101, 194] on link "AI 找網紅" at bounding box center [62, 188] width 78 height 19
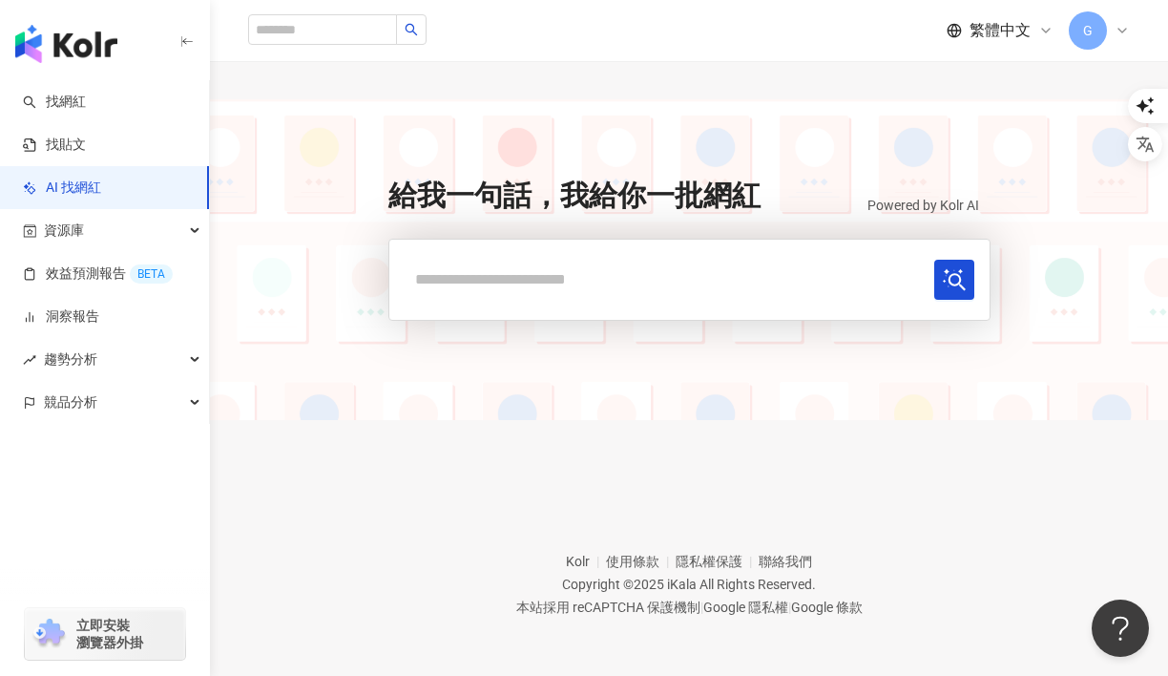
click at [622, 271] on input "text" at bounding box center [666, 279] width 522 height 39
click at [95, 326] on link "洞察報告" at bounding box center [61, 316] width 76 height 19
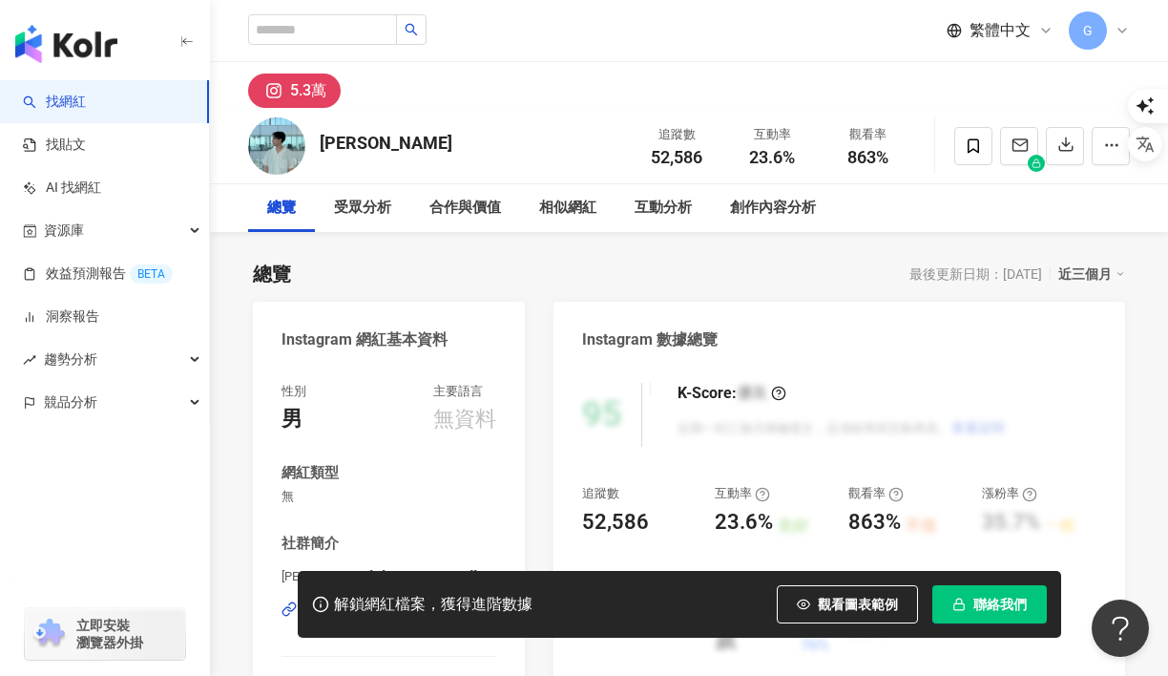
click at [286, 137] on img at bounding box center [276, 145] width 57 height 57
click at [308, 97] on div "5.3萬" at bounding box center [308, 90] width 36 height 27
click at [274, 157] on img at bounding box center [276, 145] width 57 height 57
click at [365, 139] on div "blake 追蹤數 52,586 互動率 23.6% 觀看率 863%" at bounding box center [689, 145] width 958 height 75
click at [347, 140] on div "blake" at bounding box center [386, 143] width 133 height 24
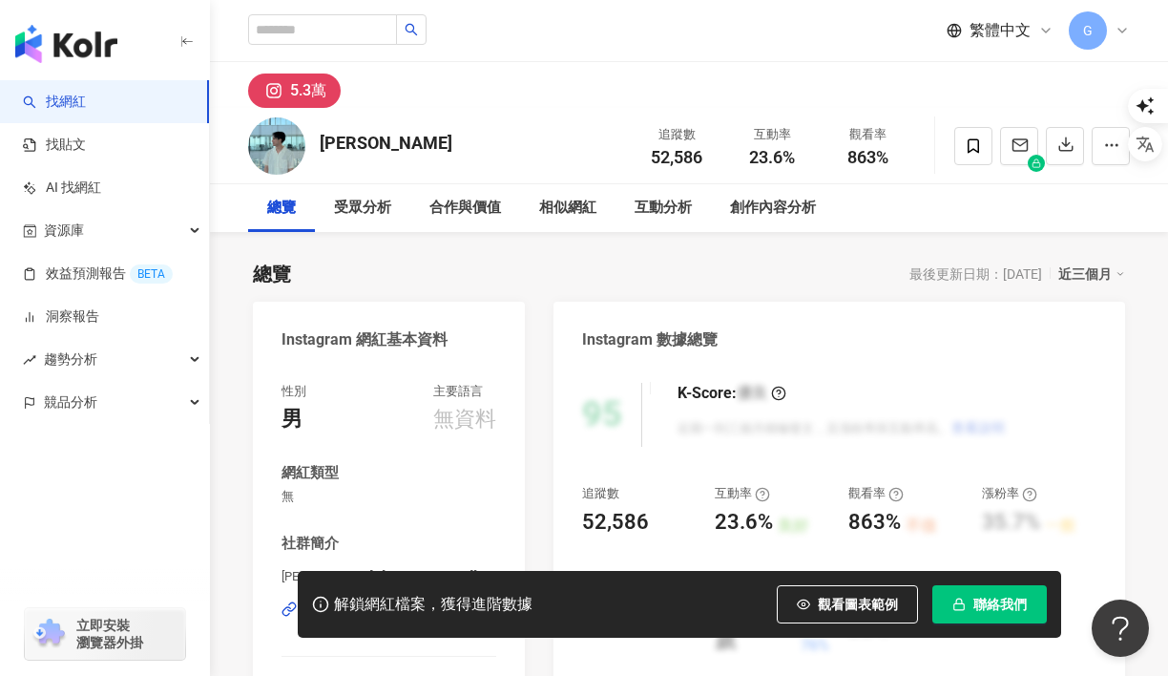
scroll to position [347, 0]
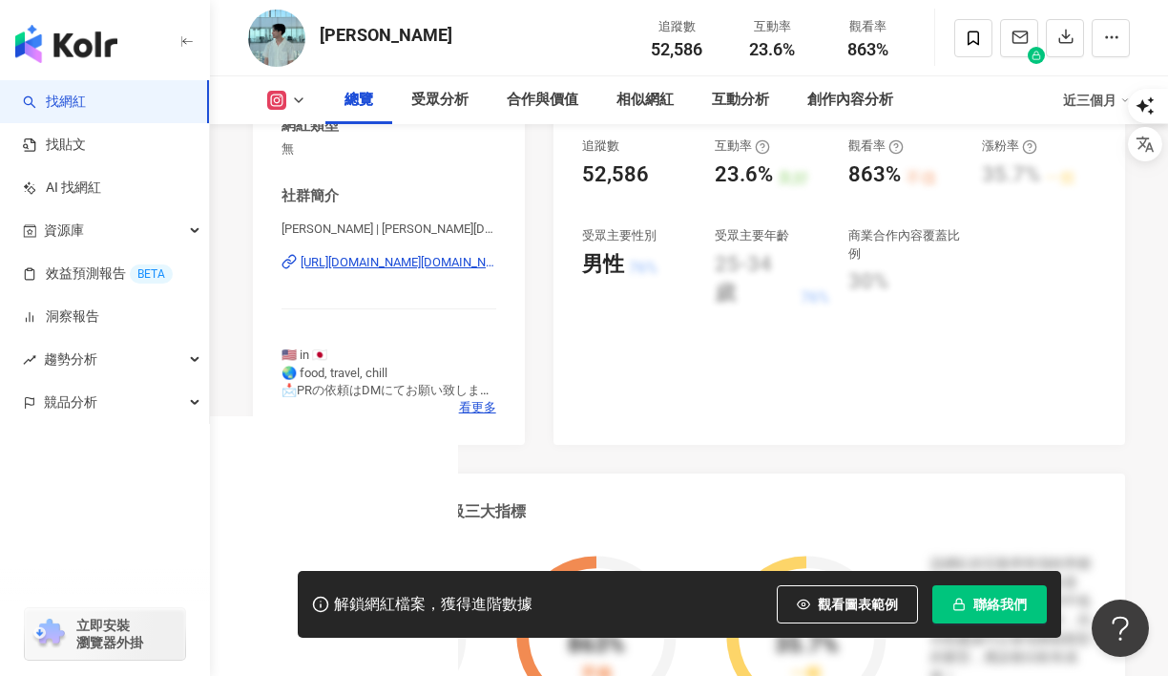
click at [359, 268] on div "https://www.instagram.com/blake.in.tokyo/" at bounding box center [399, 262] width 196 height 17
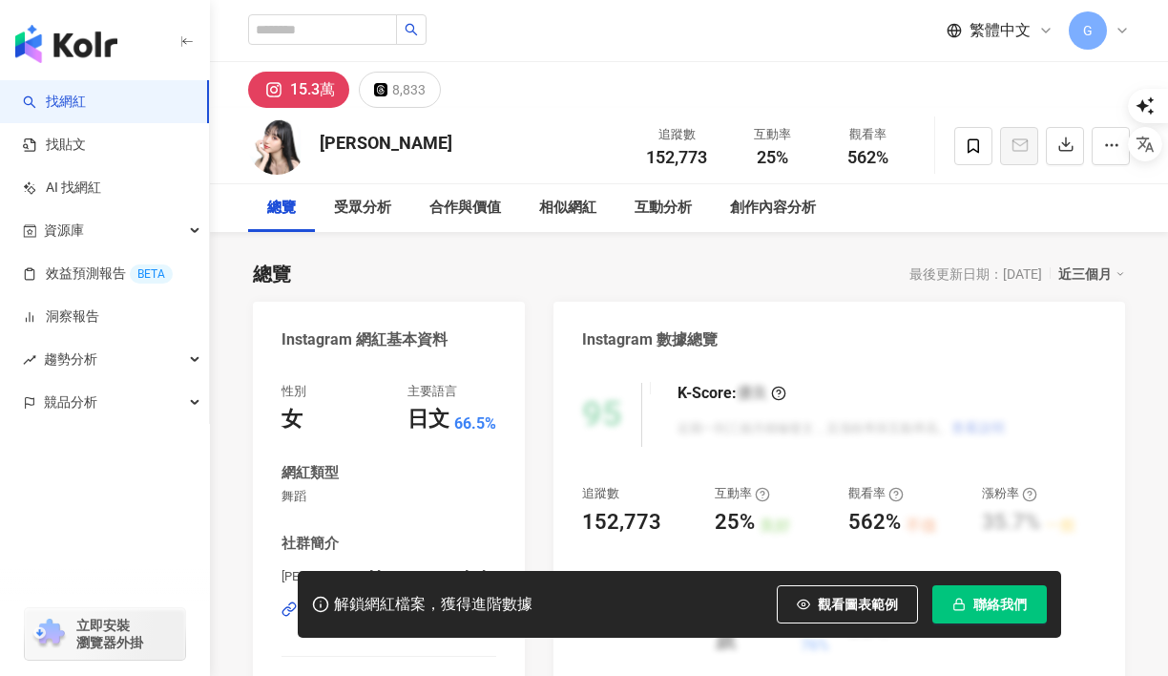
click at [326, 98] on div "15.3萬" at bounding box center [312, 89] width 45 height 27
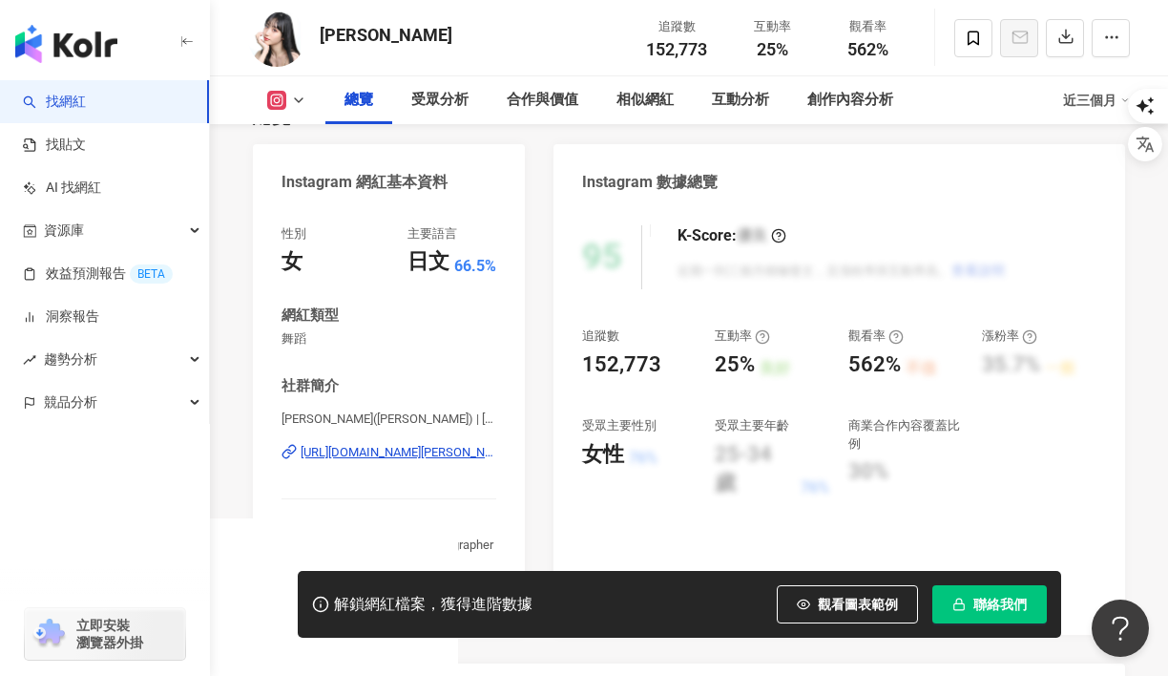
click at [422, 448] on div "[URL][DOMAIN_NAME][PERSON_NAME]" at bounding box center [399, 452] width 196 height 17
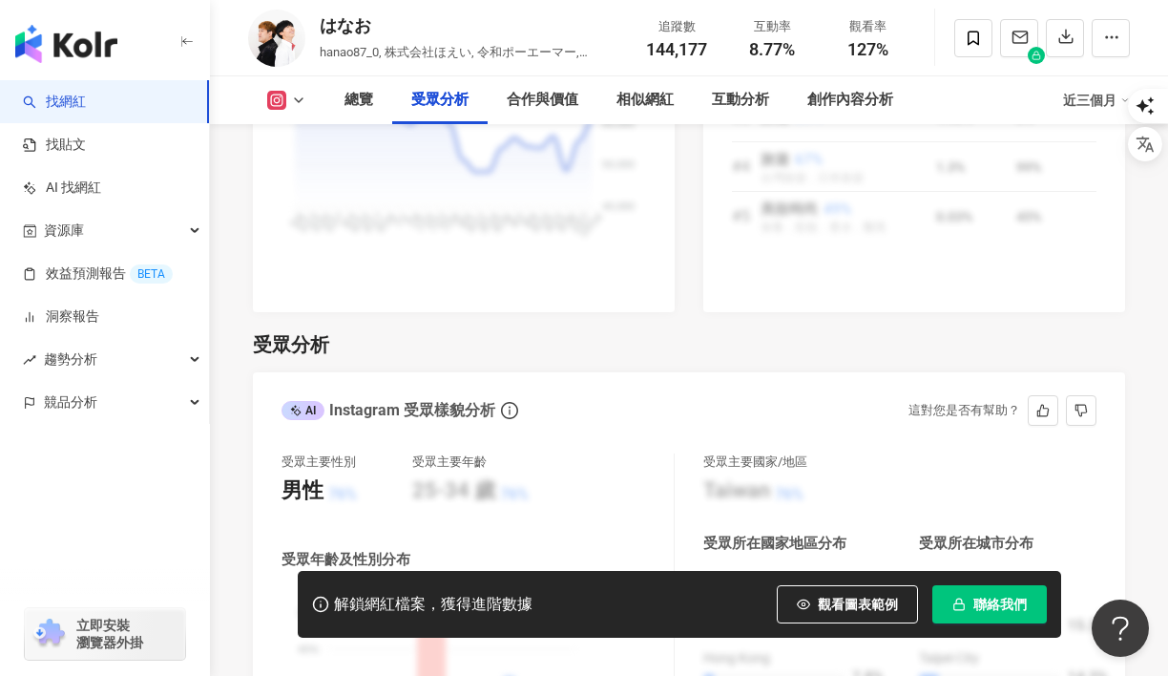
scroll to position [1746, 0]
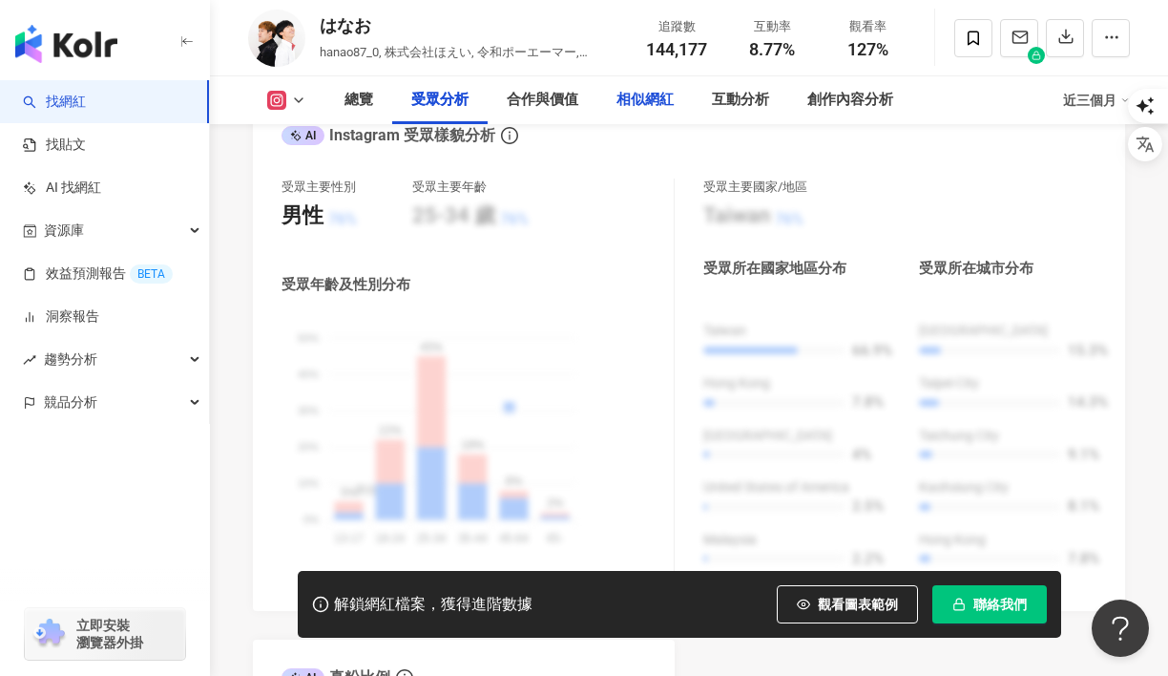
click at [646, 119] on div "相似網紅" at bounding box center [645, 100] width 95 height 48
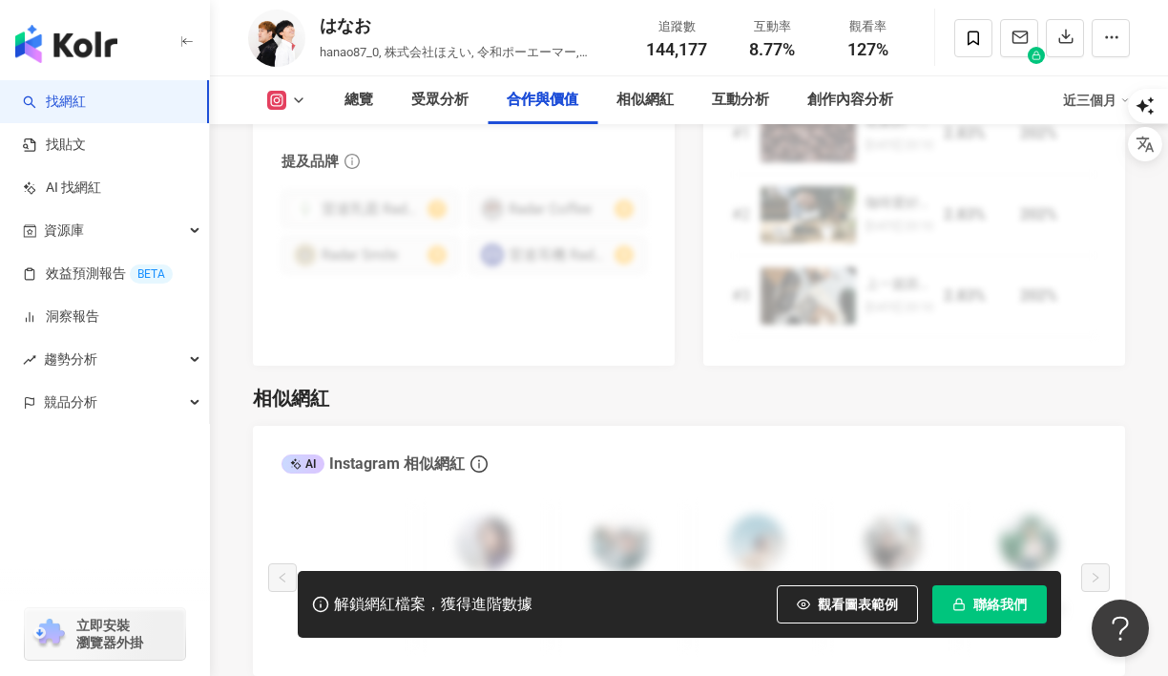
scroll to position [2974, 0]
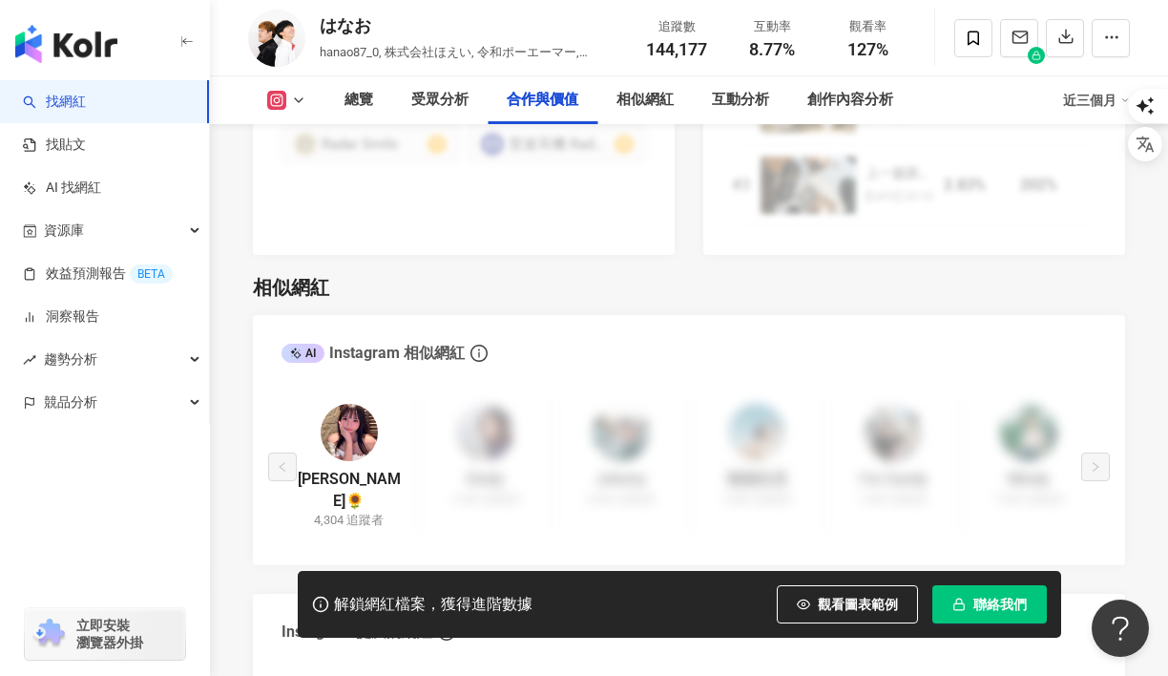
click at [354, 444] on img at bounding box center [349, 432] width 57 height 57
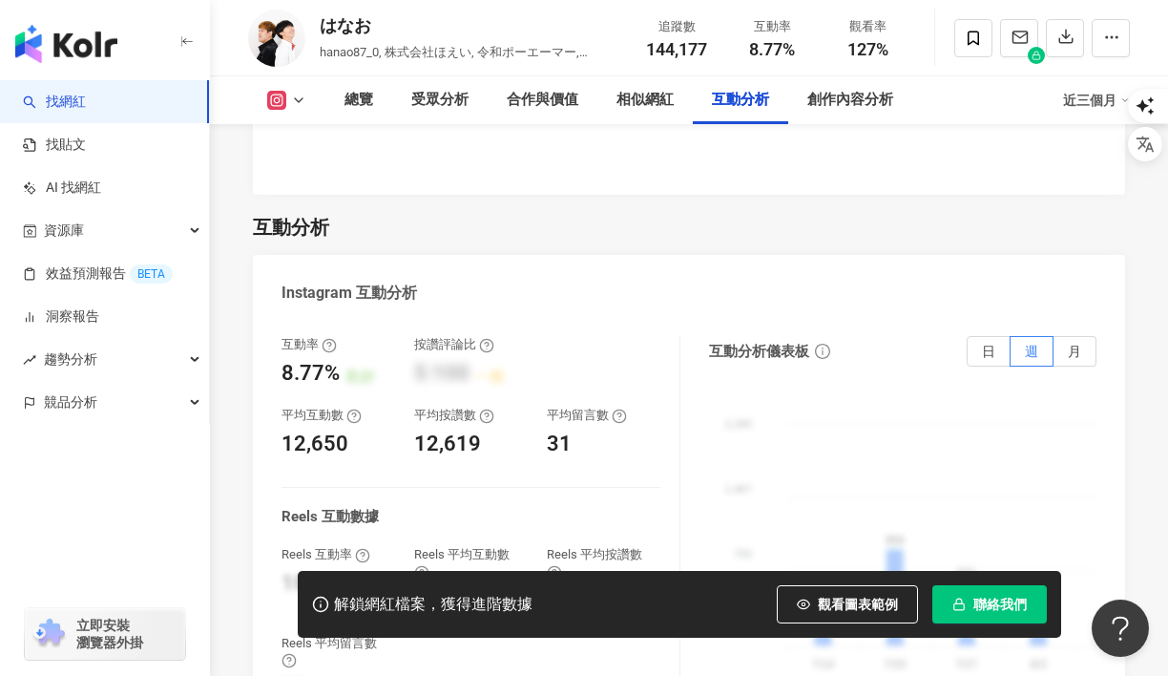
scroll to position [4002, 0]
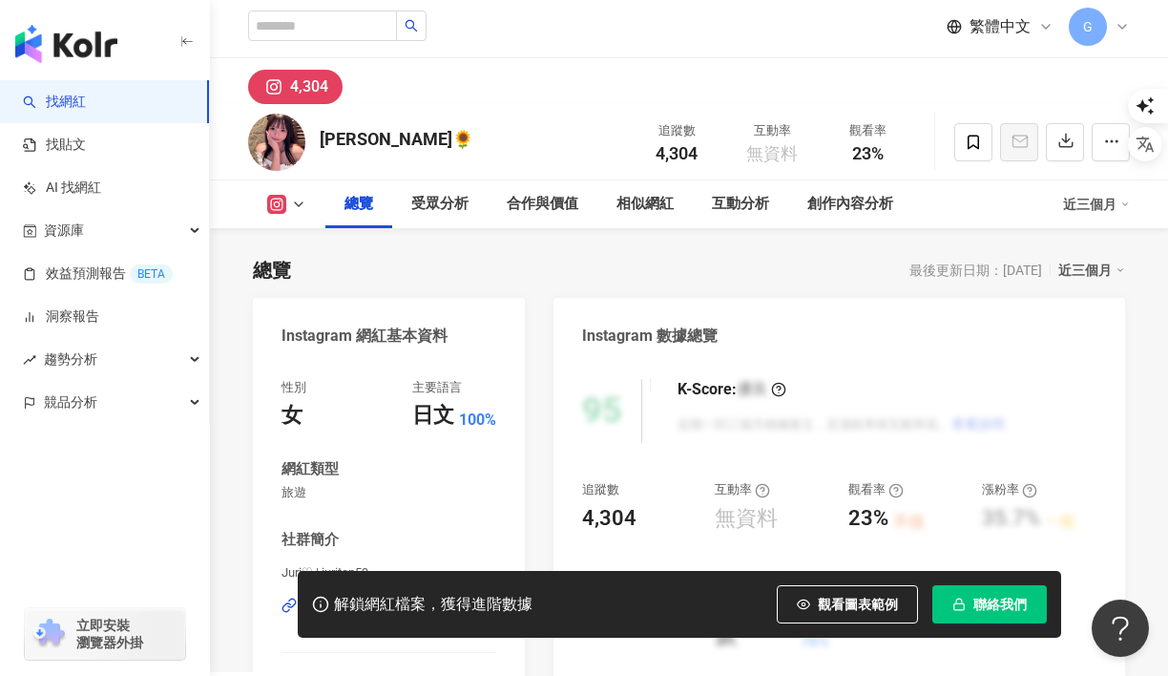
scroll to position [379, 0]
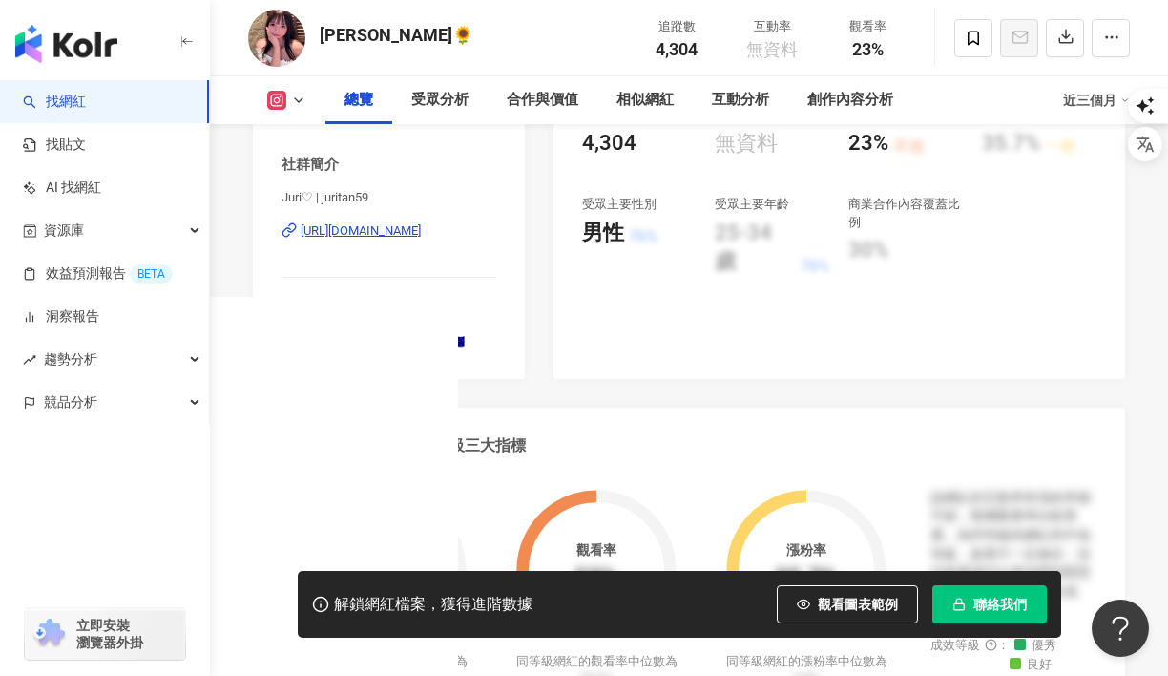
click at [421, 224] on div "[URL][DOMAIN_NAME]" at bounding box center [361, 230] width 120 height 17
